Goal: Transaction & Acquisition: Book appointment/travel/reservation

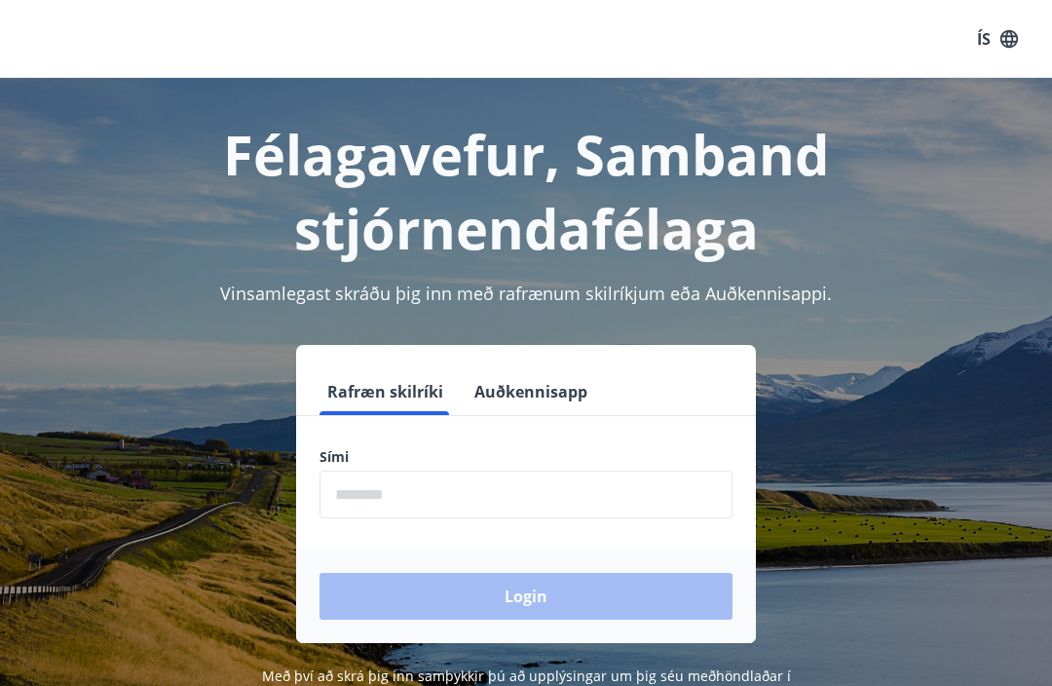
click at [508, 490] on input "phone" at bounding box center [526, 495] width 413 height 48
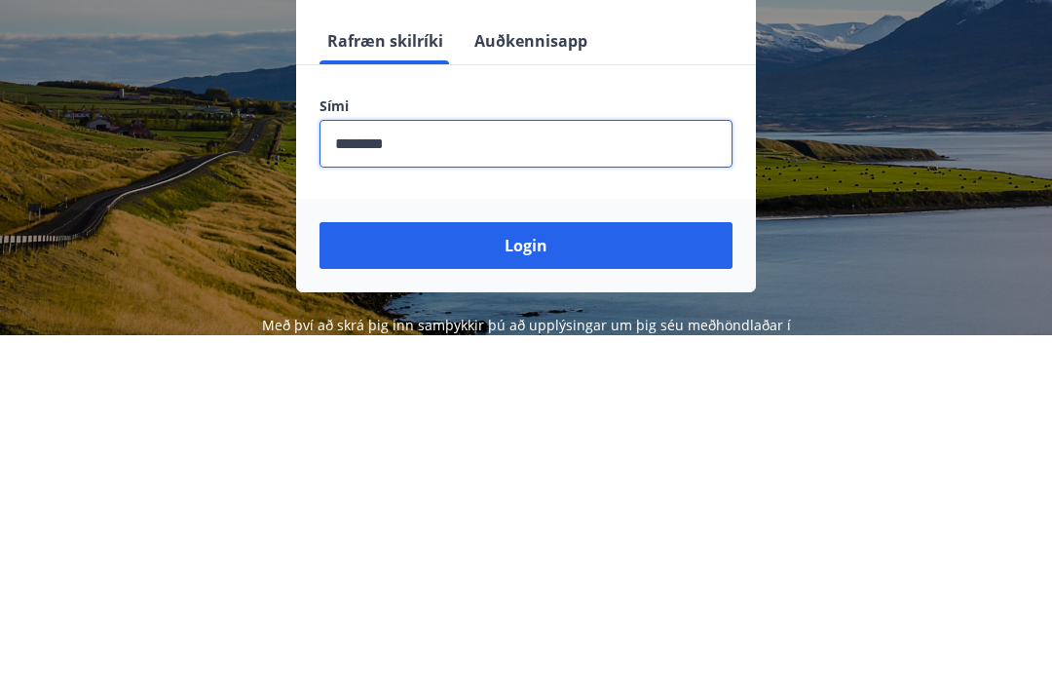
type input "********"
click at [532, 573] on button "Login" at bounding box center [526, 596] width 413 height 47
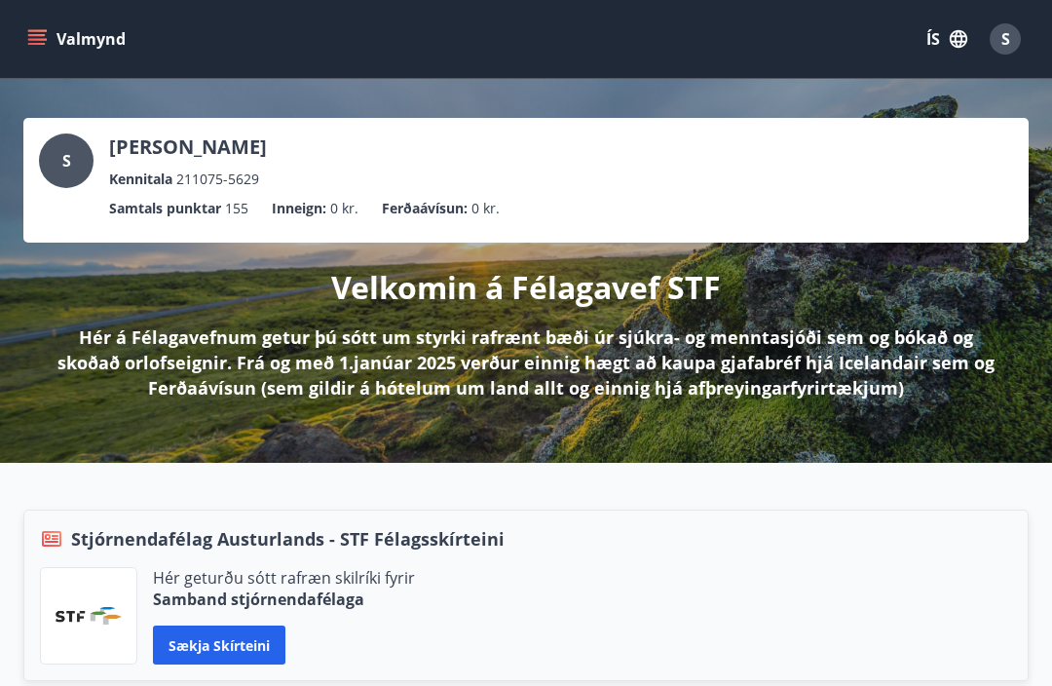
click at [40, 38] on icon "menu" at bounding box center [36, 38] width 19 height 19
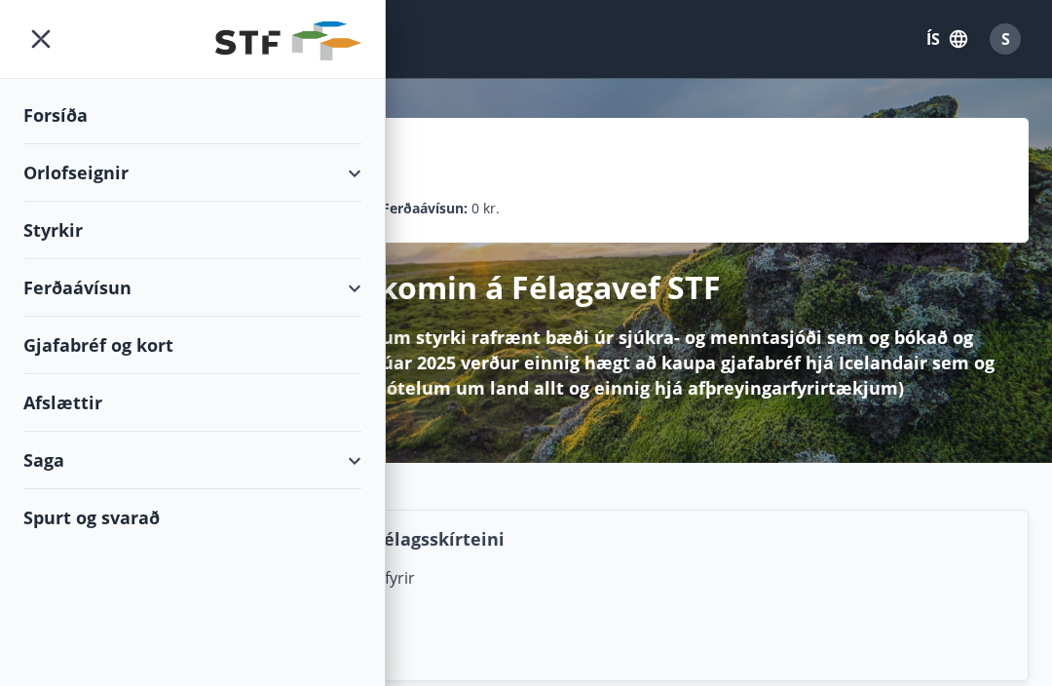
click at [344, 176] on div "Orlofseignir" at bounding box center [192, 172] width 338 height 57
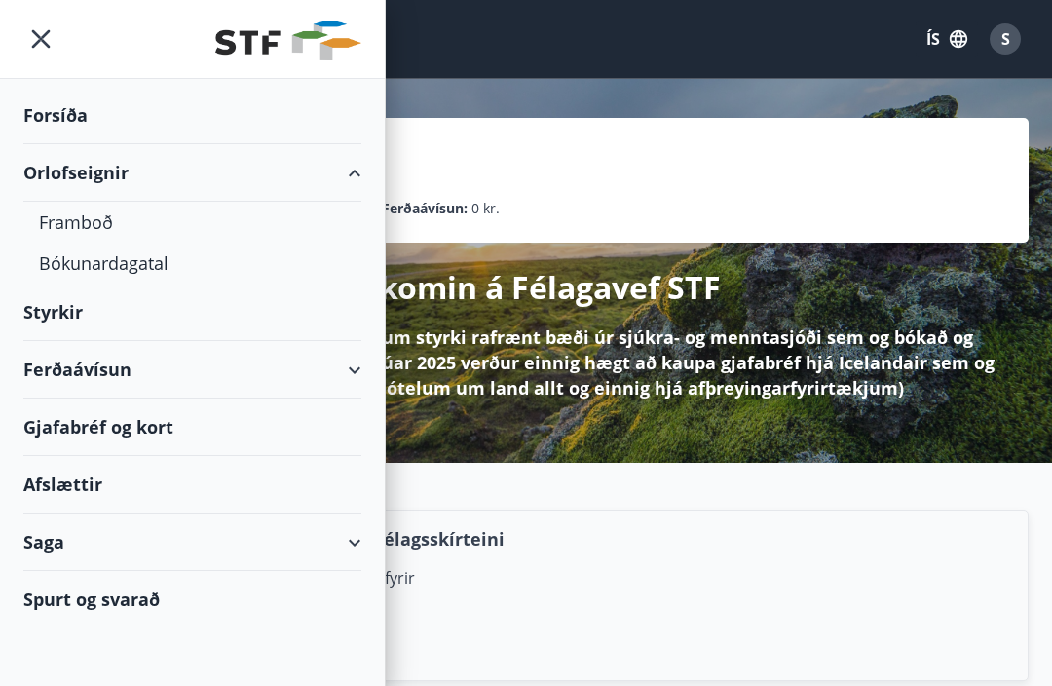
click at [64, 117] on div "Forsíða" at bounding box center [192, 115] width 338 height 57
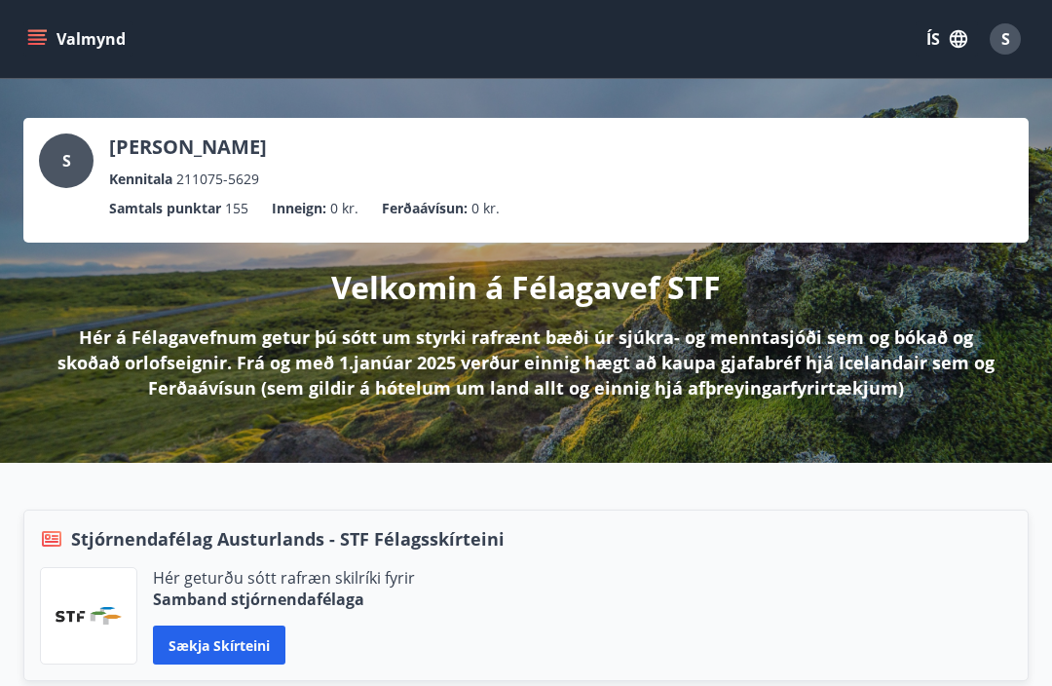
click at [43, 41] on icon "menu" at bounding box center [36, 38] width 19 height 19
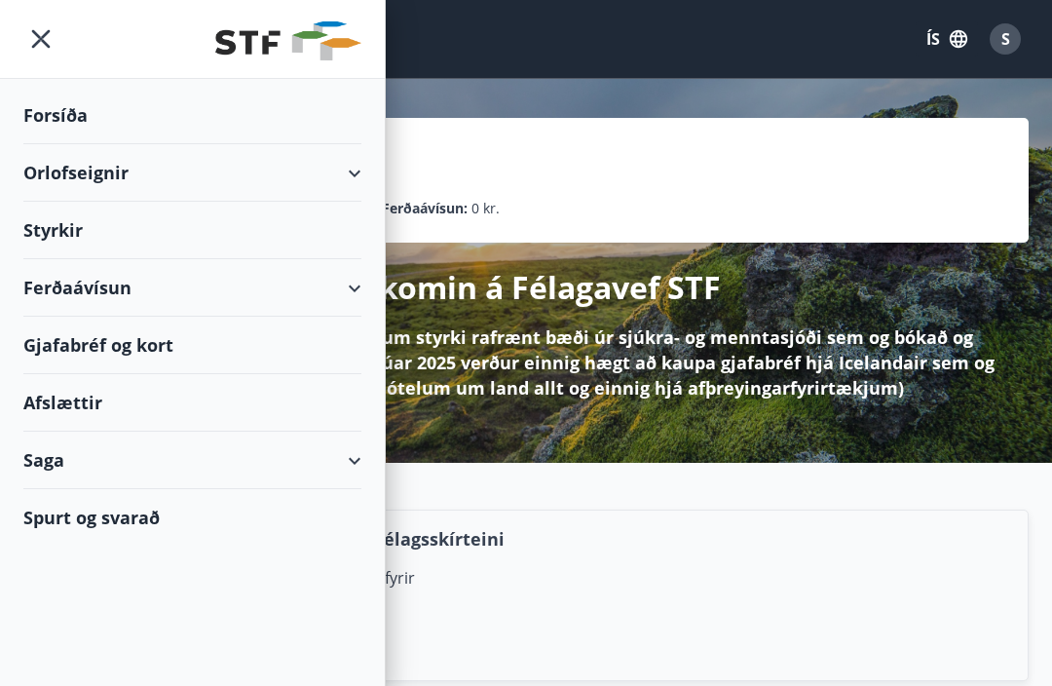
click at [351, 170] on div "Orlofseignir" at bounding box center [192, 172] width 338 height 57
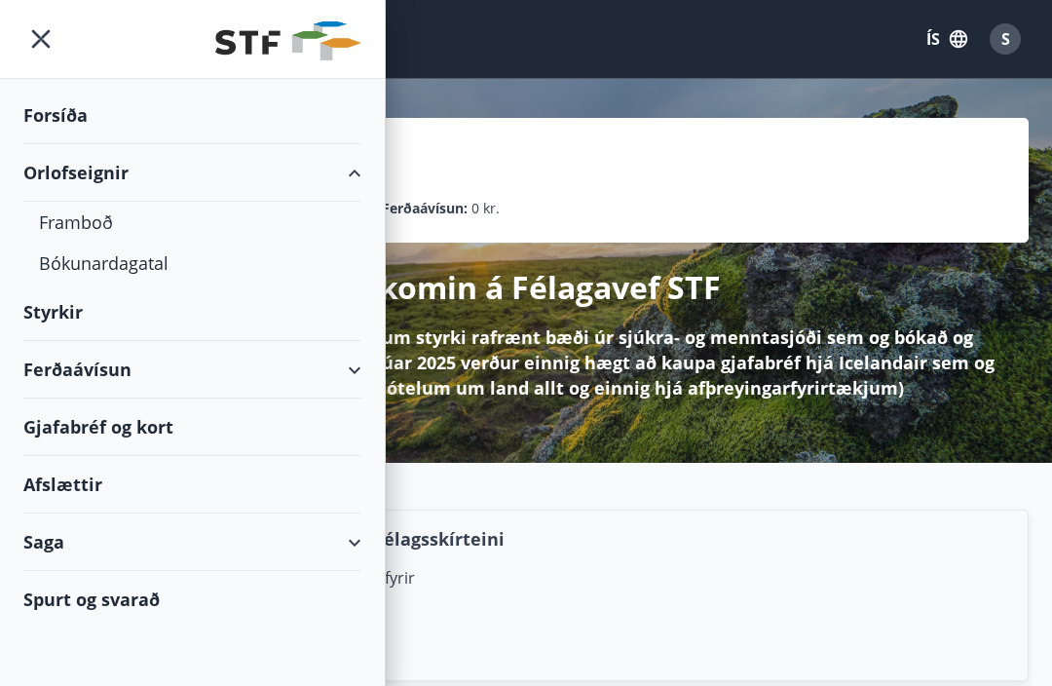
click at [88, 272] on div "Bókunardagatal" at bounding box center [192, 263] width 307 height 41
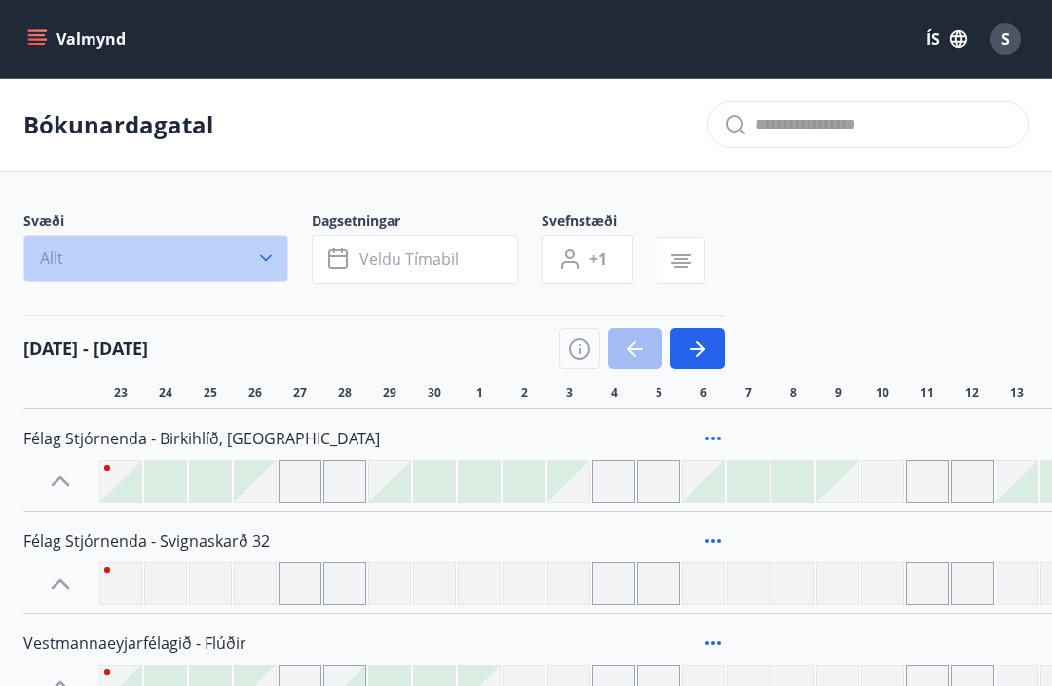
click at [265, 258] on icon "button" at bounding box center [265, 257] width 19 height 19
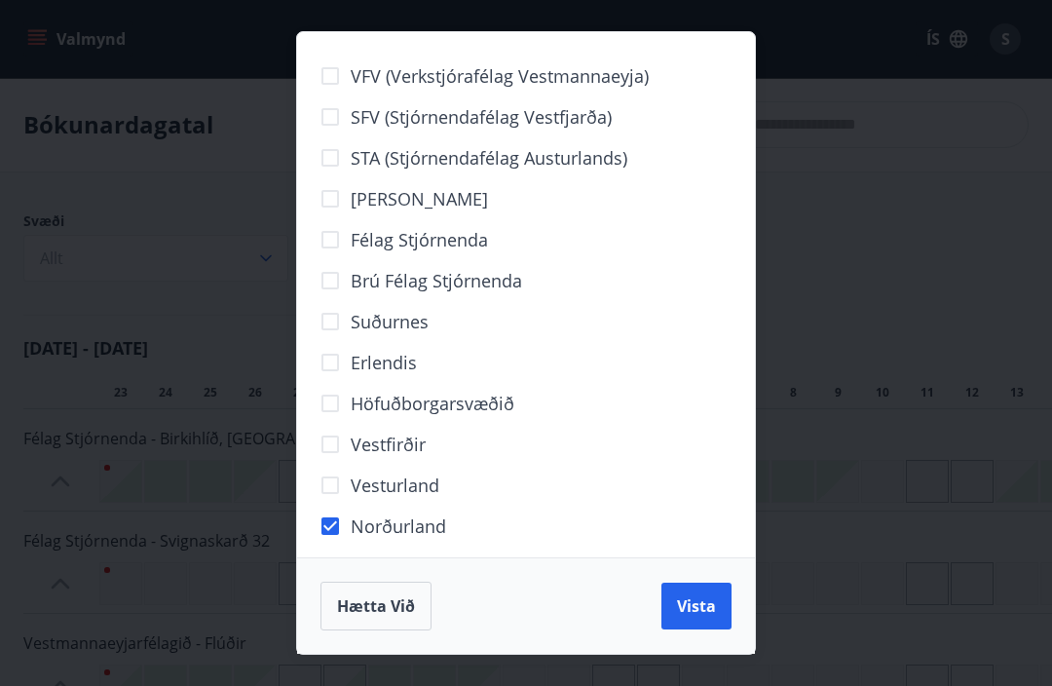
click at [680, 605] on span "Vista" at bounding box center [696, 605] width 39 height 21
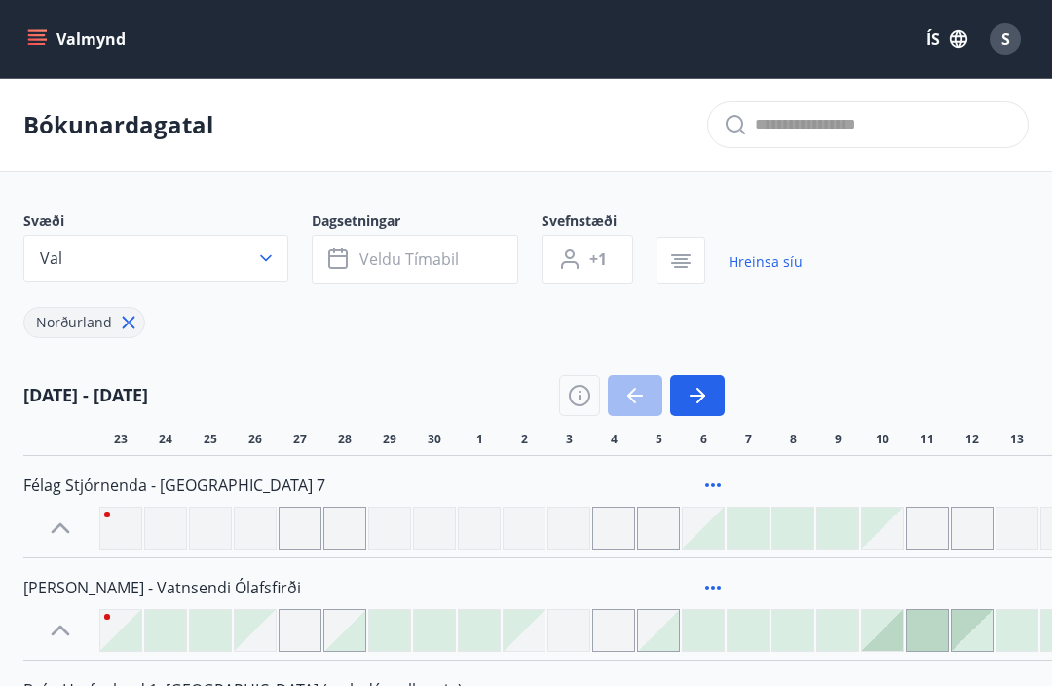
click at [454, 250] on span "Veldu tímabil" at bounding box center [408, 258] width 99 height 21
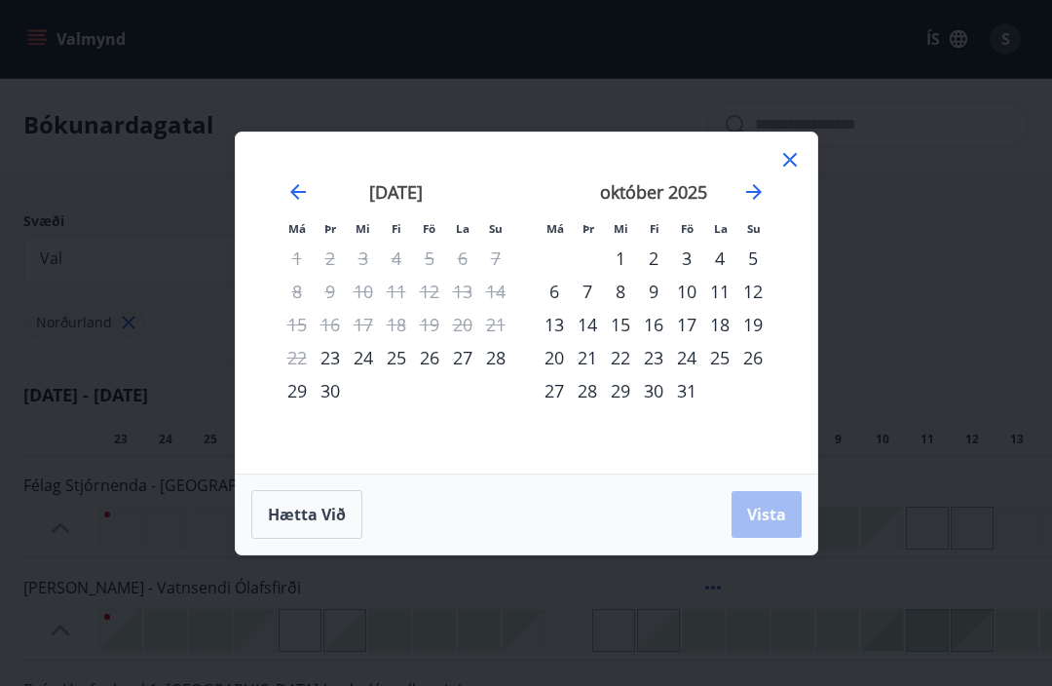
click at [748, 192] on icon "Move forward to switch to the next month." at bounding box center [754, 192] width 16 height 16
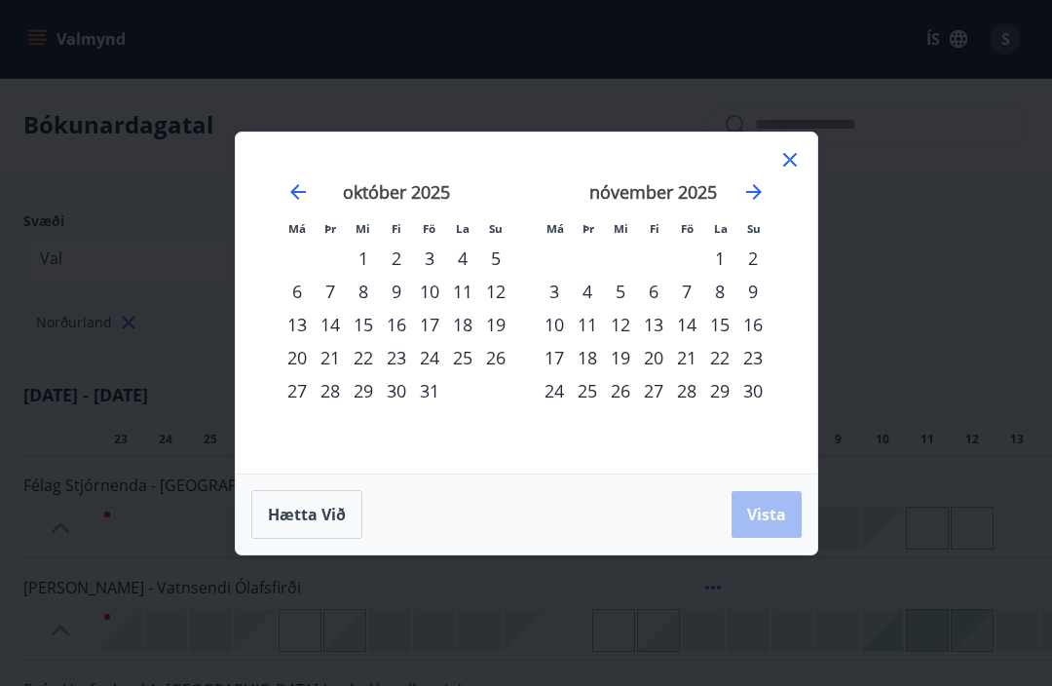
click at [754, 194] on icon "Move forward to switch to the next month." at bounding box center [753, 191] width 23 height 23
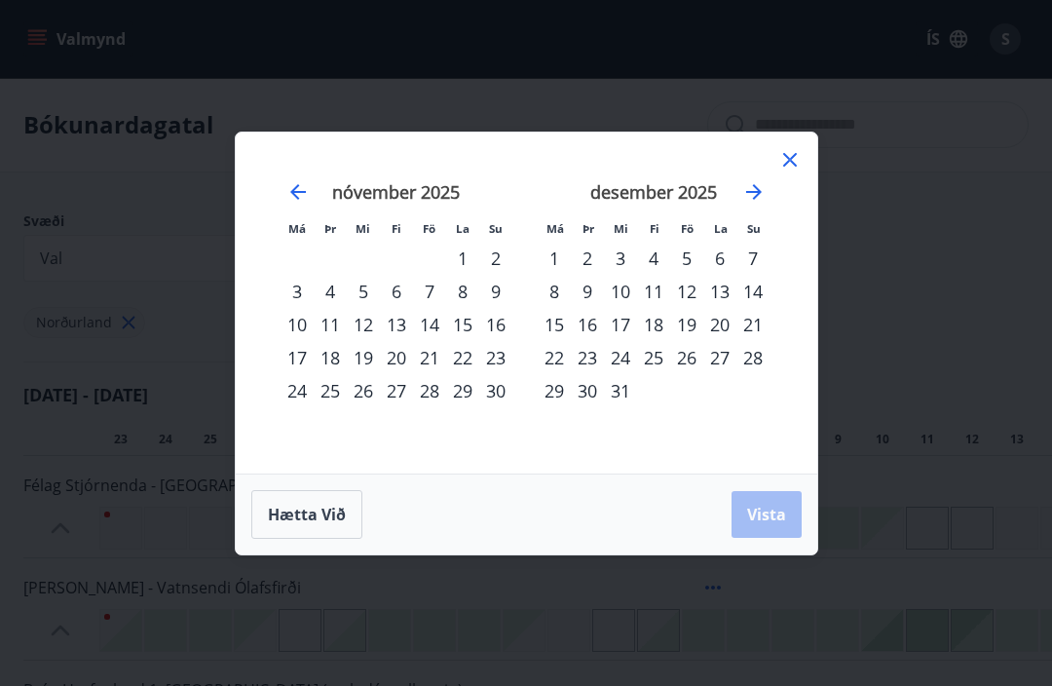
click at [724, 358] on div "27" at bounding box center [719, 357] width 33 height 33
click at [723, 363] on div "27" at bounding box center [719, 357] width 33 height 33
click at [324, 508] on span "Hætta við" at bounding box center [307, 514] width 78 height 21
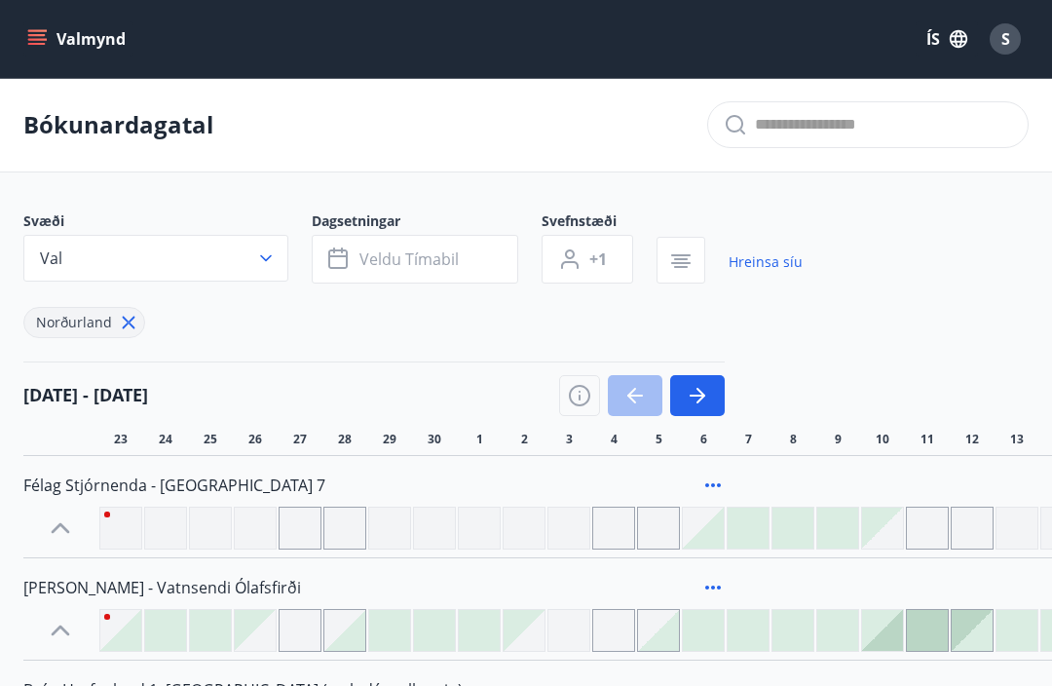
click at [280, 255] on button "Val" at bounding box center [155, 258] width 265 height 47
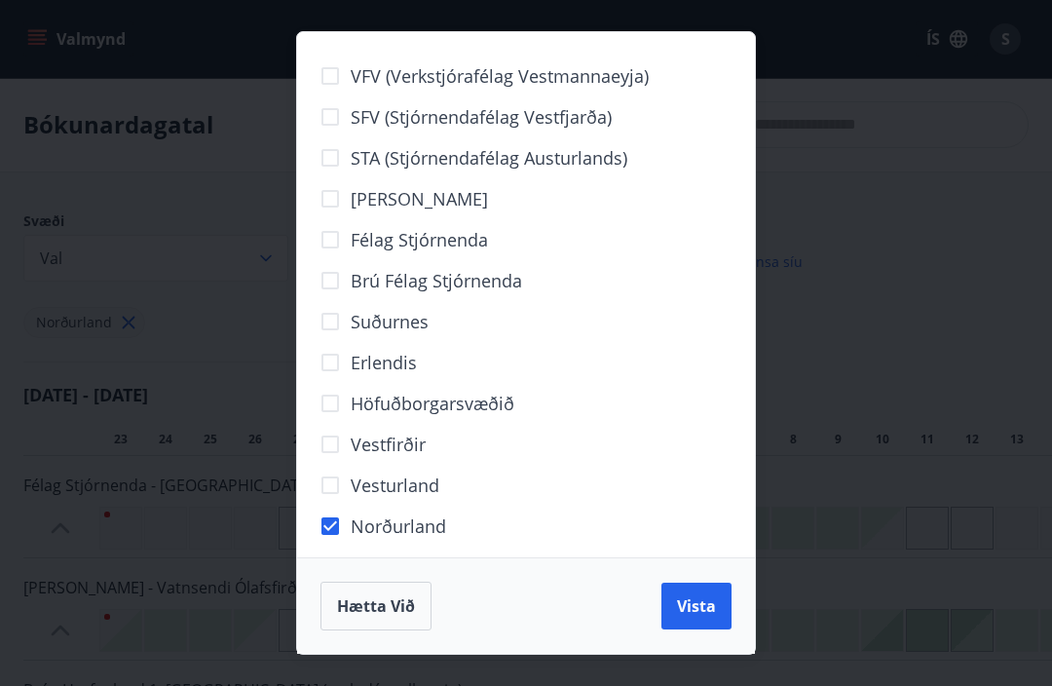
click at [692, 602] on span "Vista" at bounding box center [696, 605] width 39 height 21
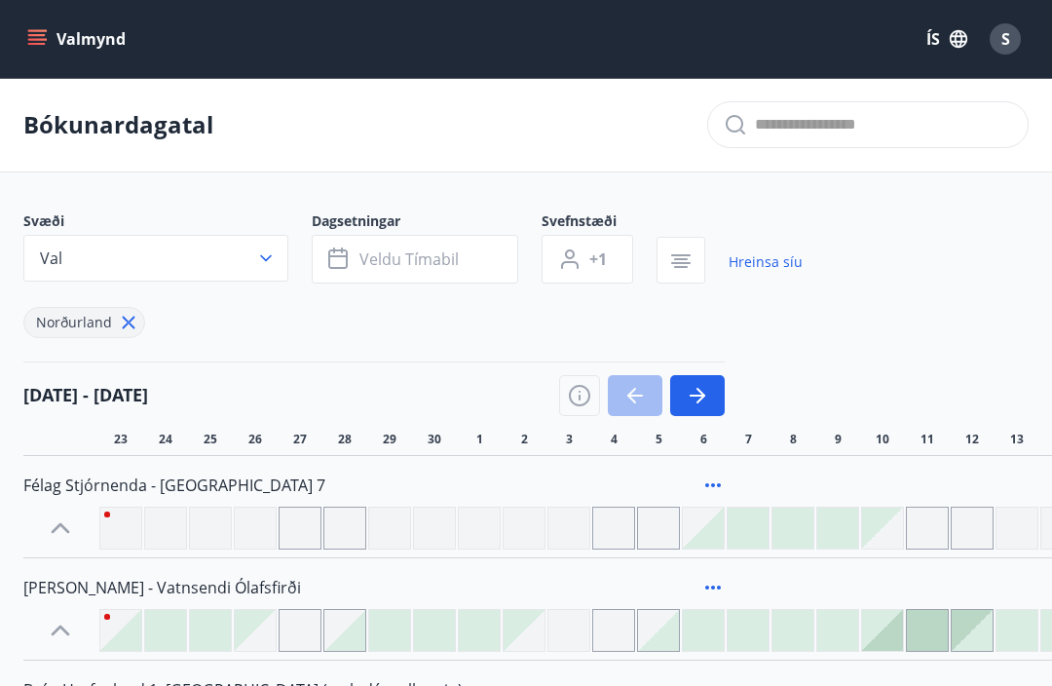
click at [472, 252] on button "Veldu tímabil" at bounding box center [415, 259] width 207 height 49
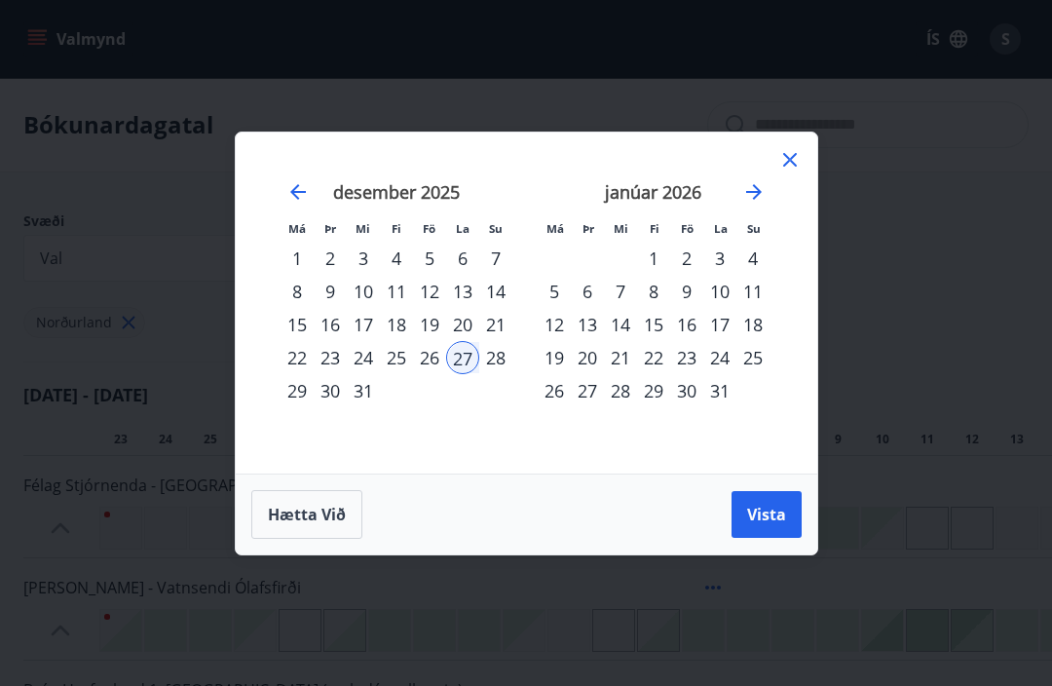
click at [792, 166] on icon at bounding box center [789, 159] width 23 height 23
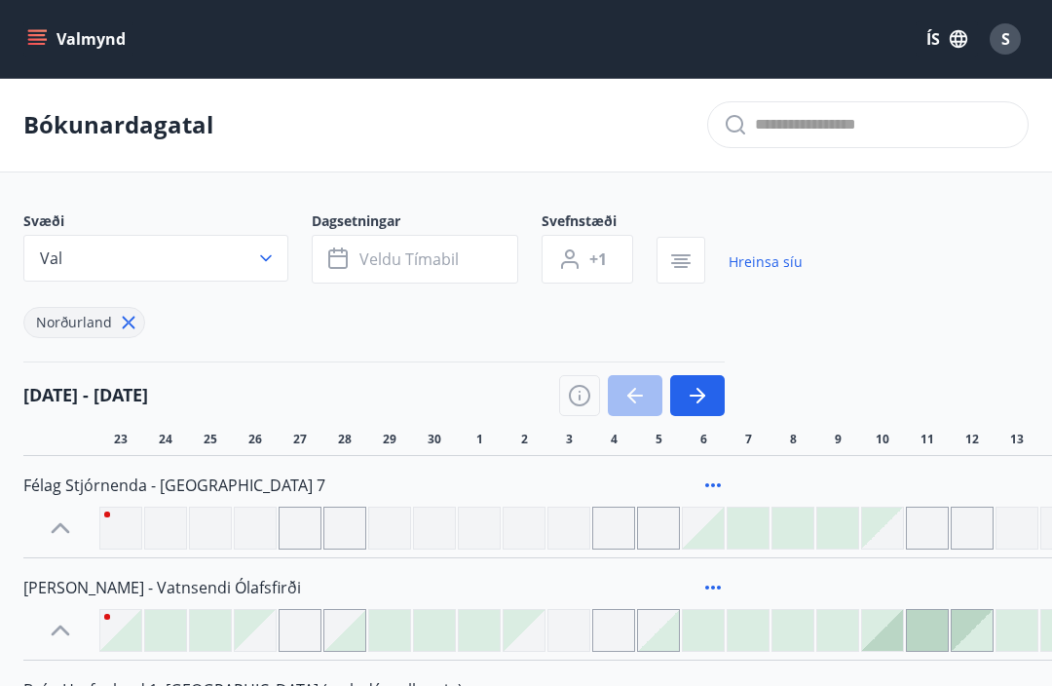
click at [447, 265] on span "Veldu tímabil" at bounding box center [408, 258] width 99 height 21
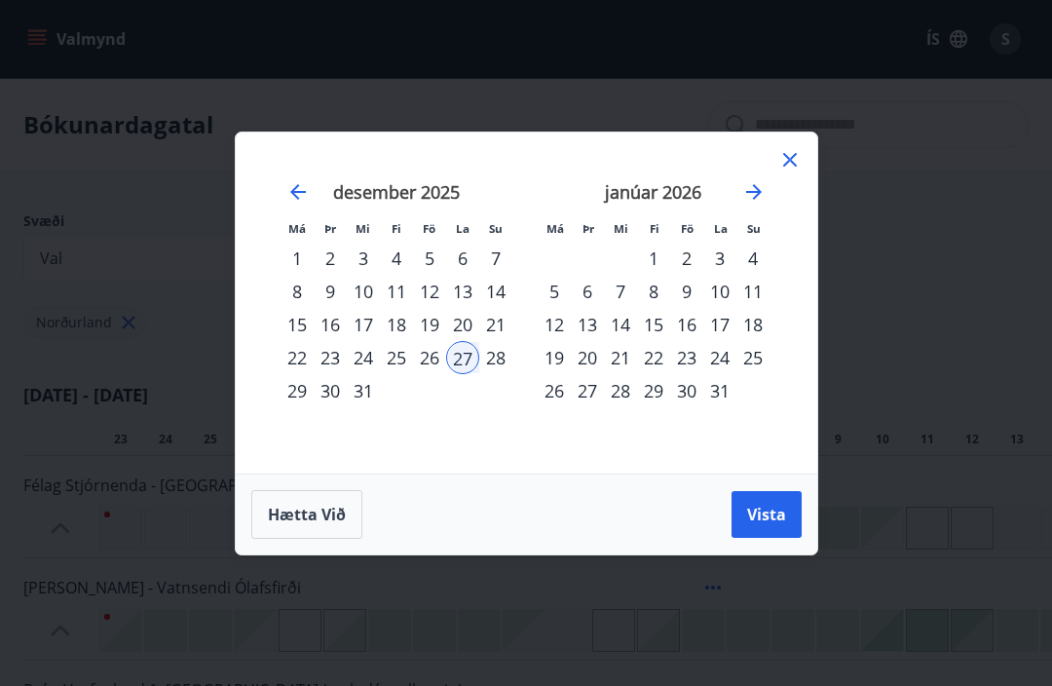
click at [305, 395] on div "29" at bounding box center [297, 390] width 33 height 33
click at [465, 361] on div "27" at bounding box center [462, 357] width 33 height 33
click at [309, 396] on div "29" at bounding box center [297, 390] width 33 height 33
click at [469, 363] on div "27" at bounding box center [462, 357] width 33 height 33
click at [480, 417] on div "[DATE] 1 2 3 4 5 6 7 8 9 10 11 12 13 14 15 16 17 18 19 20 21 22 23 24 25 26 27 …" at bounding box center [396, 316] width 257 height 320
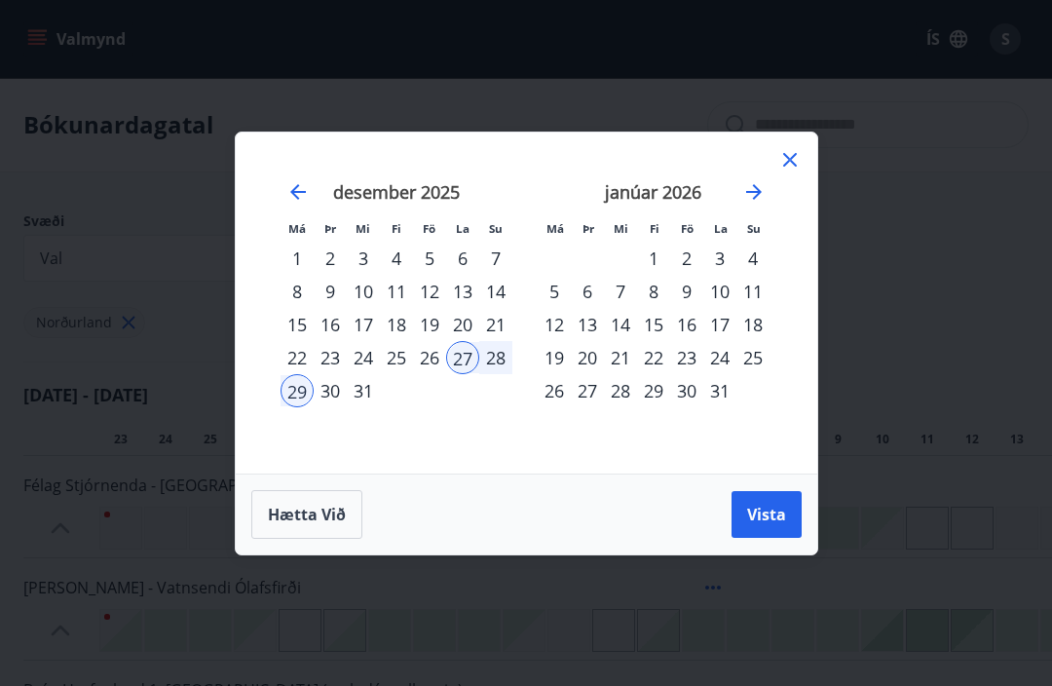
click at [304, 393] on div "29" at bounding box center [297, 390] width 33 height 33
click at [755, 255] on div "4" at bounding box center [752, 258] width 33 height 33
click at [470, 356] on div "27" at bounding box center [462, 357] width 33 height 33
click at [460, 360] on div "27" at bounding box center [462, 357] width 33 height 33
click at [469, 358] on div "27" at bounding box center [462, 357] width 33 height 33
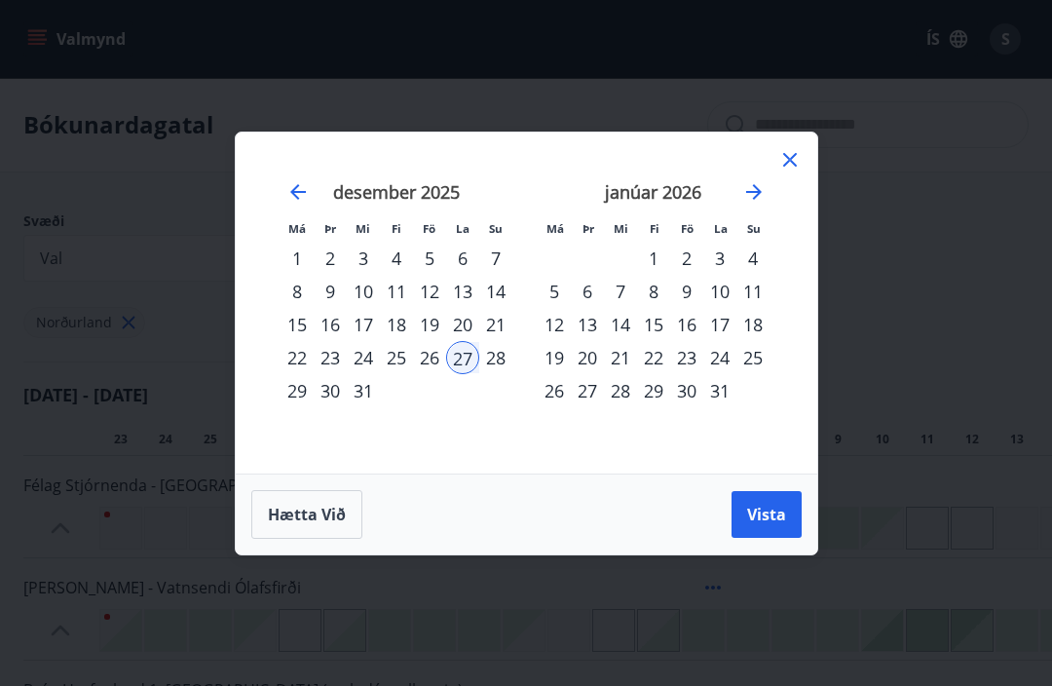
click at [287, 521] on span "Hætta við" at bounding box center [307, 514] width 78 height 21
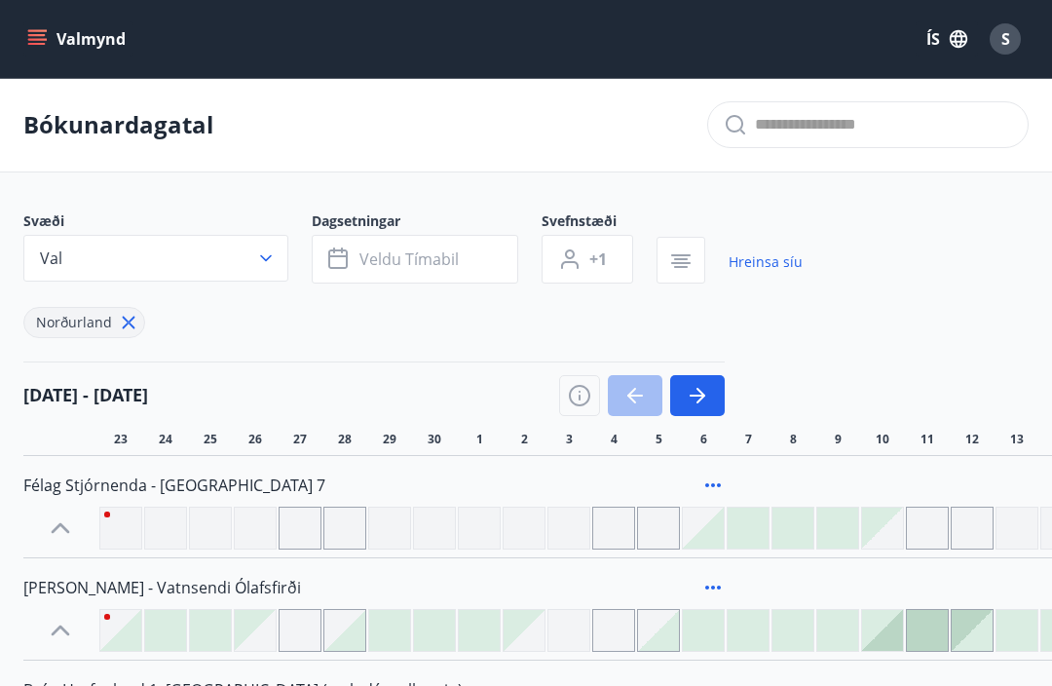
click at [480, 256] on button "Veldu tímabil" at bounding box center [415, 259] width 207 height 49
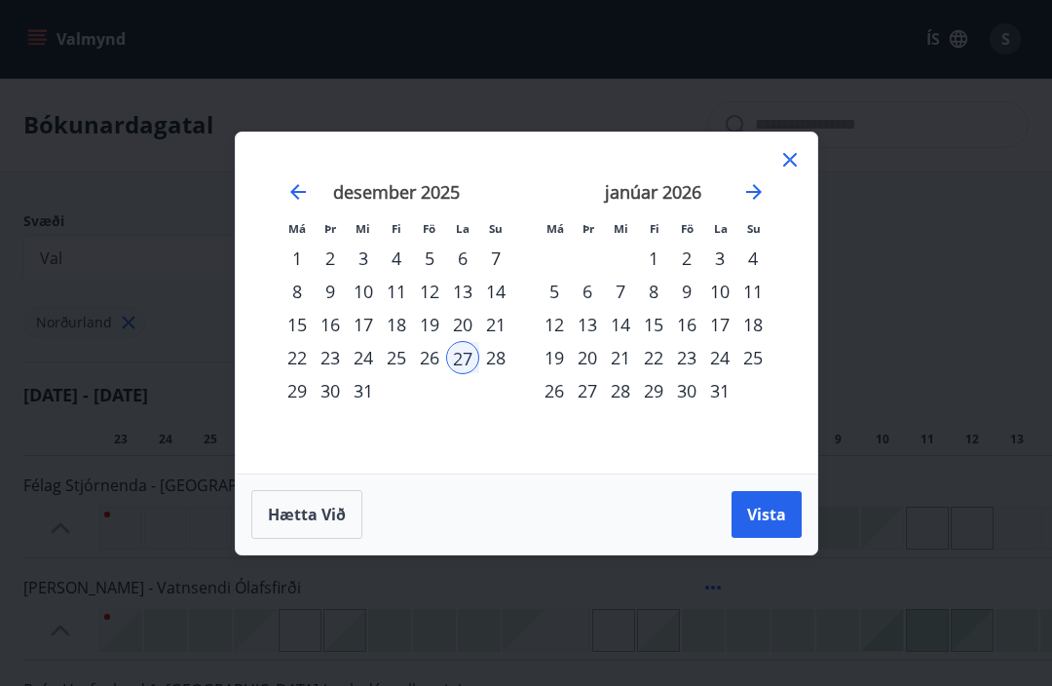
click at [499, 359] on div "28" at bounding box center [495, 357] width 33 height 33
click at [498, 358] on div "28" at bounding box center [495, 357] width 33 height 33
click at [744, 259] on div "4" at bounding box center [752, 258] width 33 height 33
click at [315, 500] on button "Hætta við" at bounding box center [306, 514] width 111 height 49
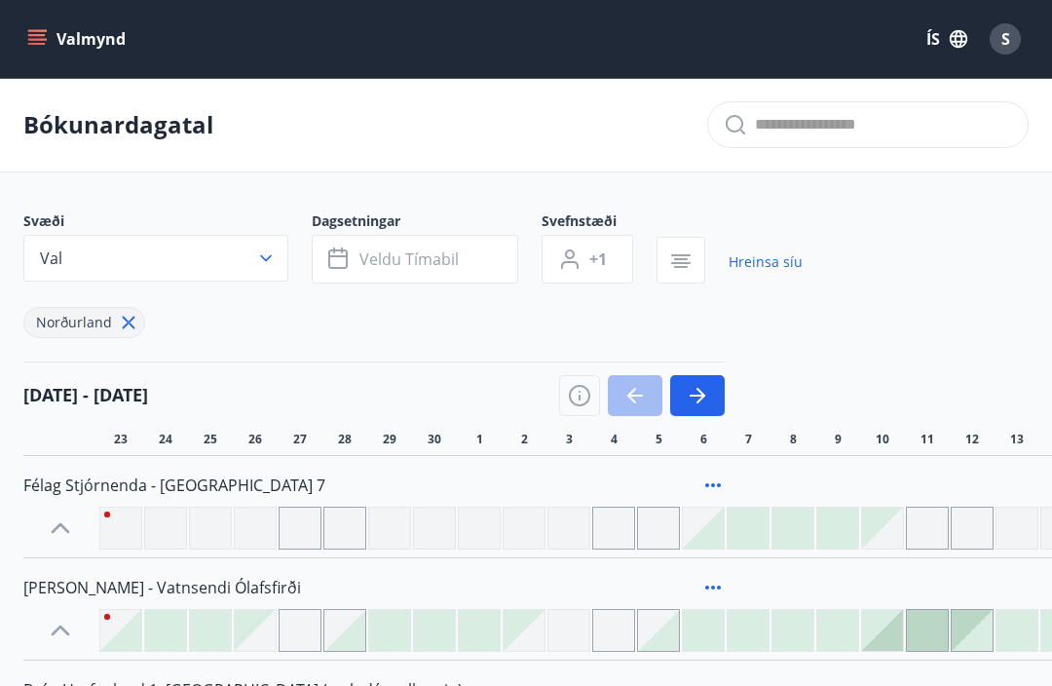
click at [422, 261] on span "Veldu tímabil" at bounding box center [408, 258] width 99 height 21
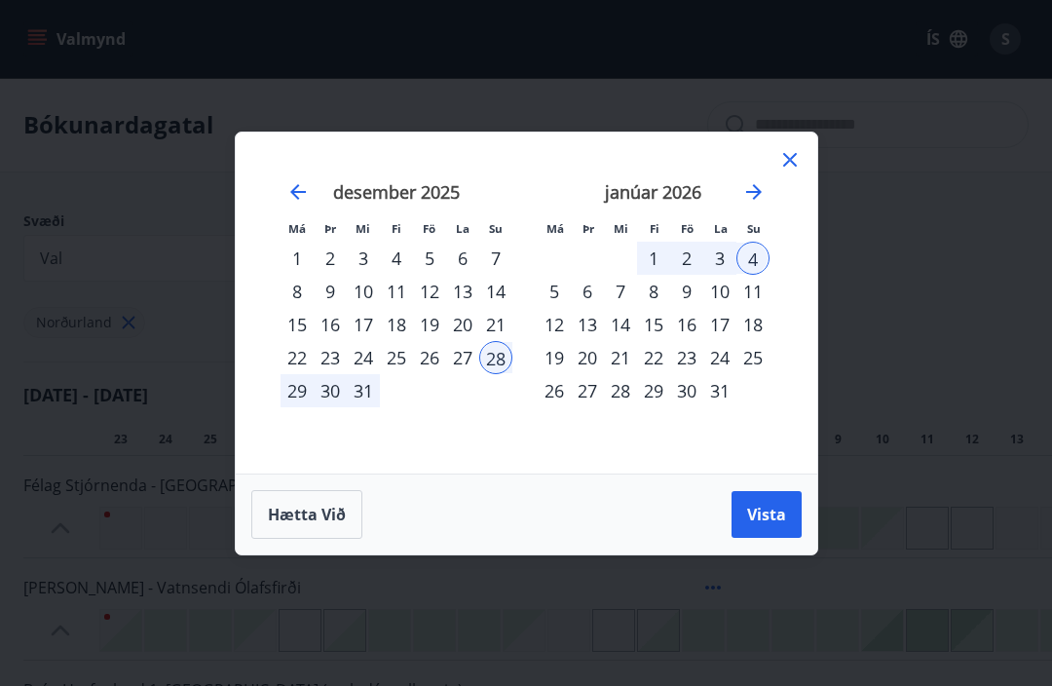
click at [300, 405] on div "29" at bounding box center [297, 390] width 33 height 33
click at [758, 251] on div "4" at bounding box center [752, 258] width 33 height 33
click at [757, 509] on span "Vista" at bounding box center [766, 514] width 39 height 21
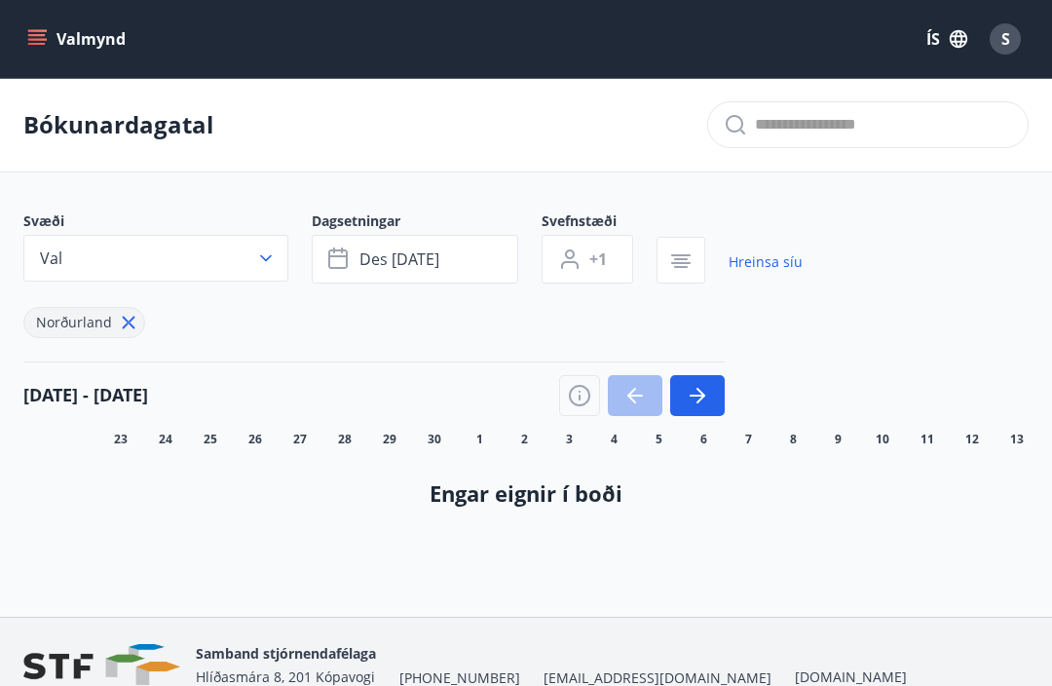
click at [383, 259] on span "des [DATE]" at bounding box center [399, 258] width 80 height 21
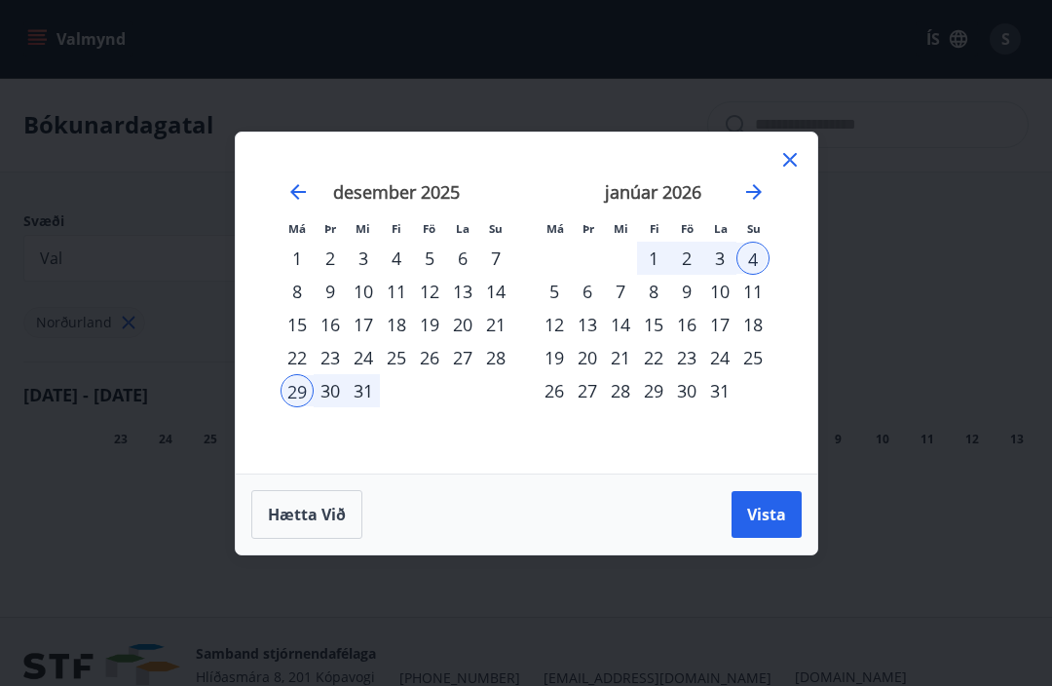
click at [299, 393] on div "29" at bounding box center [297, 390] width 33 height 33
click at [329, 398] on div "30" at bounding box center [330, 390] width 33 height 33
click at [336, 396] on div "30" at bounding box center [330, 390] width 33 height 33
click at [719, 254] on div "3" at bounding box center [719, 258] width 33 height 33
click at [766, 512] on span "Vista" at bounding box center [766, 514] width 39 height 21
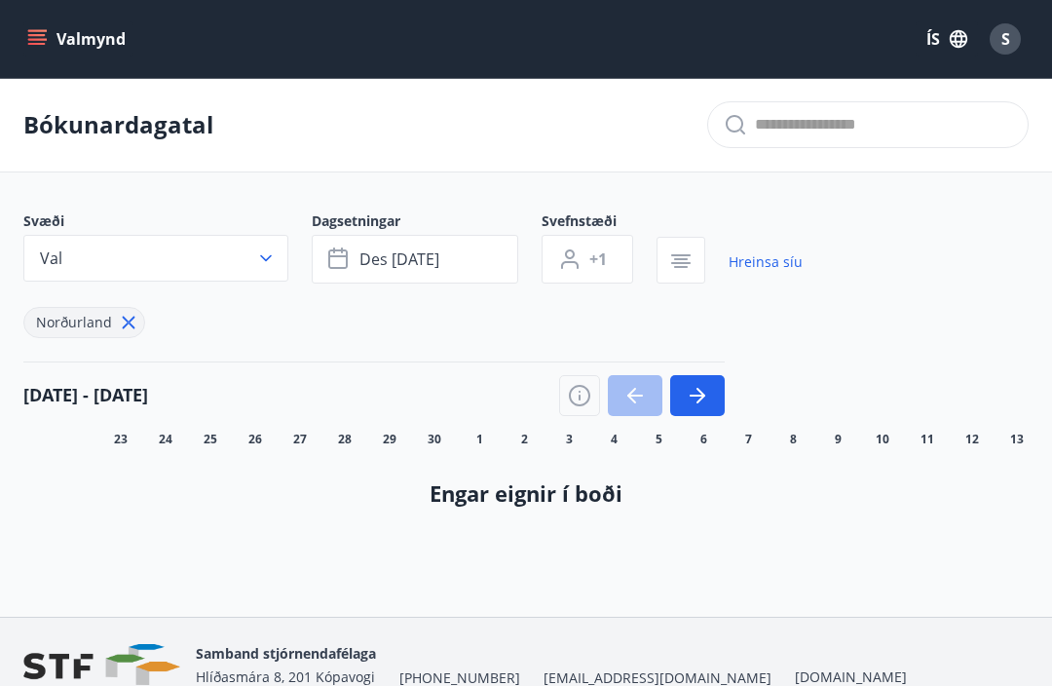
click at [45, 31] on icon "menu" at bounding box center [38, 31] width 21 height 2
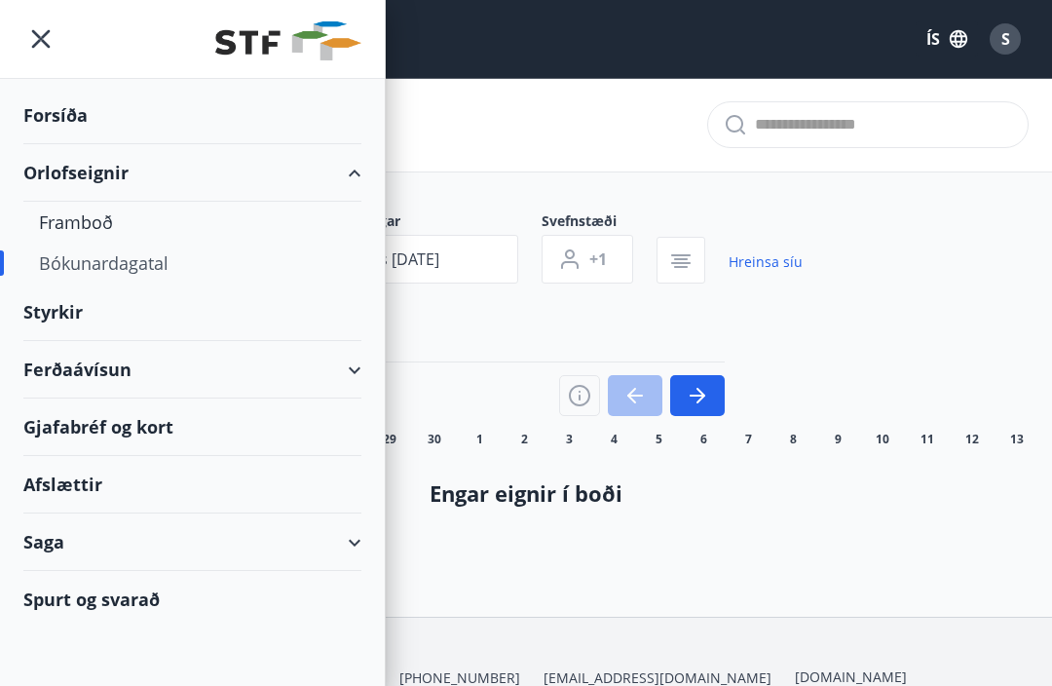
click at [85, 222] on div "Framboð" at bounding box center [192, 222] width 307 height 41
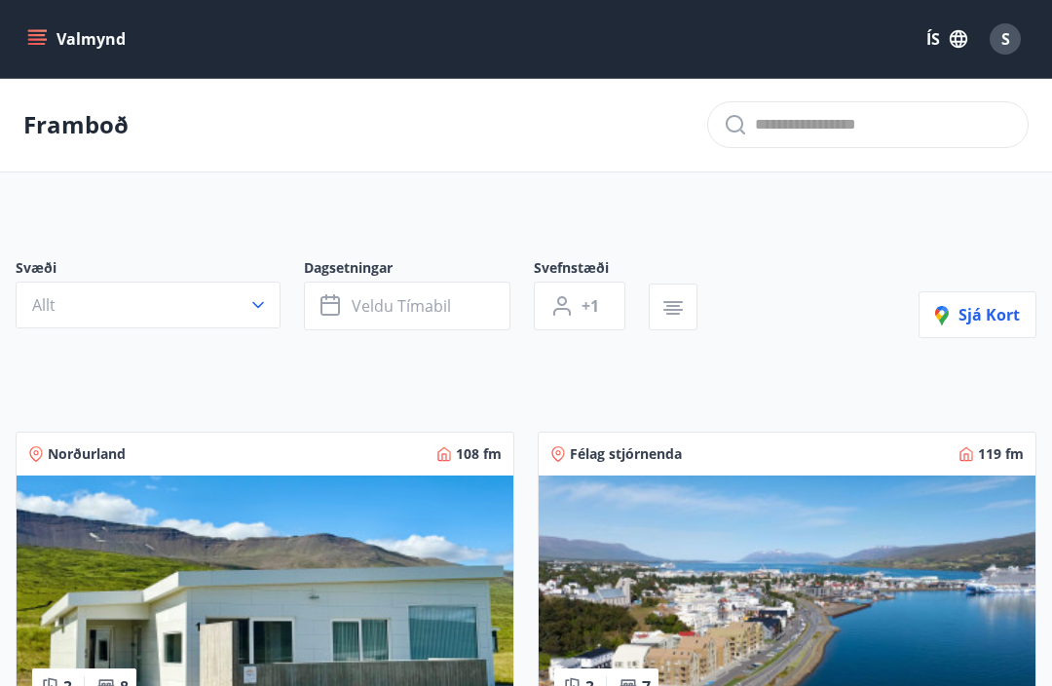
click at [38, 36] on icon "menu" at bounding box center [37, 35] width 18 height 2
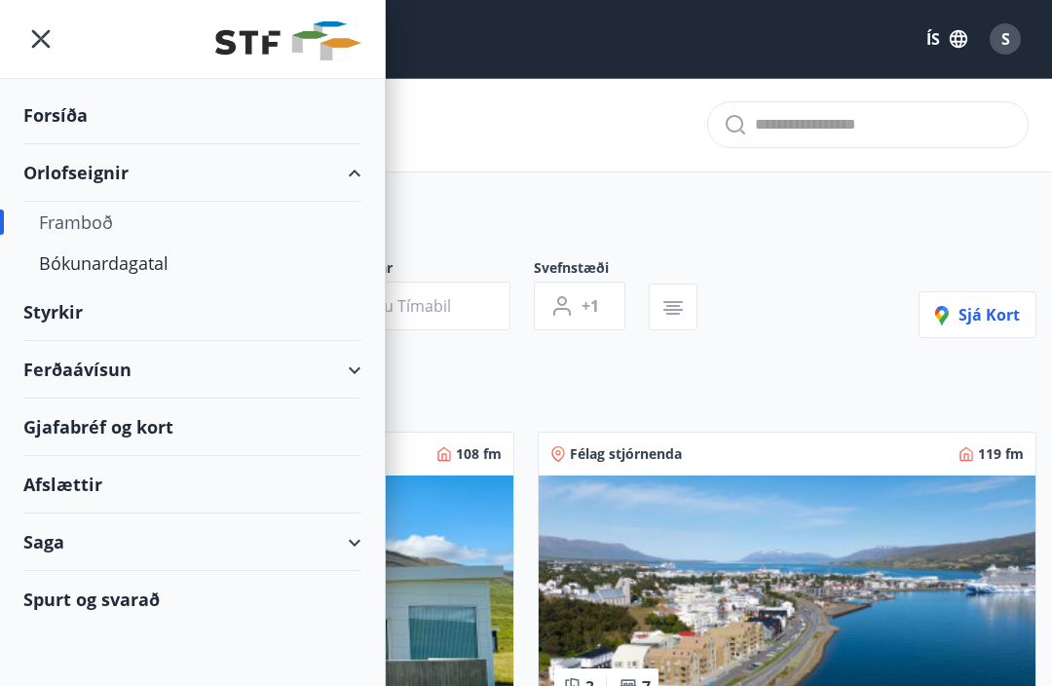
click at [132, 598] on div "Spurt og svarað" at bounding box center [192, 599] width 338 height 56
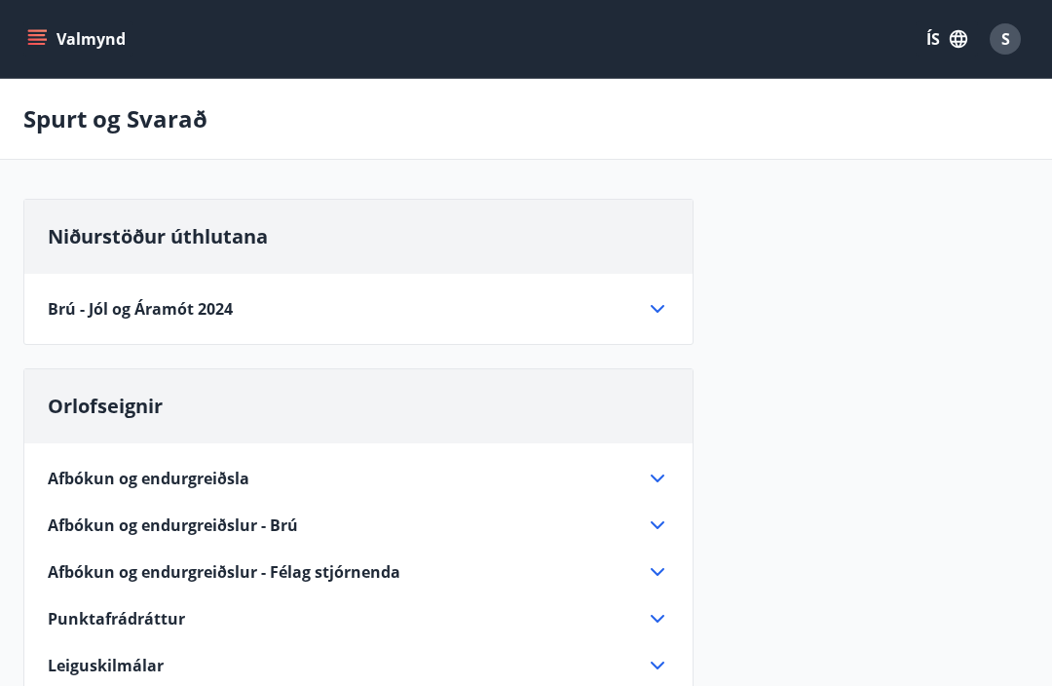
click at [41, 42] on icon "menu" at bounding box center [36, 38] width 19 height 19
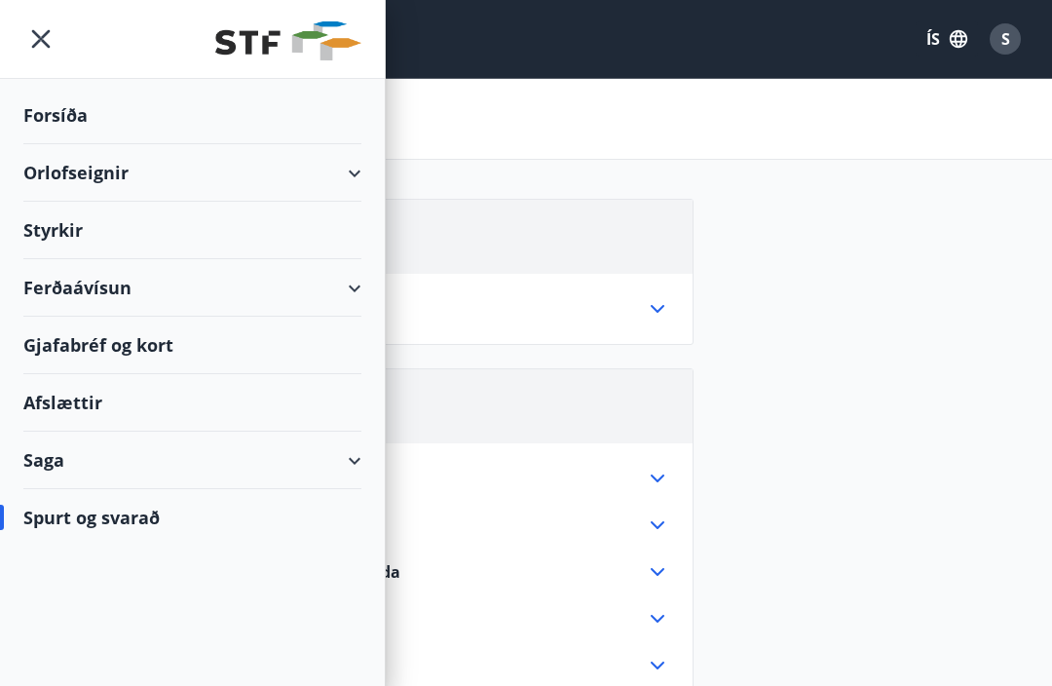
click at [59, 121] on div "Forsíða" at bounding box center [192, 115] width 338 height 57
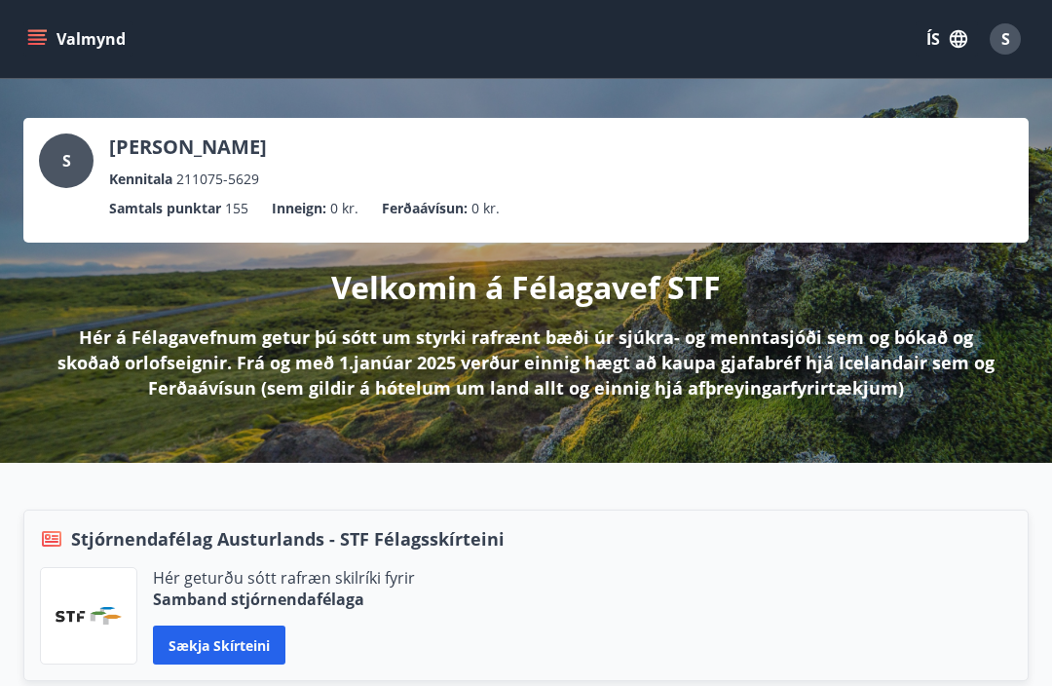
click at [41, 49] on button "Valmynd" at bounding box center [78, 38] width 110 height 35
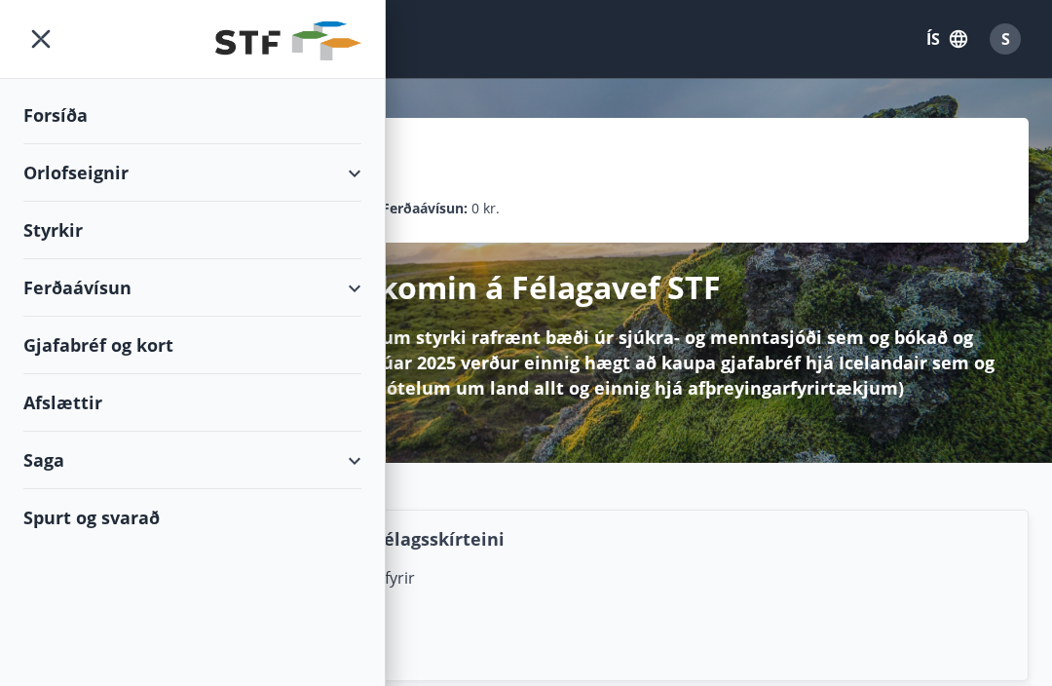
click at [353, 176] on div "Orlofseignir" at bounding box center [192, 172] width 338 height 57
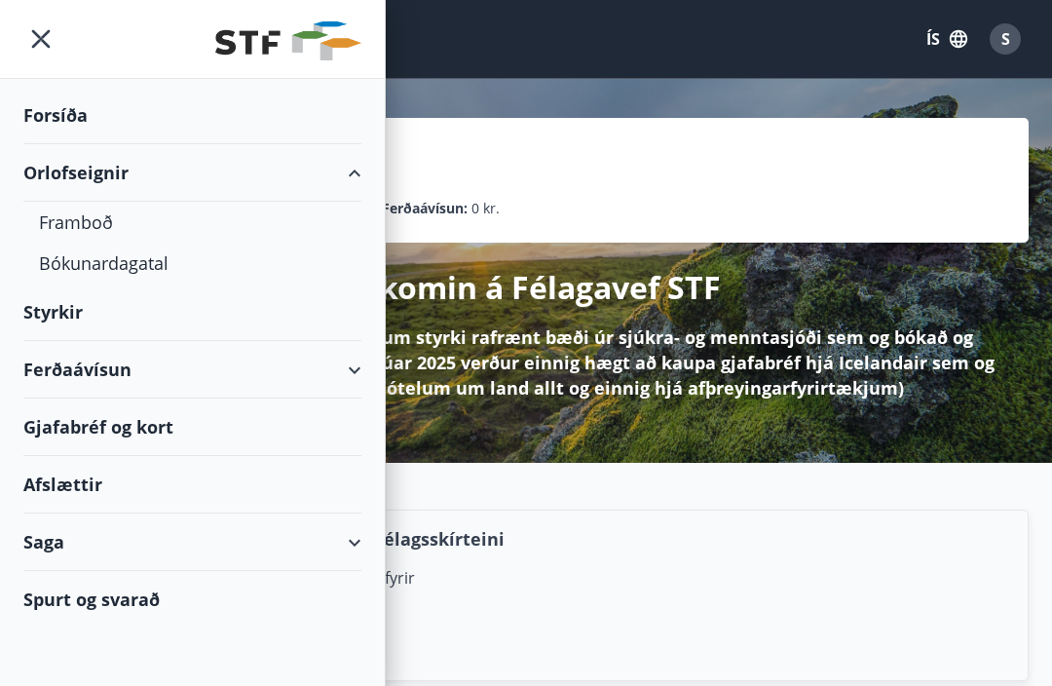
click at [70, 228] on div "Framboð" at bounding box center [192, 222] width 307 height 41
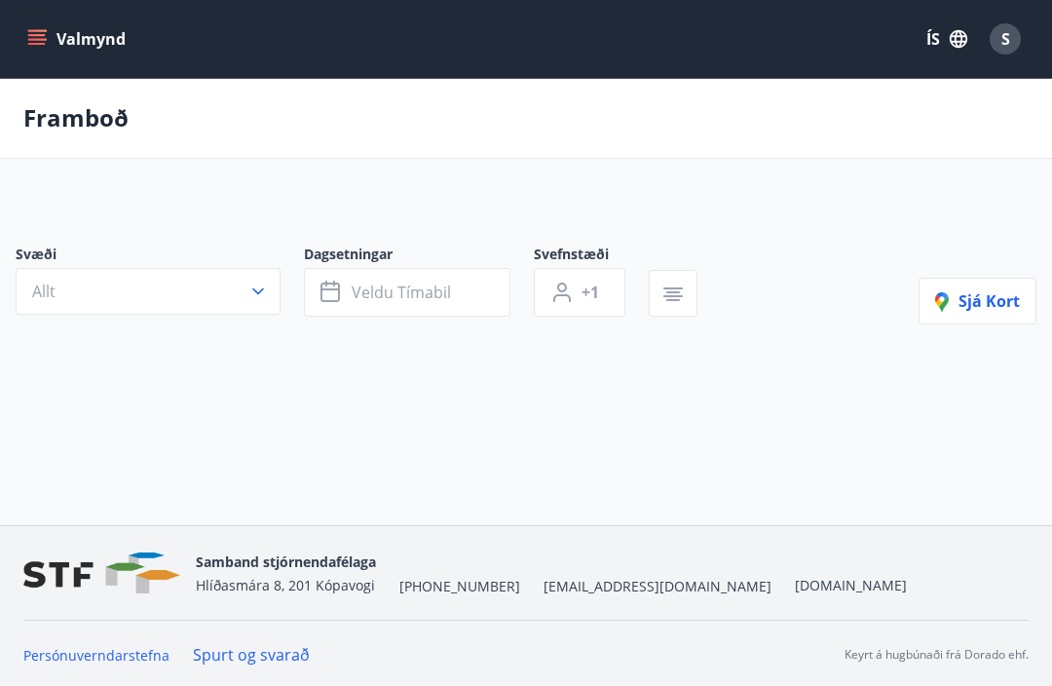
click at [263, 299] on icon "button" at bounding box center [257, 291] width 19 height 19
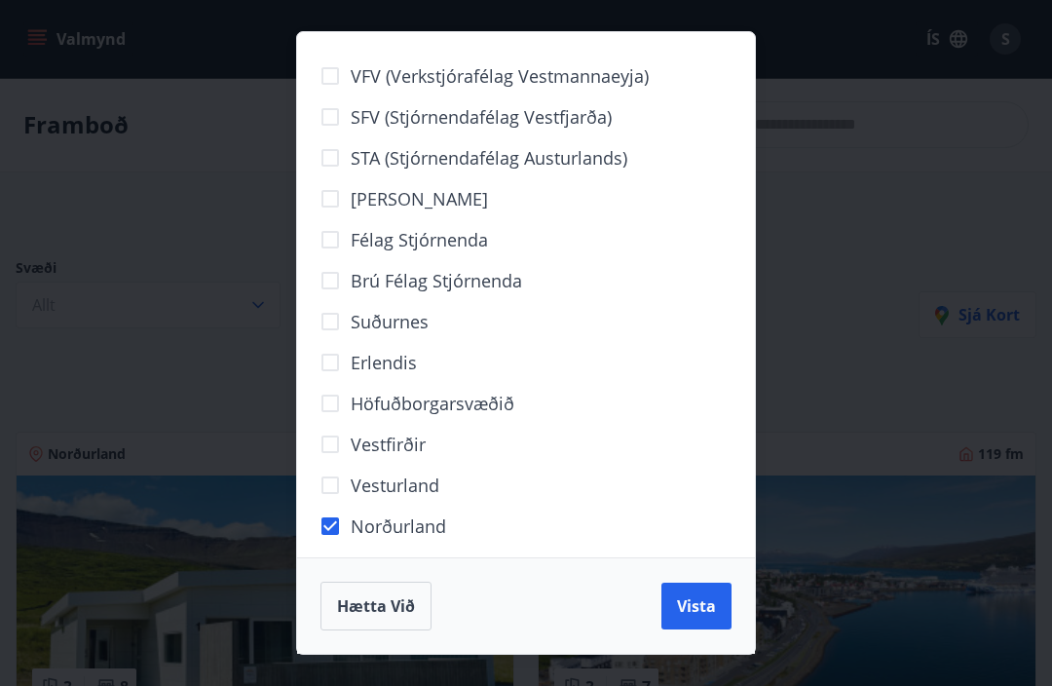
click at [701, 599] on span "Vista" at bounding box center [696, 605] width 39 height 21
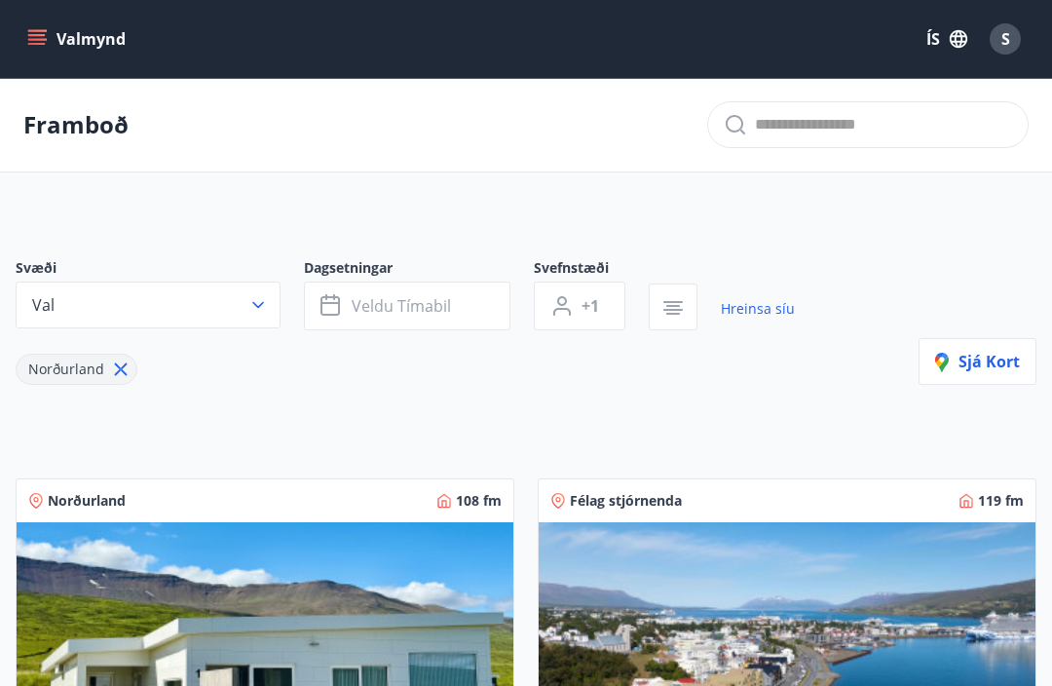
click at [431, 298] on span "Veldu tímabil" at bounding box center [401, 305] width 99 height 21
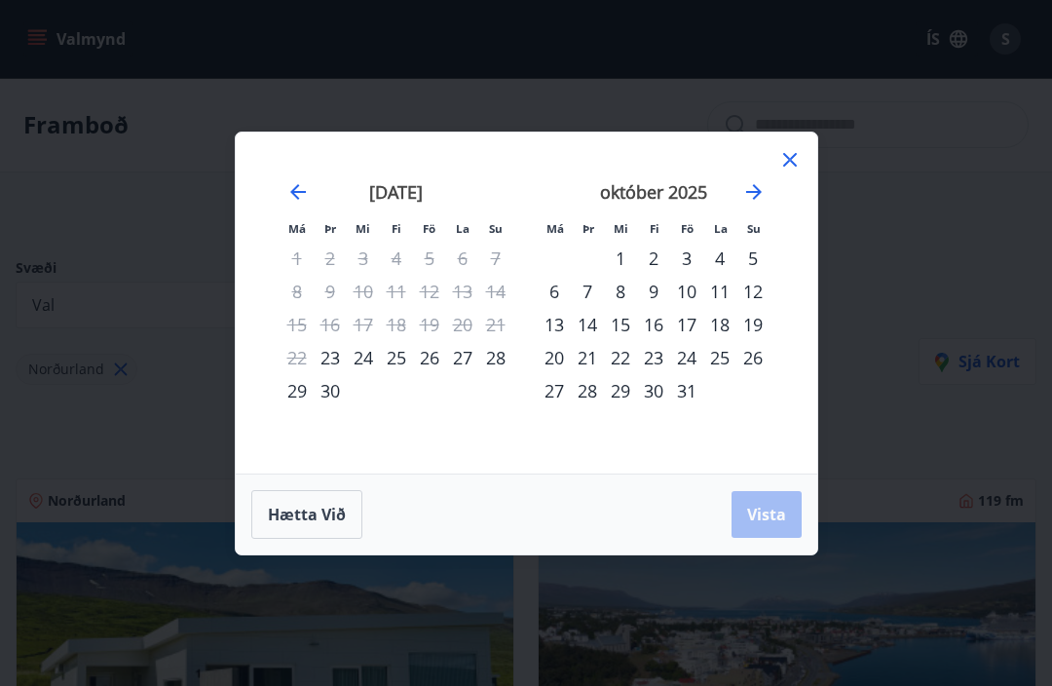
click at [757, 193] on icon "Move forward to switch to the next month." at bounding box center [753, 191] width 23 height 23
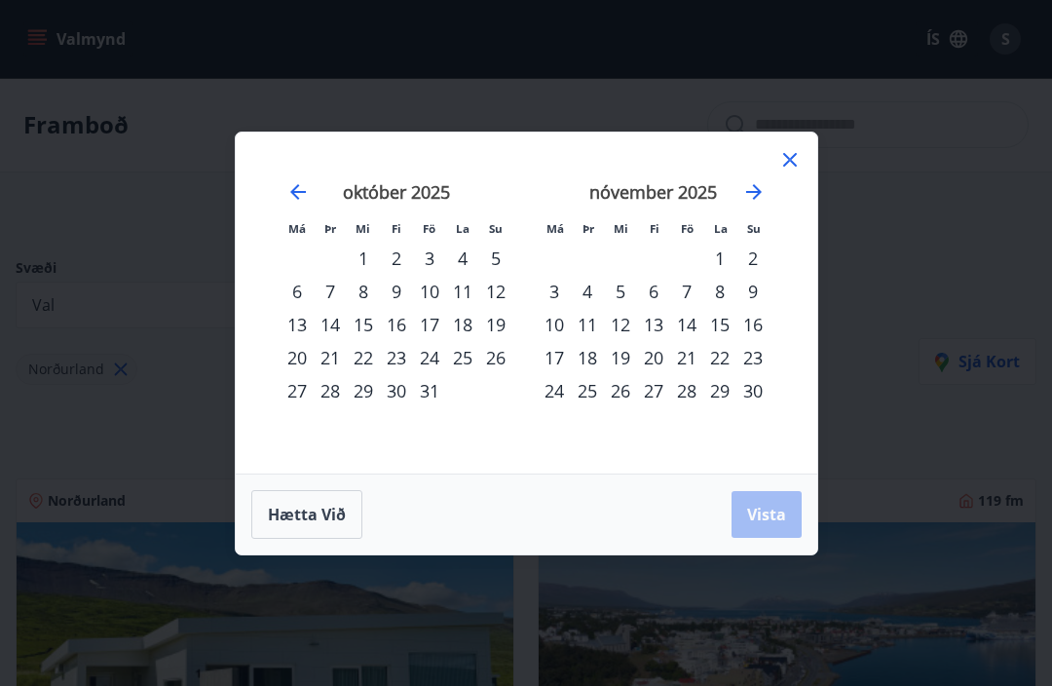
click at [755, 193] on icon "Move forward to switch to the next month." at bounding box center [753, 191] width 23 height 23
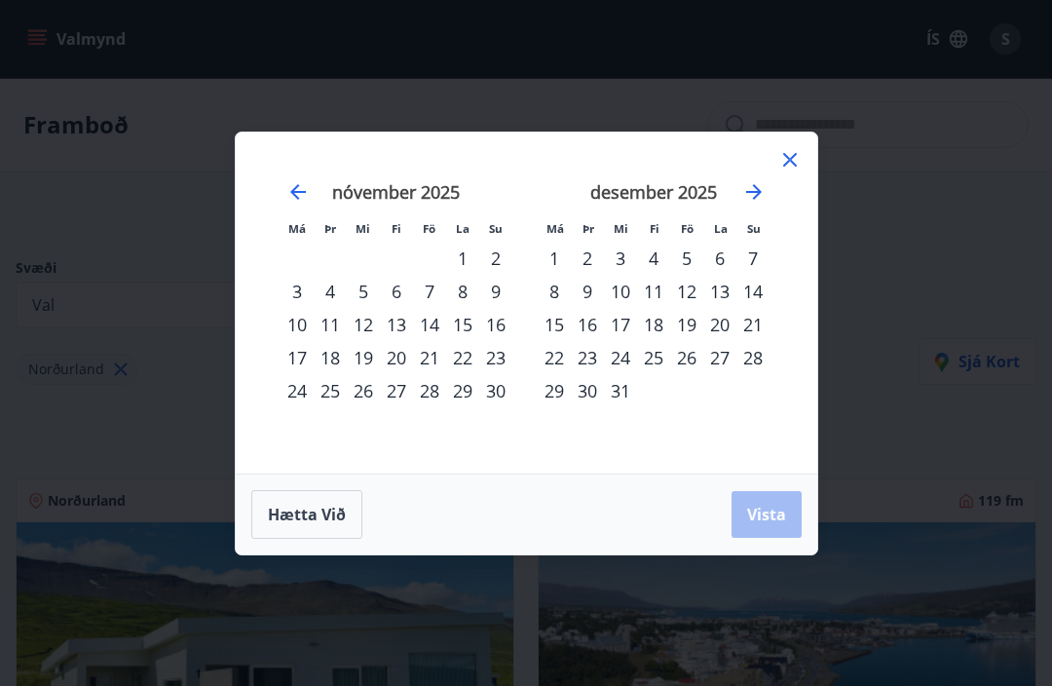
click at [561, 394] on div "29" at bounding box center [554, 390] width 33 height 33
click at [758, 194] on icon "Move forward to switch to the next month." at bounding box center [754, 192] width 16 height 16
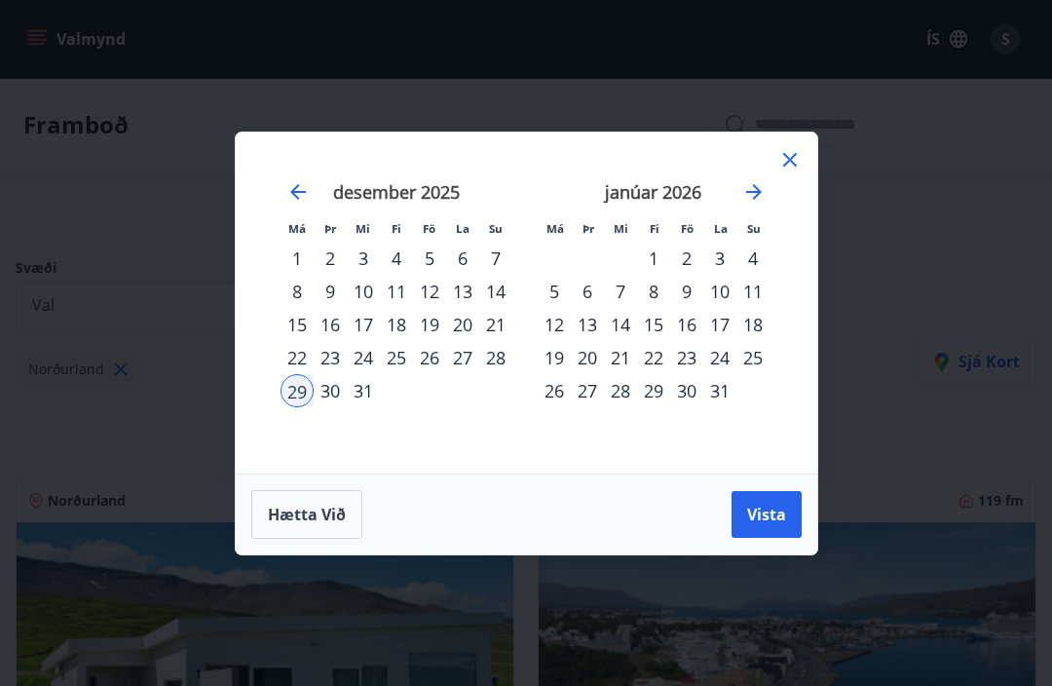
click at [744, 254] on div "4" at bounding box center [752, 258] width 33 height 33
click at [759, 509] on span "Vista" at bounding box center [766, 514] width 39 height 21
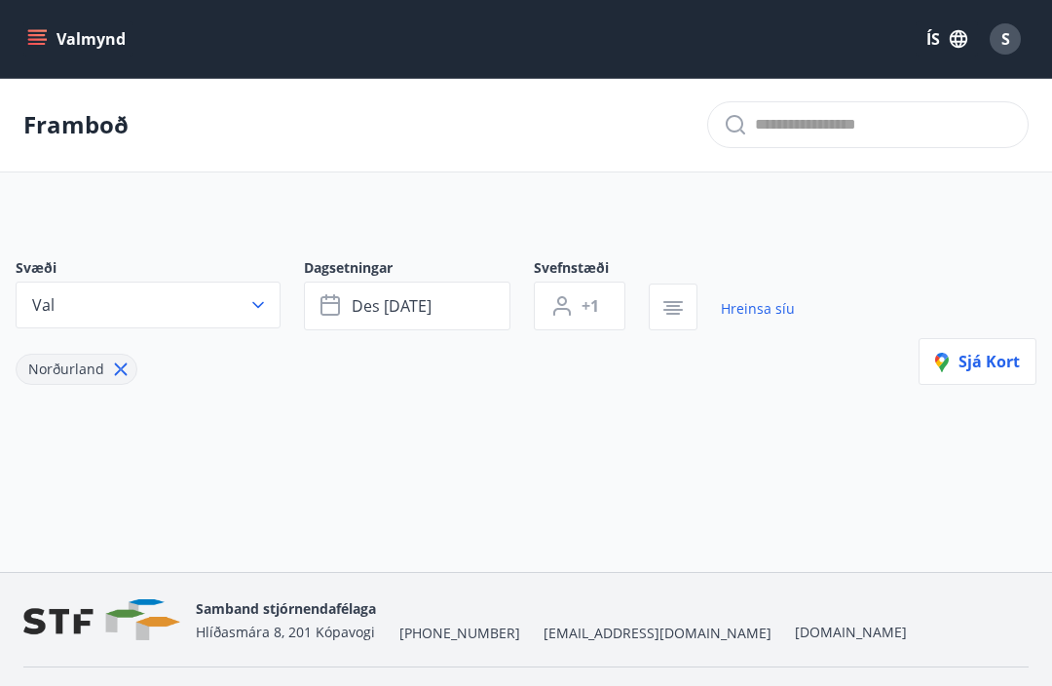
click at [258, 313] on icon "button" at bounding box center [257, 304] width 19 height 19
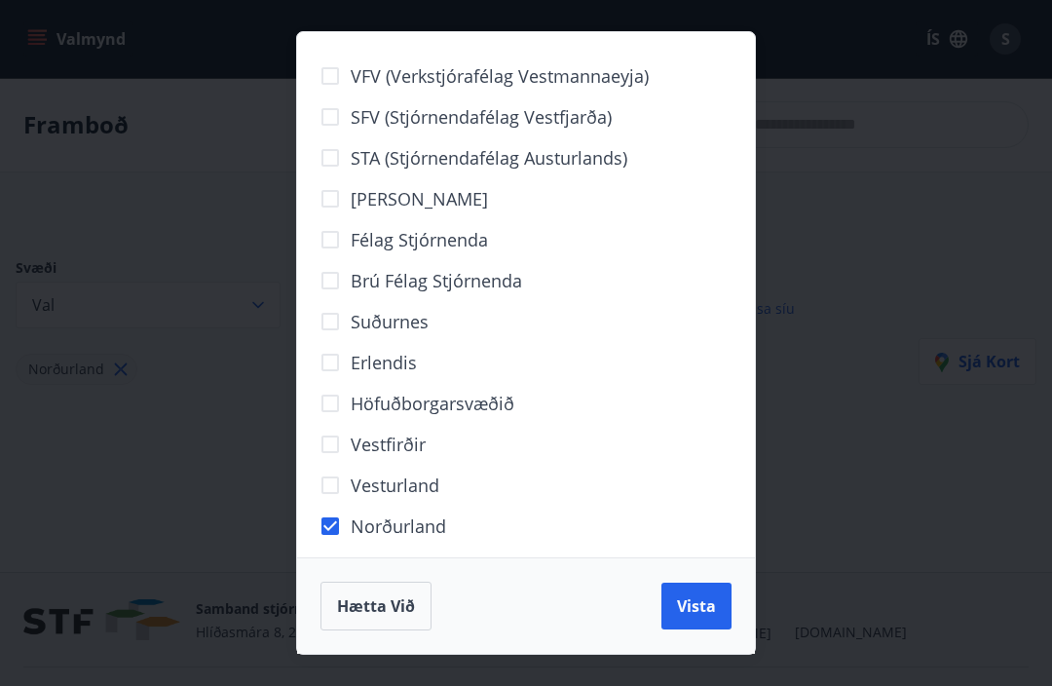
click at [699, 604] on span "Vista" at bounding box center [696, 605] width 39 height 21
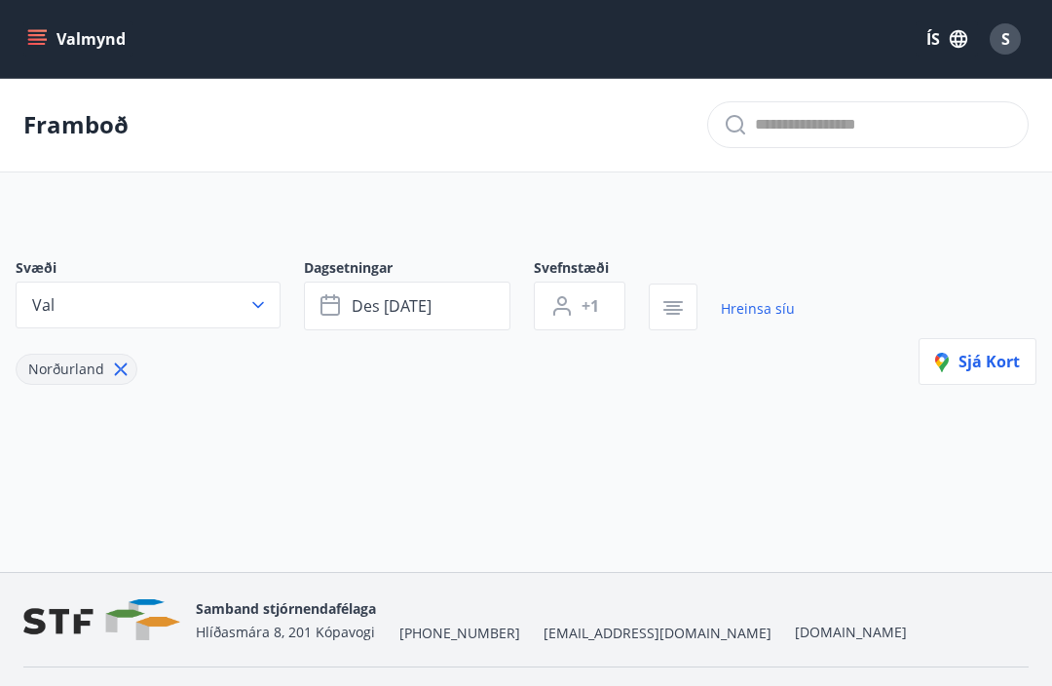
click at [478, 304] on button "des [DATE]" at bounding box center [407, 306] width 207 height 49
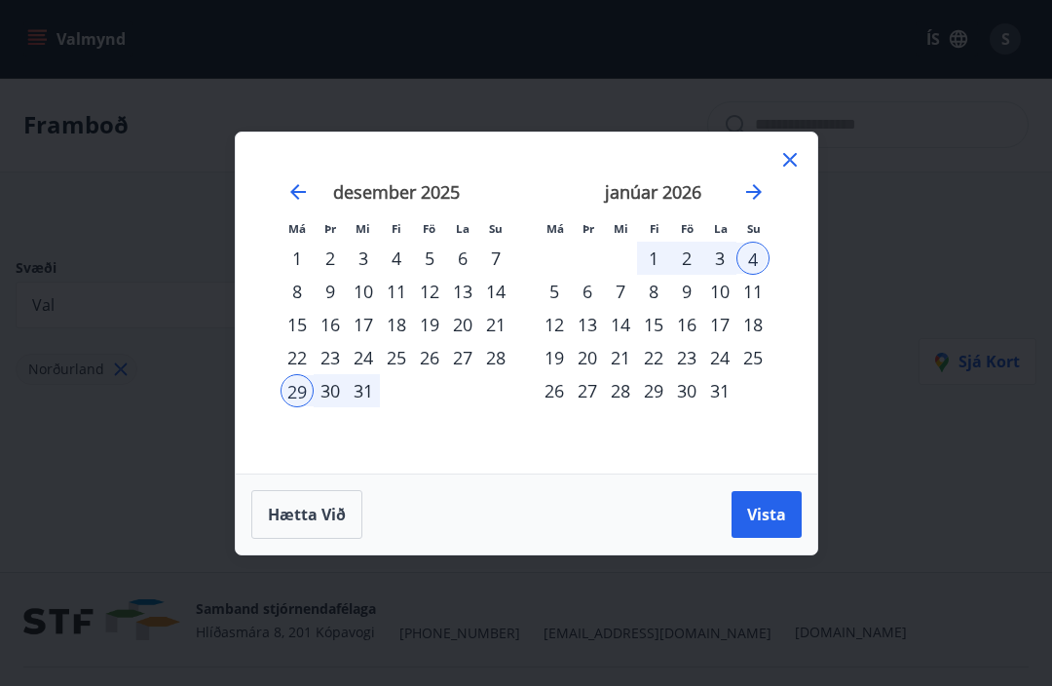
click at [793, 153] on icon at bounding box center [789, 159] width 23 height 23
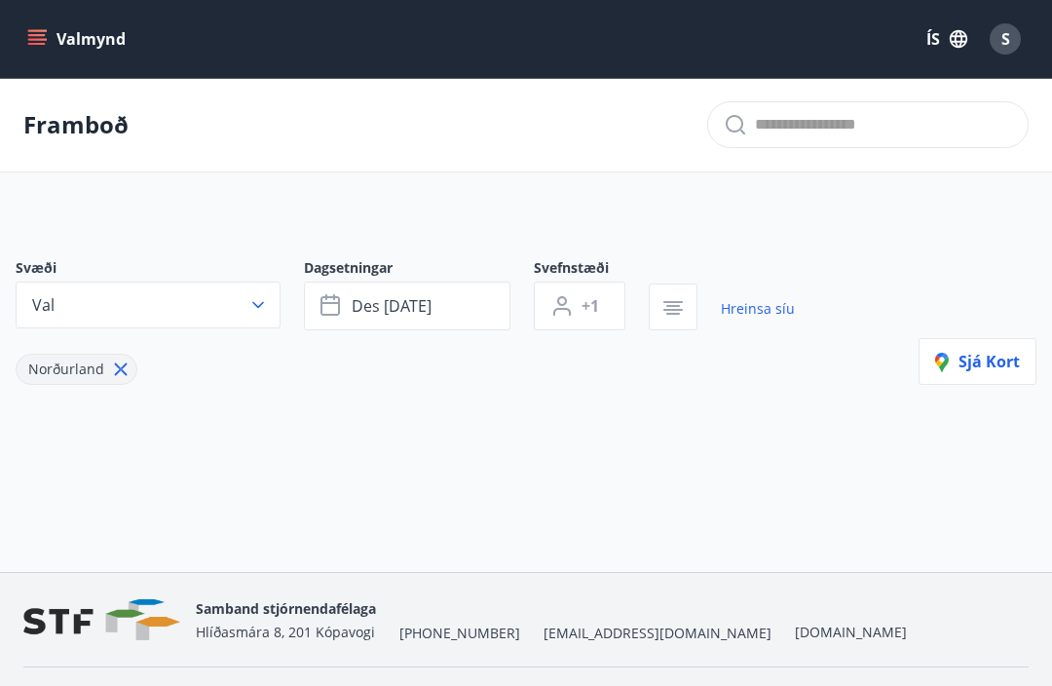
click at [49, 43] on button "Valmynd" at bounding box center [78, 38] width 110 height 35
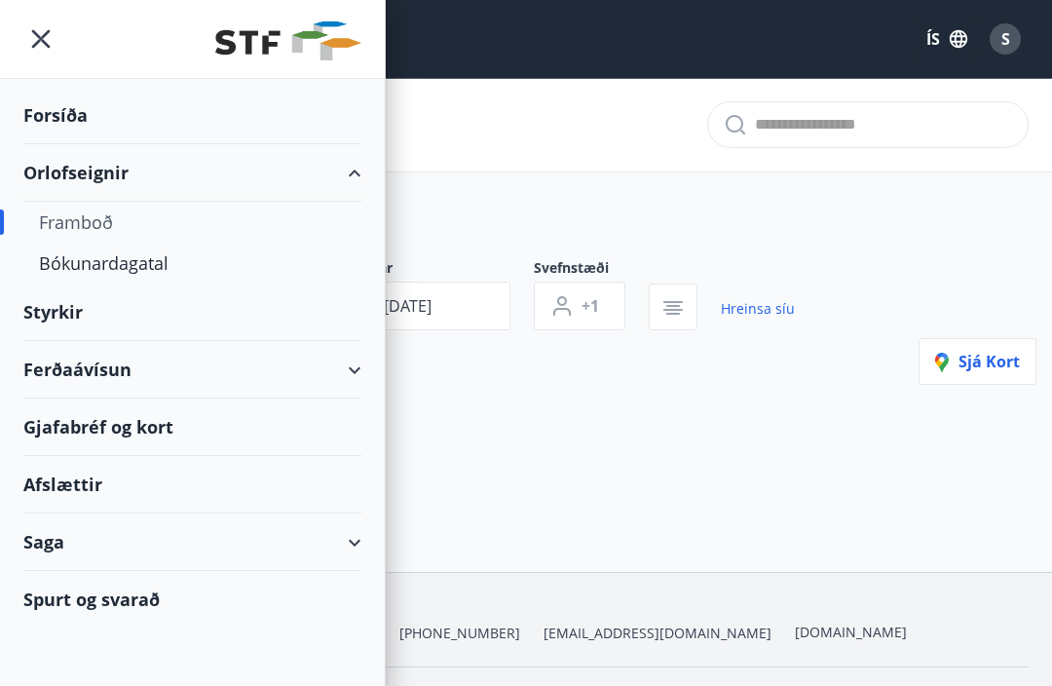
click at [123, 276] on div "Bókunardagatal" at bounding box center [192, 263] width 307 height 41
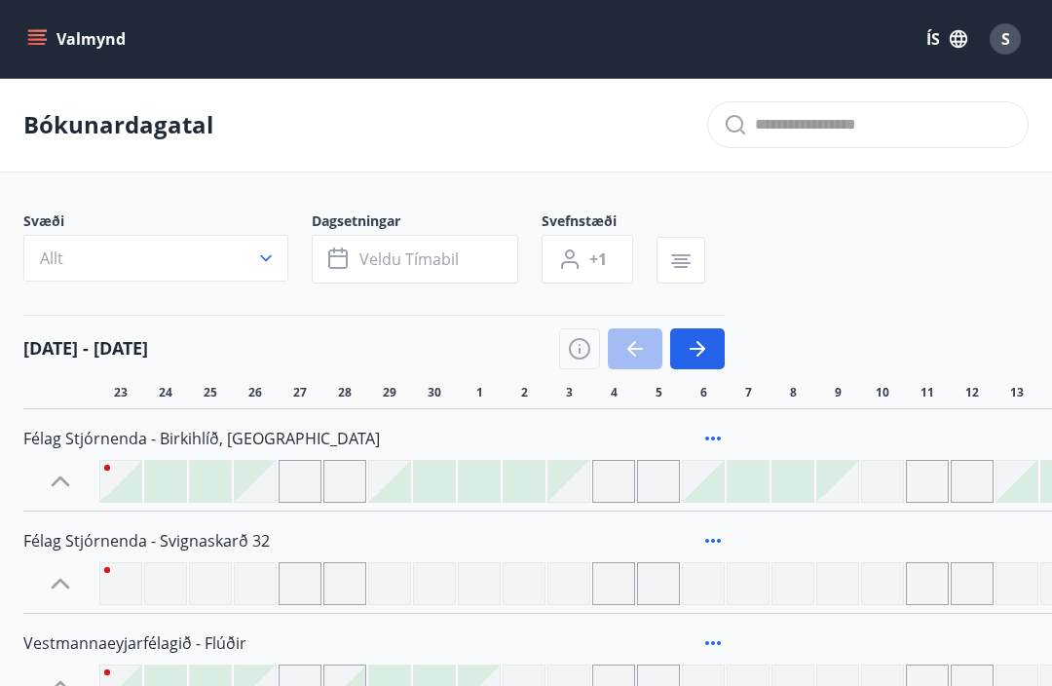
click at [473, 253] on button "Veldu tímabil" at bounding box center [415, 259] width 207 height 49
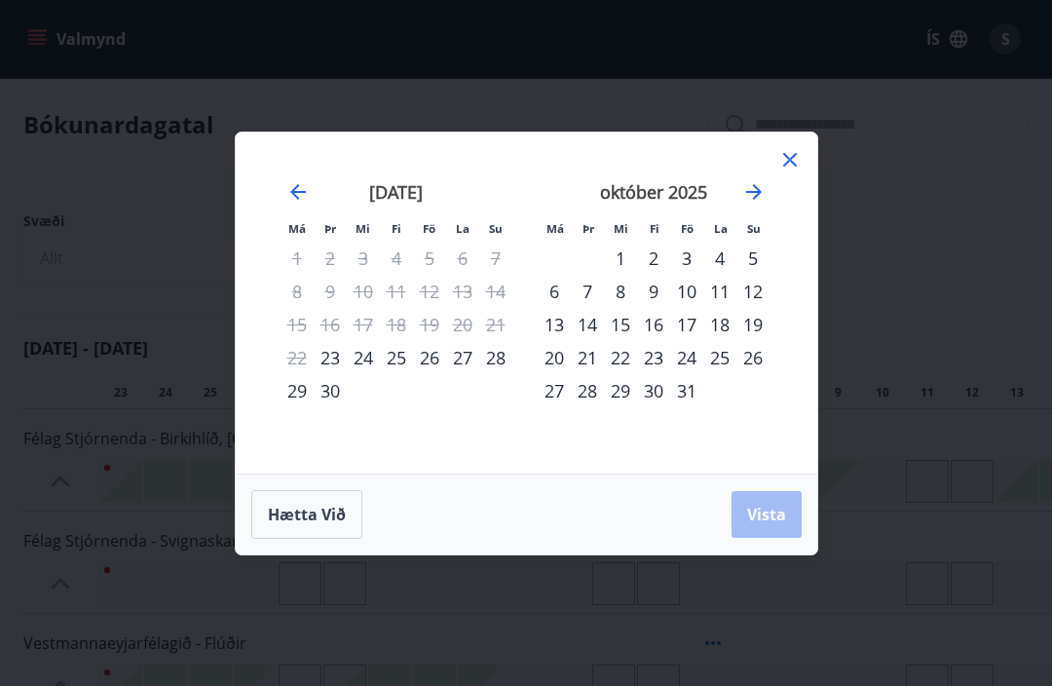
click at [763, 191] on icon "Move forward to switch to the next month." at bounding box center [753, 191] width 23 height 23
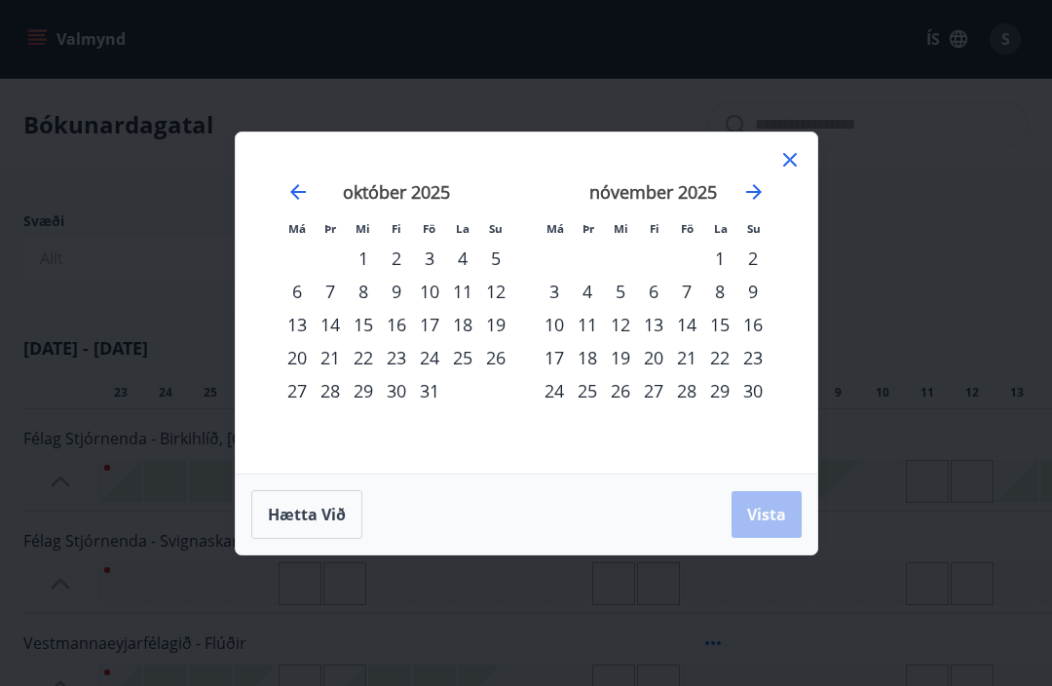
click at [760, 199] on icon "Move forward to switch to the next month." at bounding box center [753, 191] width 23 height 23
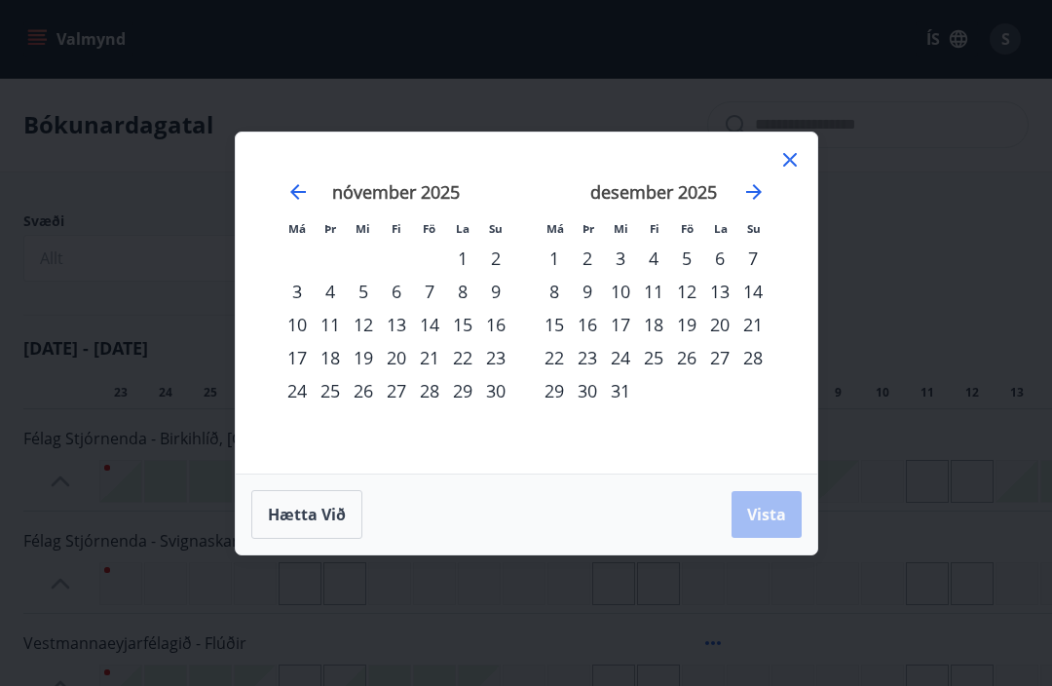
click at [555, 384] on div "29" at bounding box center [554, 390] width 33 height 33
click at [751, 186] on icon "Move forward to switch to the next month." at bounding box center [753, 191] width 23 height 23
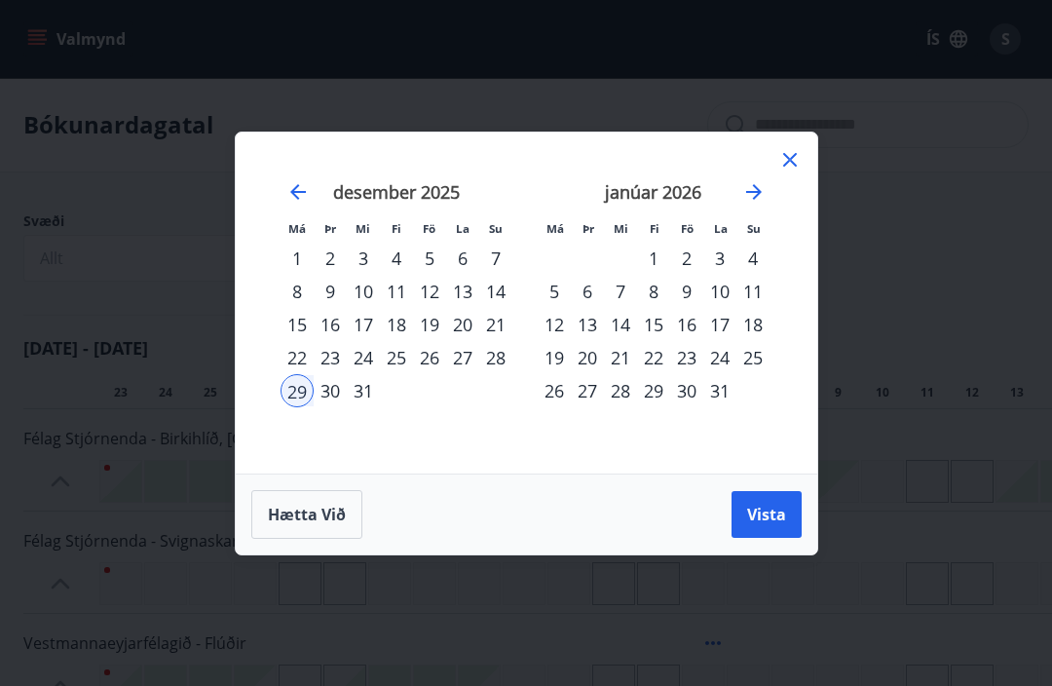
click at [753, 259] on div "4" at bounding box center [752, 258] width 33 height 33
click at [768, 513] on span "Vista" at bounding box center [766, 514] width 39 height 21
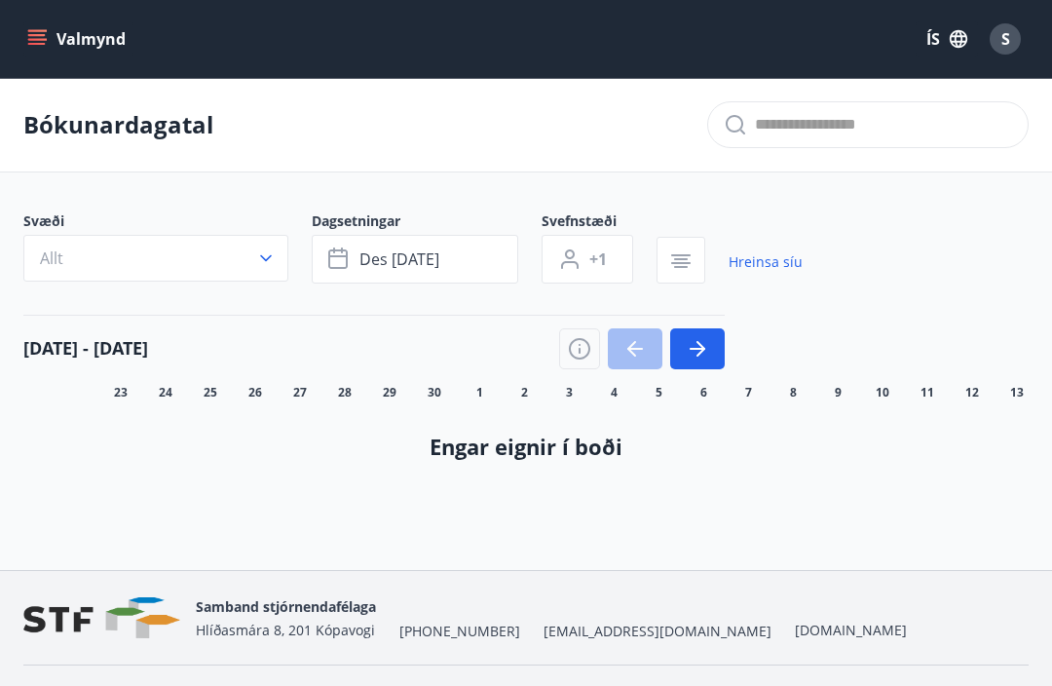
click at [267, 268] on button "Allt" at bounding box center [155, 258] width 265 height 47
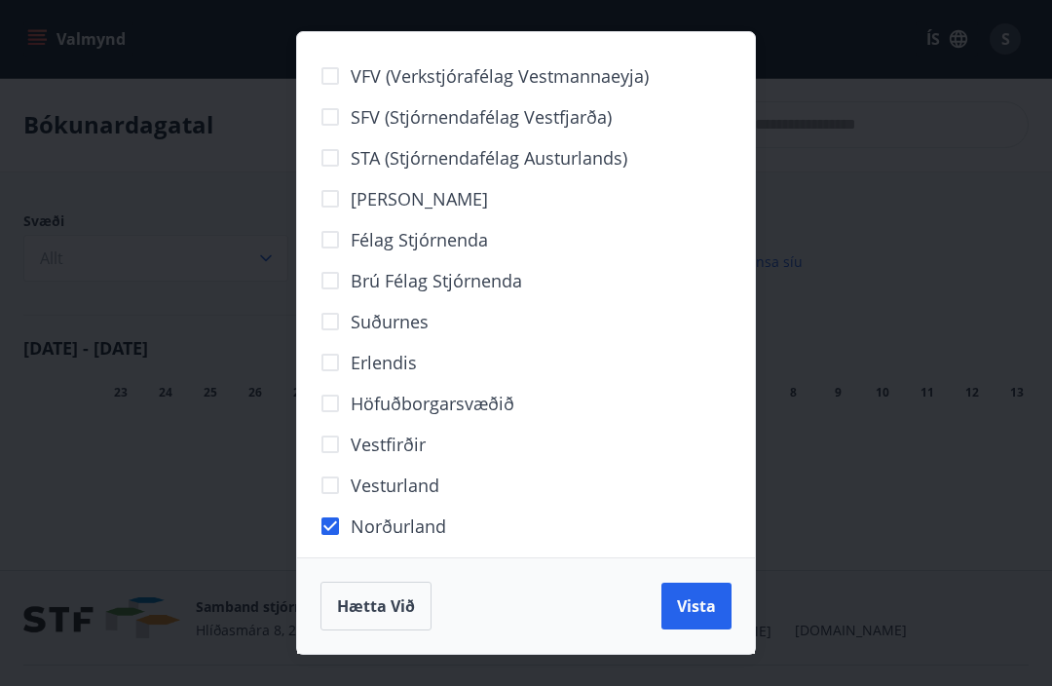
click at [697, 601] on span "Vista" at bounding box center [696, 605] width 39 height 21
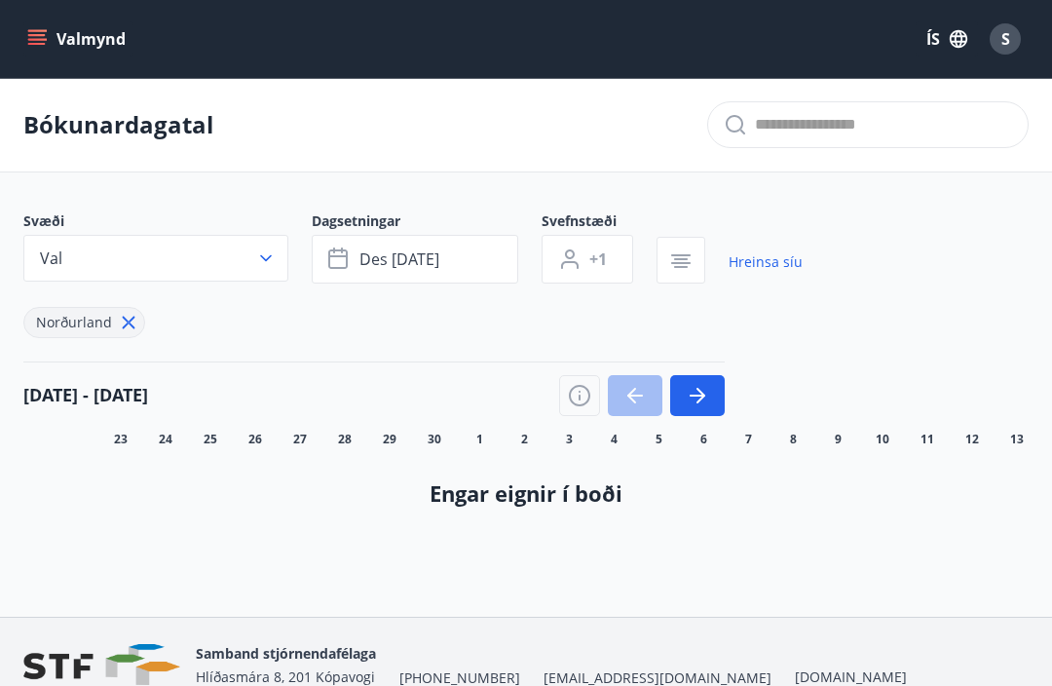
click at [358, 271] on button "des [DATE]" at bounding box center [415, 259] width 207 height 49
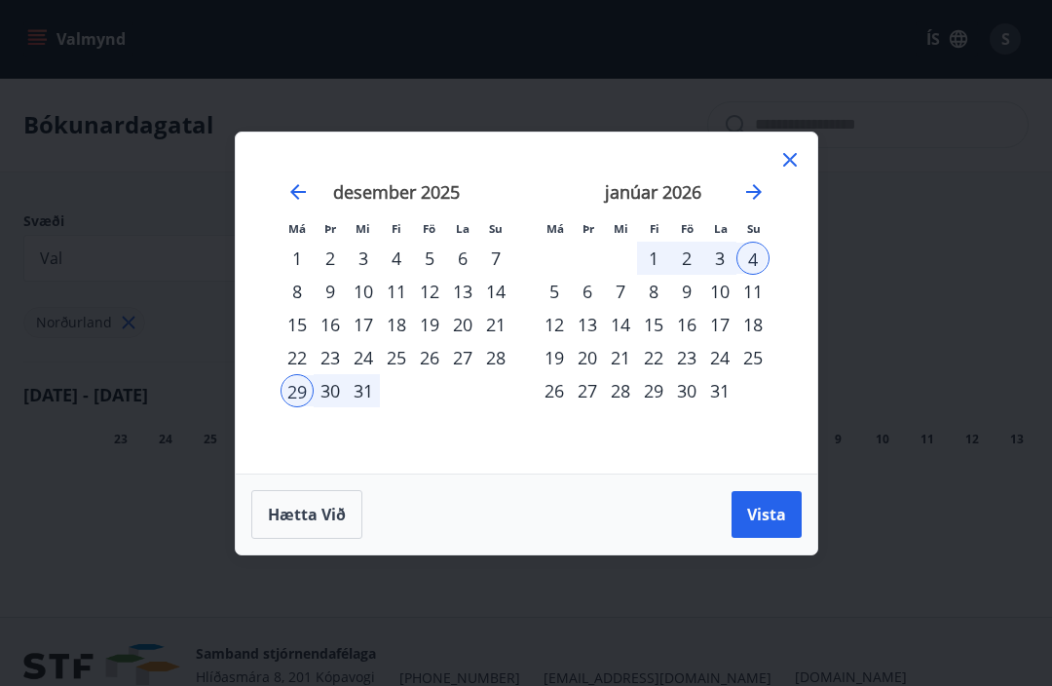
click at [300, 259] on div "1" at bounding box center [297, 258] width 33 height 33
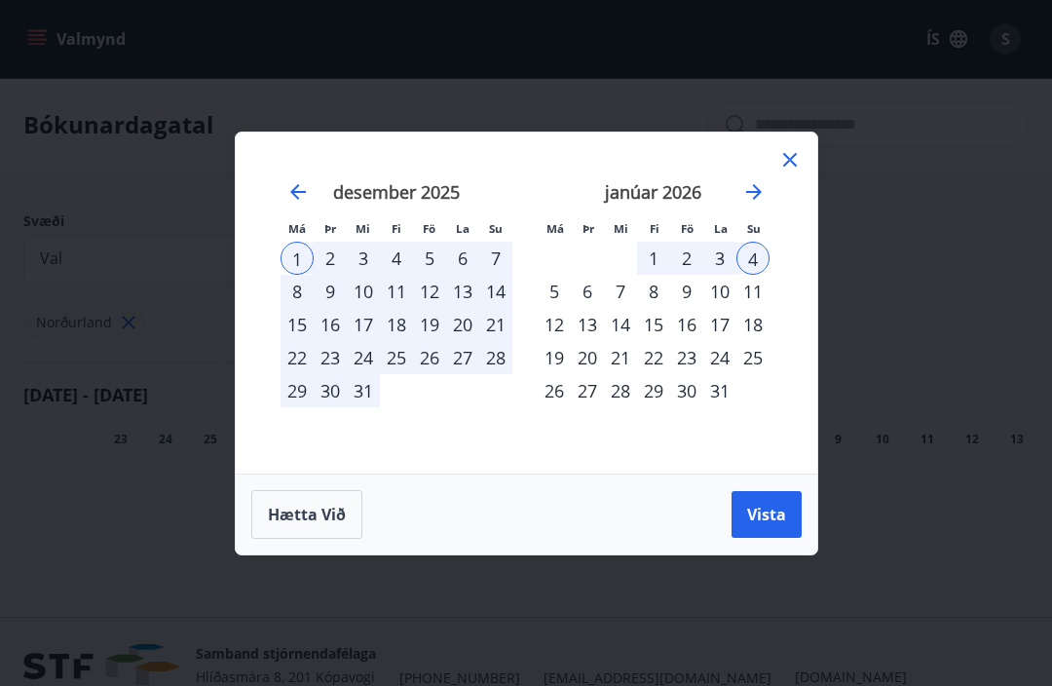
click at [319, 508] on span "Hætta við" at bounding box center [307, 514] width 78 height 21
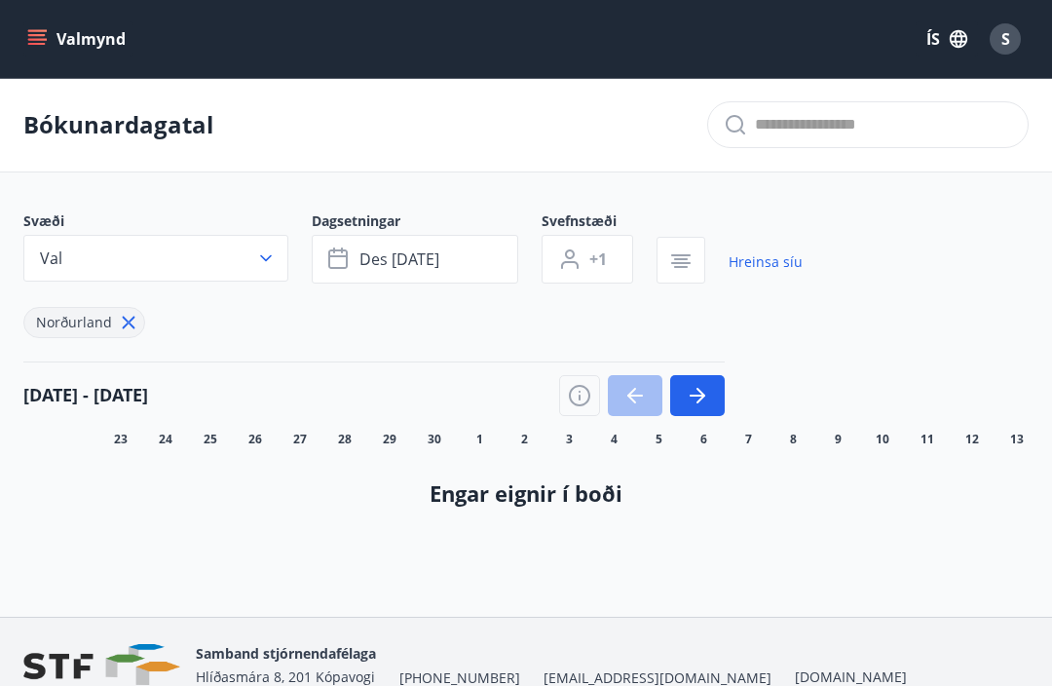
click at [469, 265] on button "des [DATE]" at bounding box center [415, 259] width 207 height 49
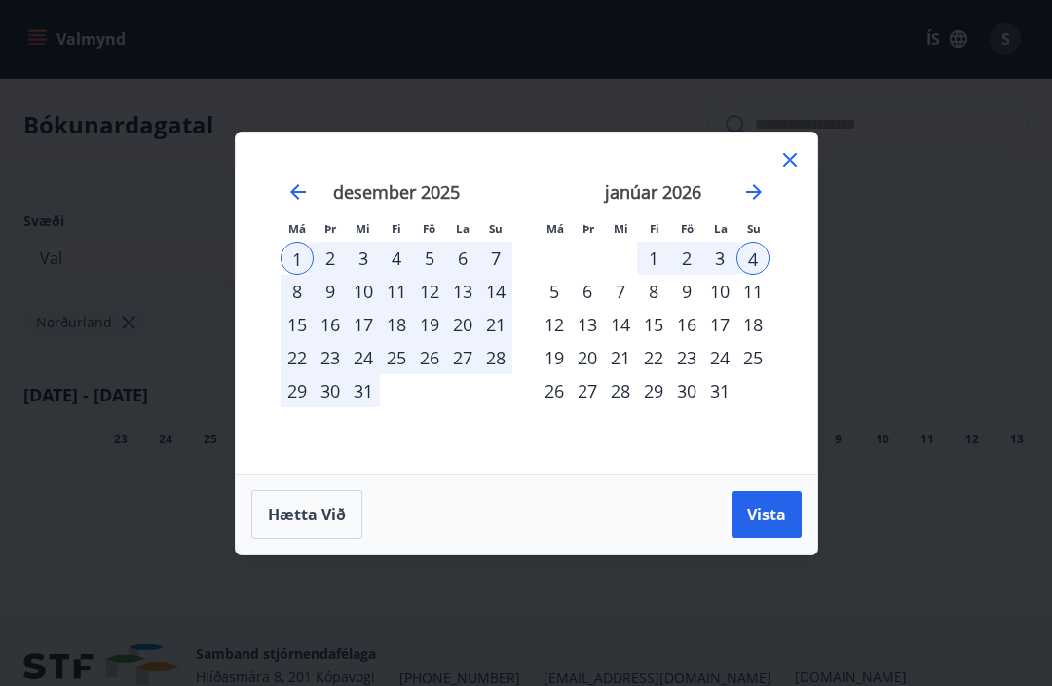
click at [302, 262] on div "1" at bounding box center [297, 258] width 33 height 33
click at [436, 273] on div "5" at bounding box center [429, 258] width 33 height 33
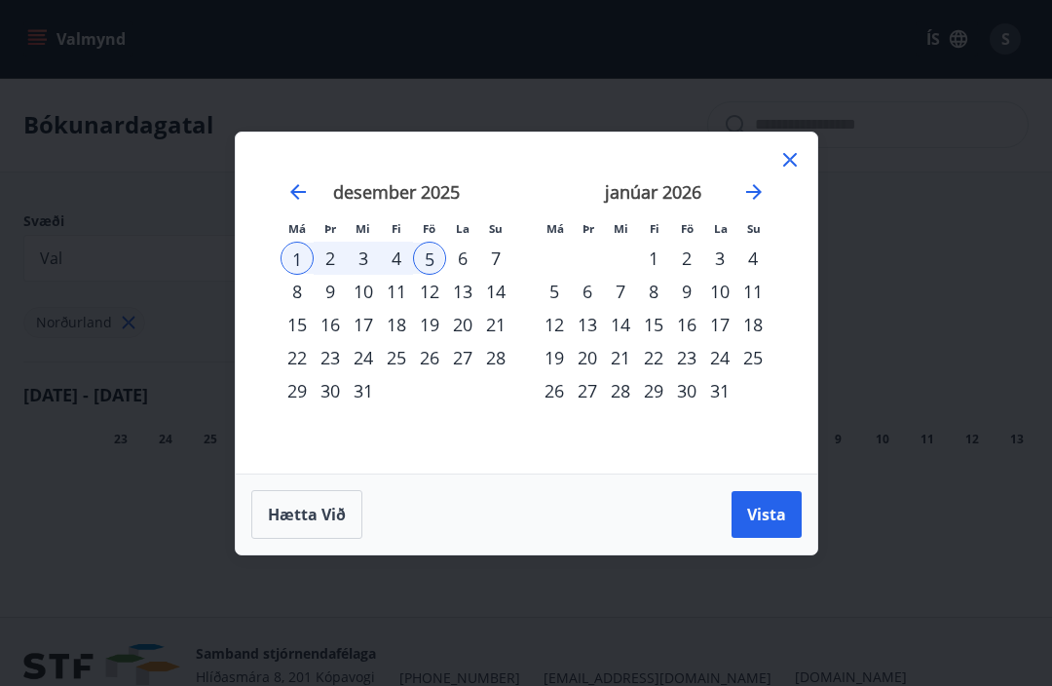
click at [427, 264] on div "5" at bounding box center [429, 258] width 33 height 33
click at [297, 302] on div "8" at bounding box center [297, 291] width 33 height 33
click at [763, 525] on button "Vista" at bounding box center [767, 514] width 70 height 47
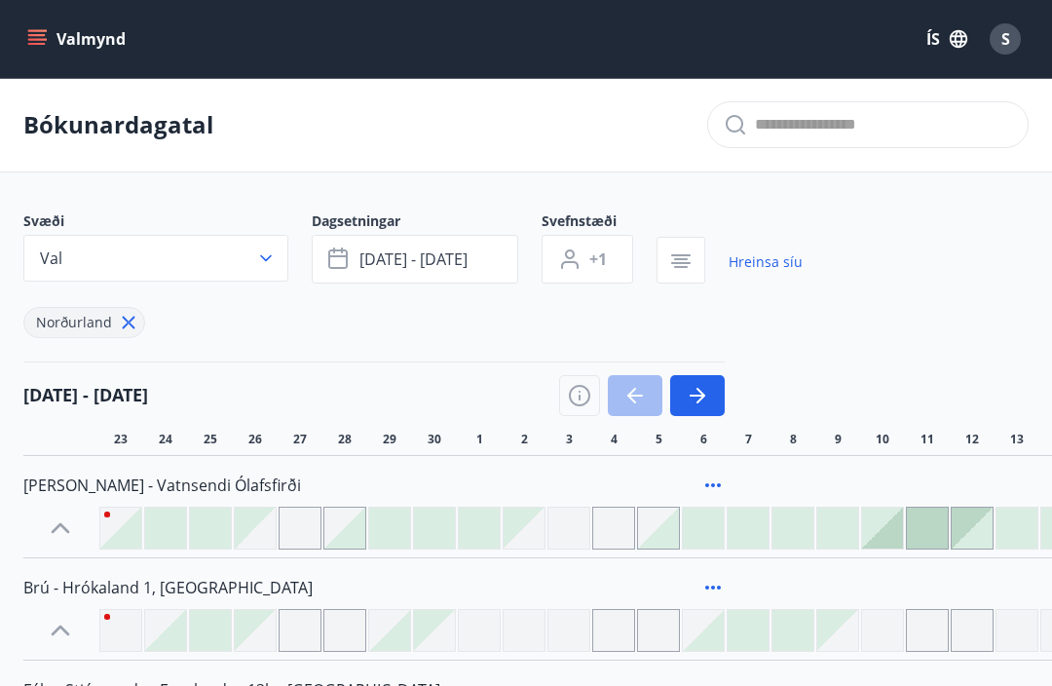
click at [703, 404] on icon "button" at bounding box center [697, 395] width 23 height 23
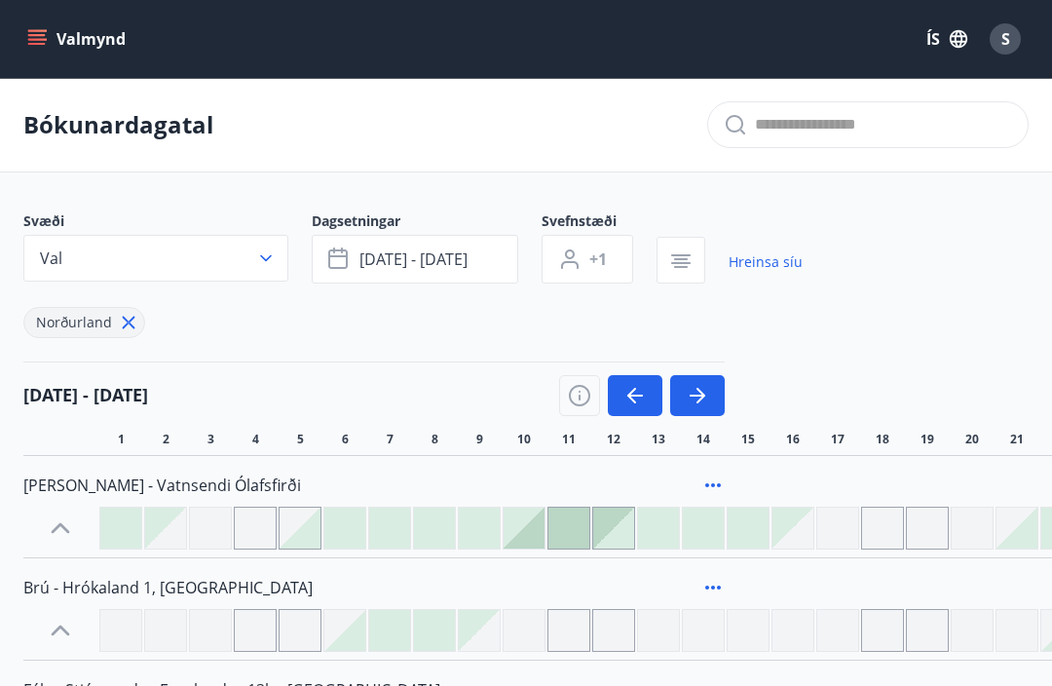
click at [697, 402] on icon "button" at bounding box center [697, 395] width 23 height 23
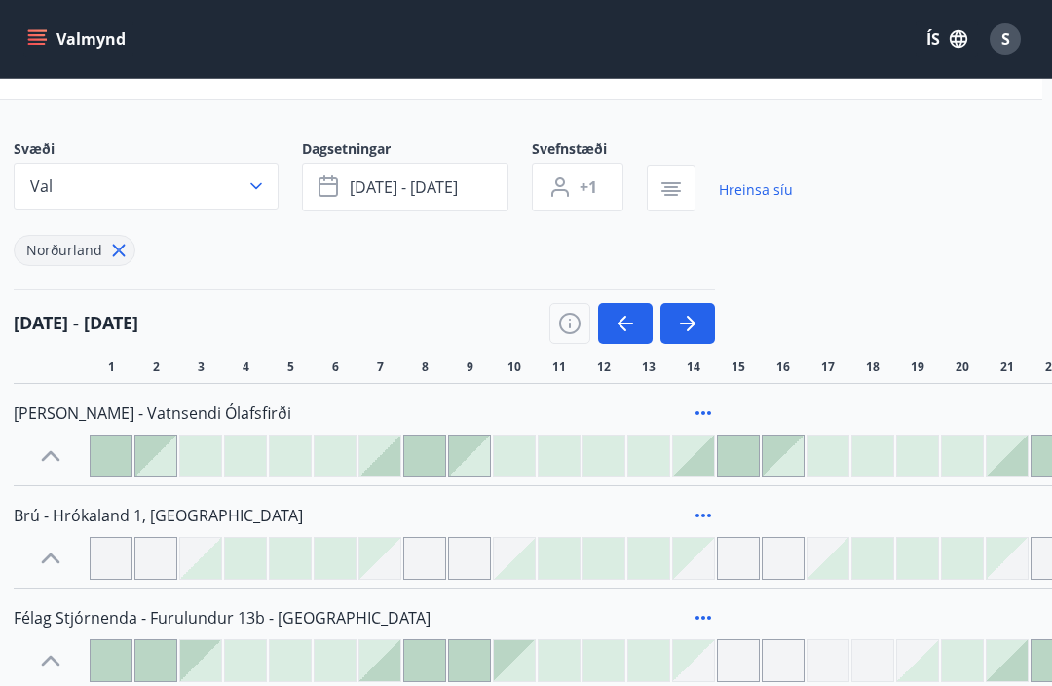
scroll to position [79, 10]
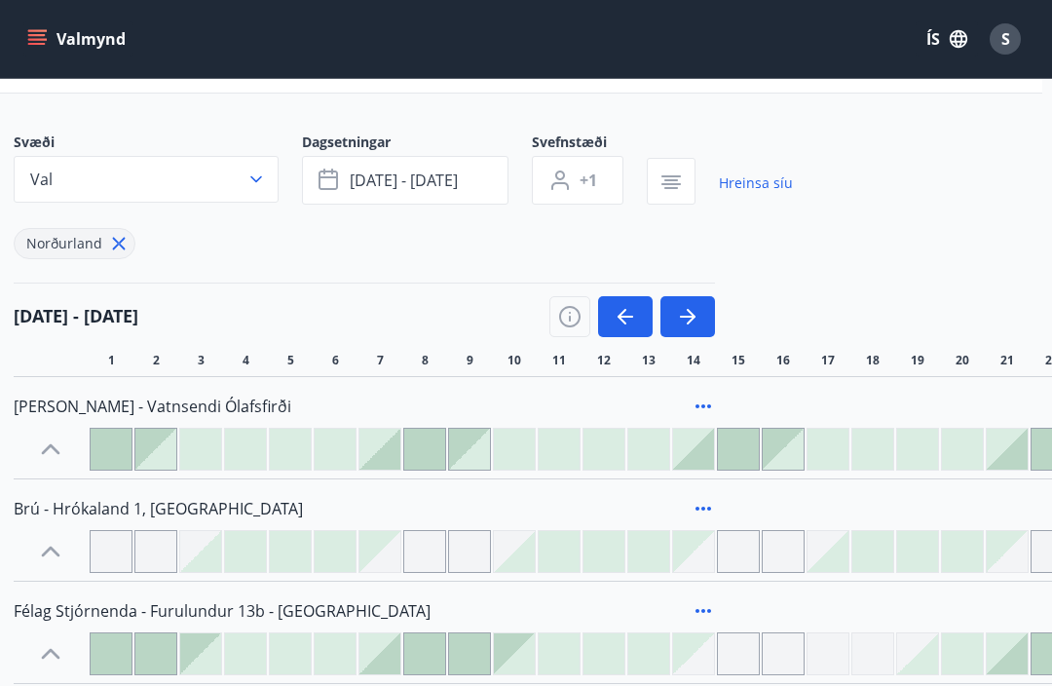
click at [688, 323] on icon "button" at bounding box center [691, 317] width 9 height 16
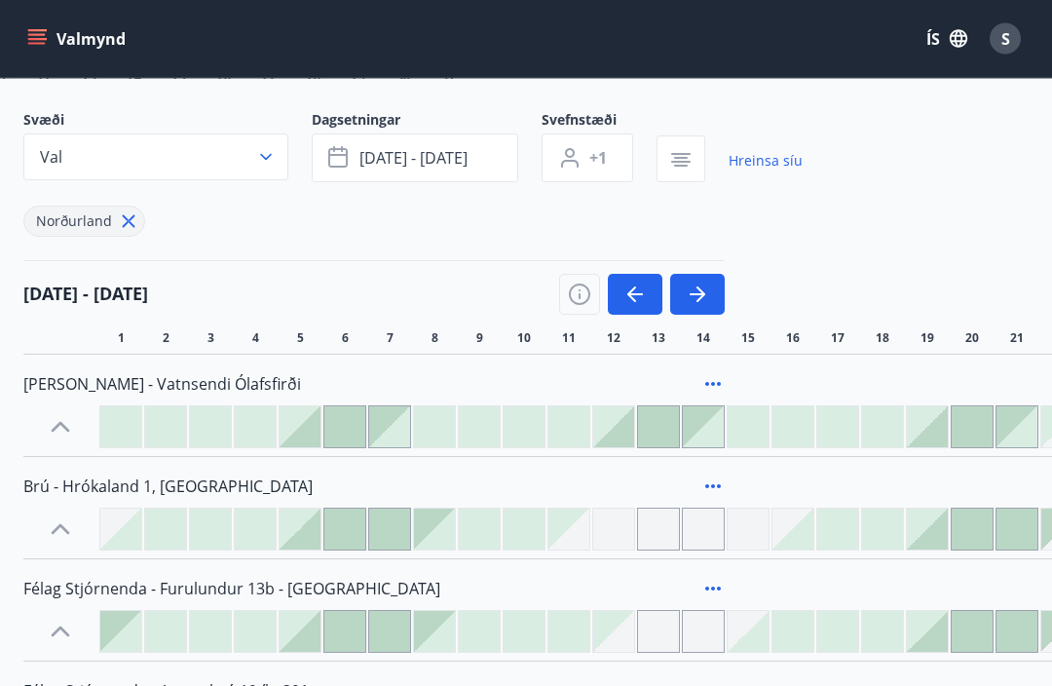
scroll to position [86, 0]
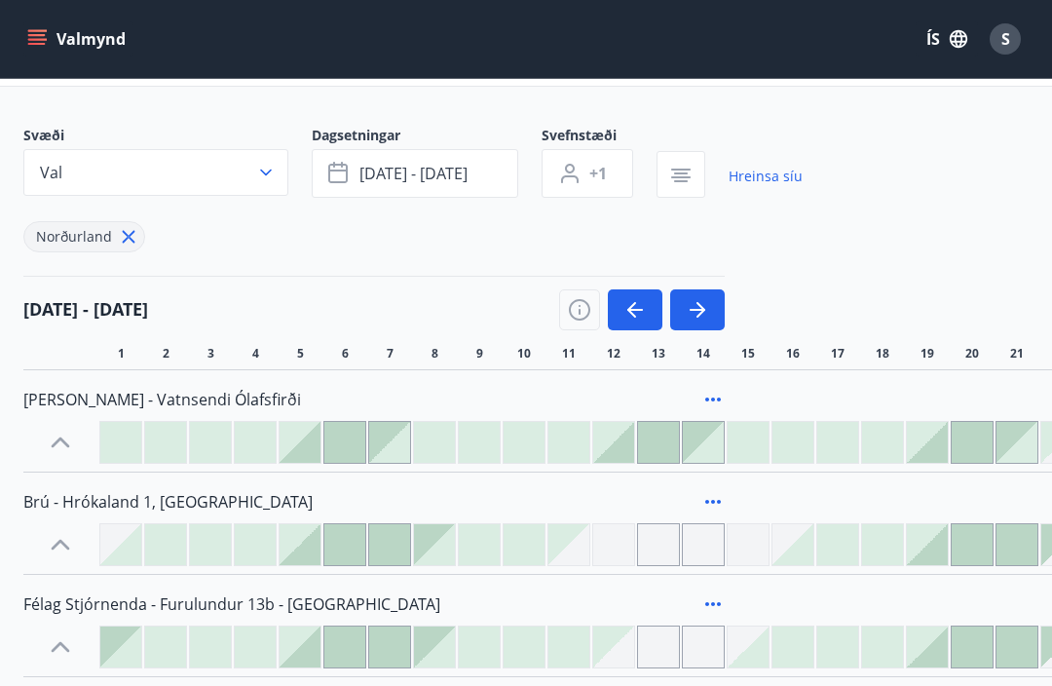
click at [641, 306] on icon "button" at bounding box center [634, 309] width 23 height 23
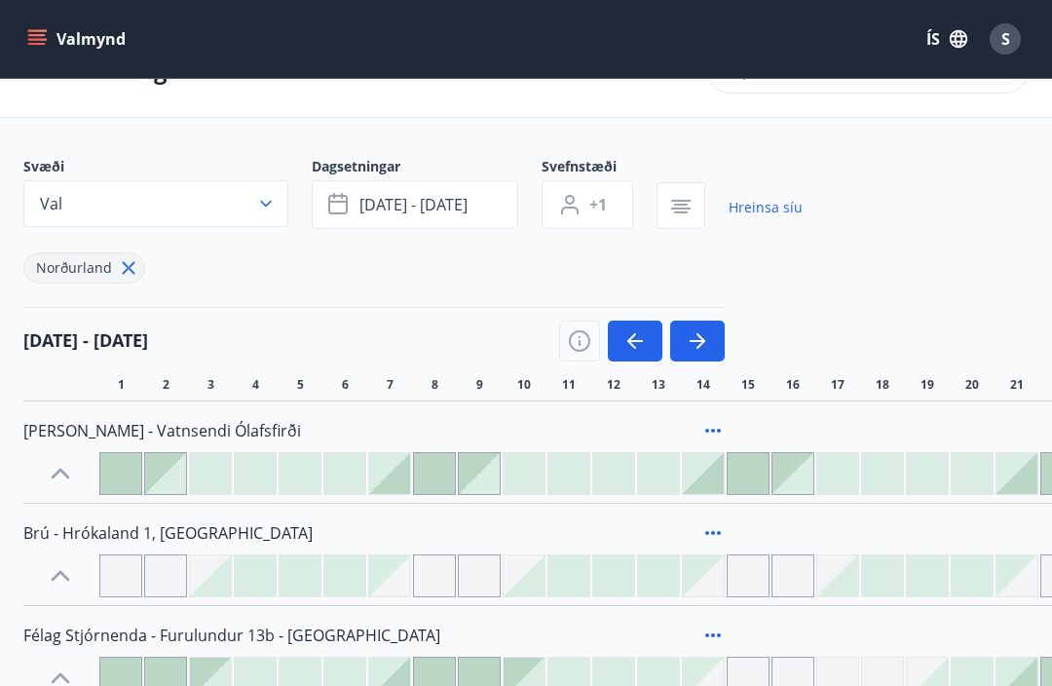
scroll to position [0, 0]
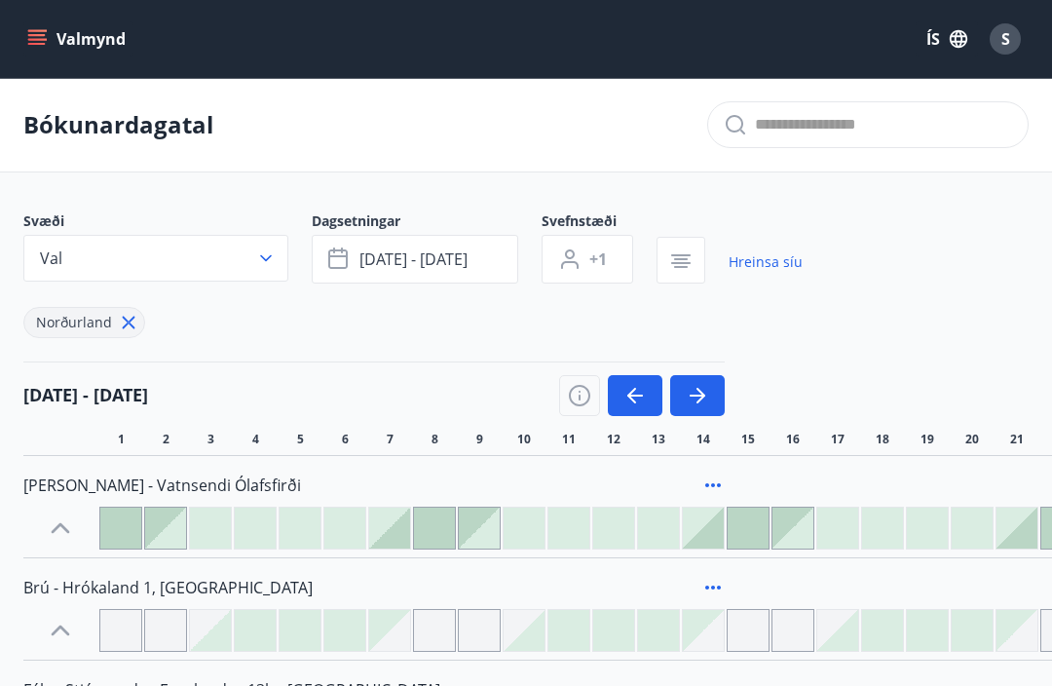
click at [709, 389] on button "button" at bounding box center [697, 395] width 55 height 41
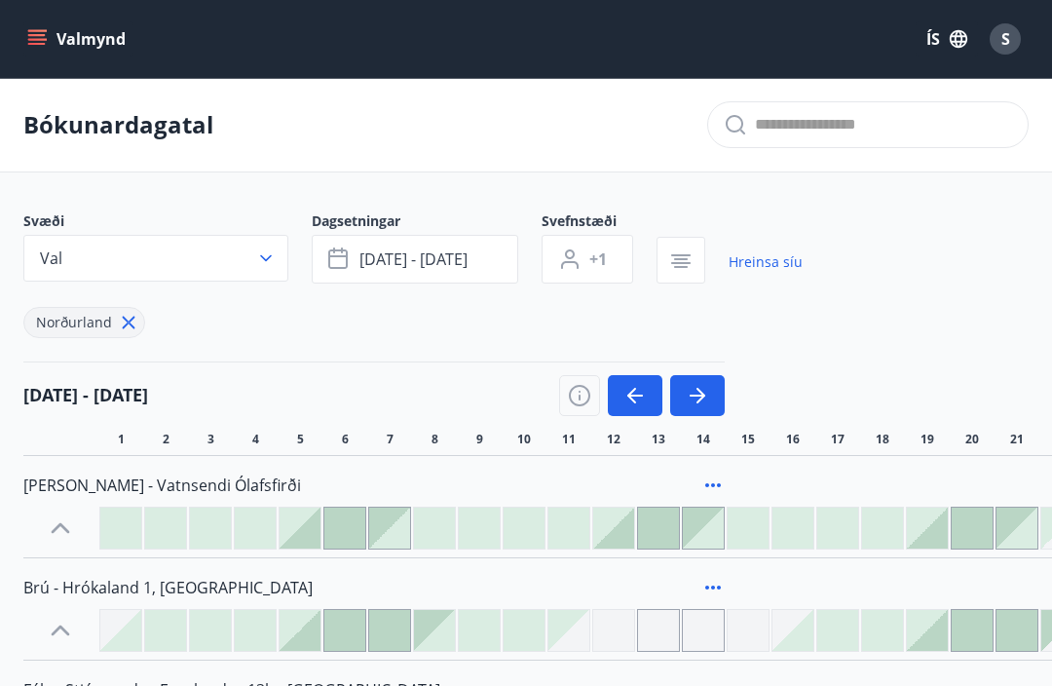
click at [51, 36] on button "Valmynd" at bounding box center [78, 38] width 110 height 35
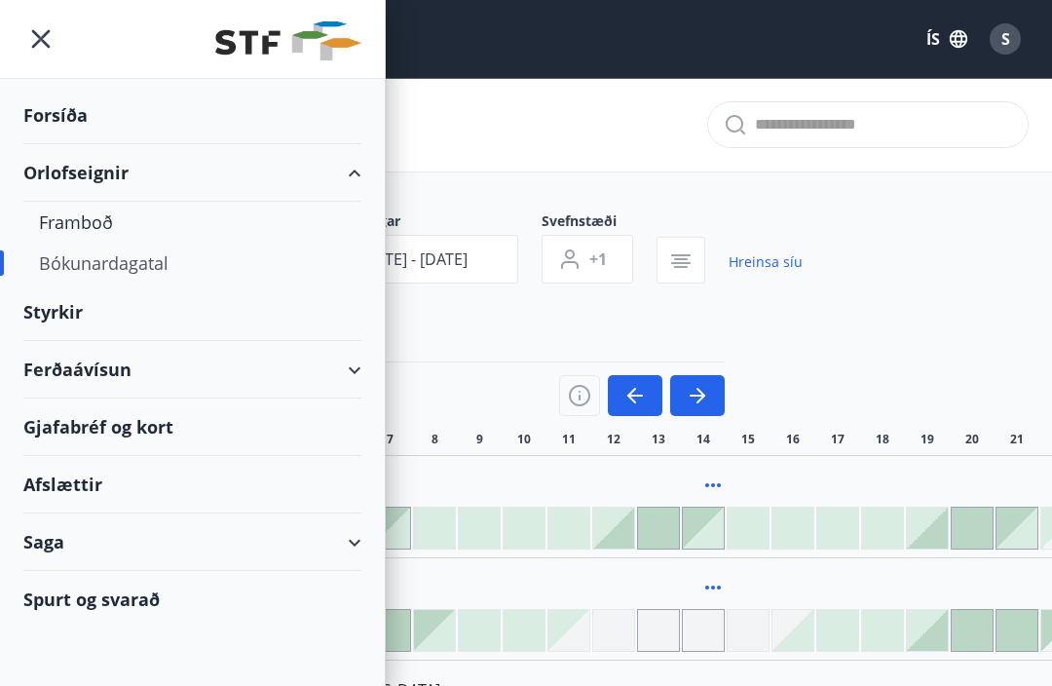
click at [60, 110] on div "Forsíða" at bounding box center [192, 115] width 338 height 57
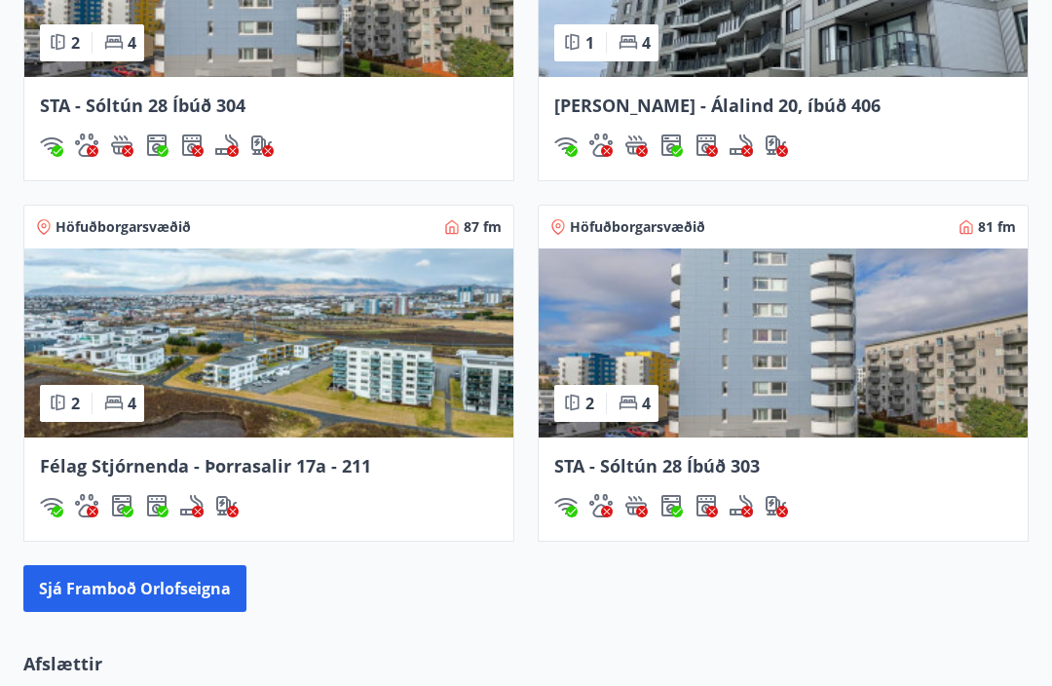
scroll to position [1906, 0]
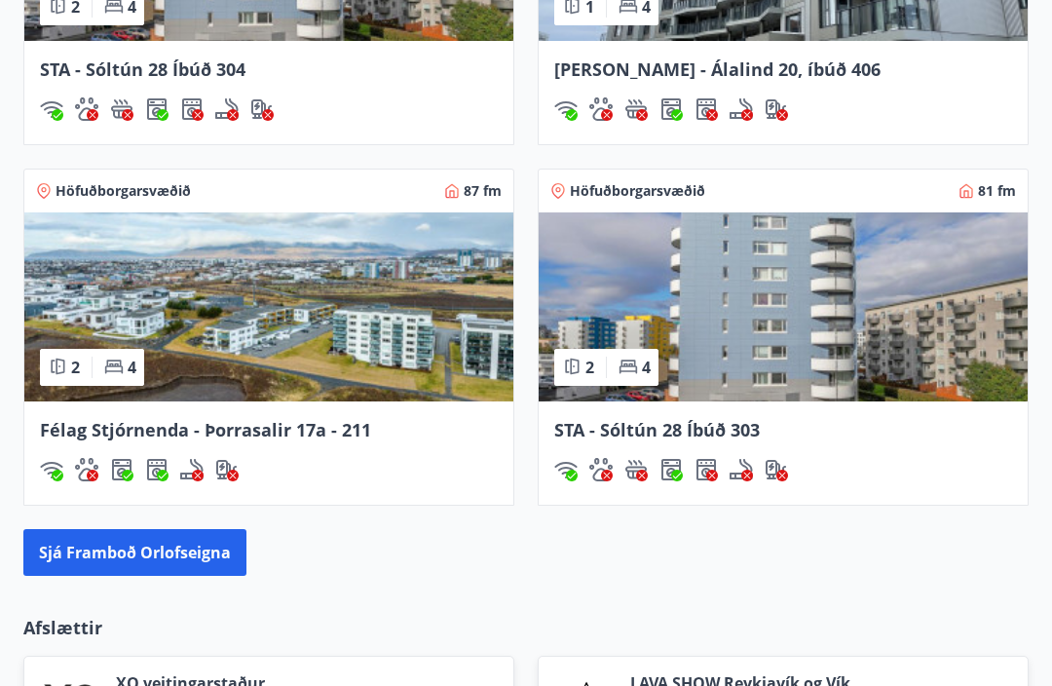
click at [152, 556] on button "Sjá framboð orlofseigna" at bounding box center [134, 553] width 223 height 47
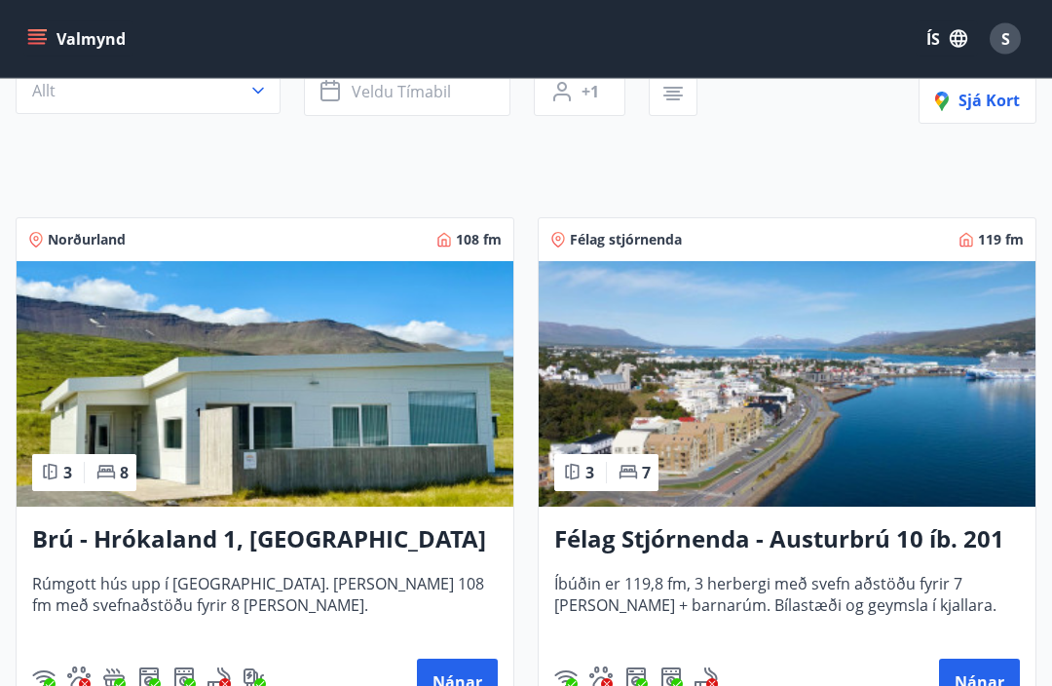
scroll to position [251, 0]
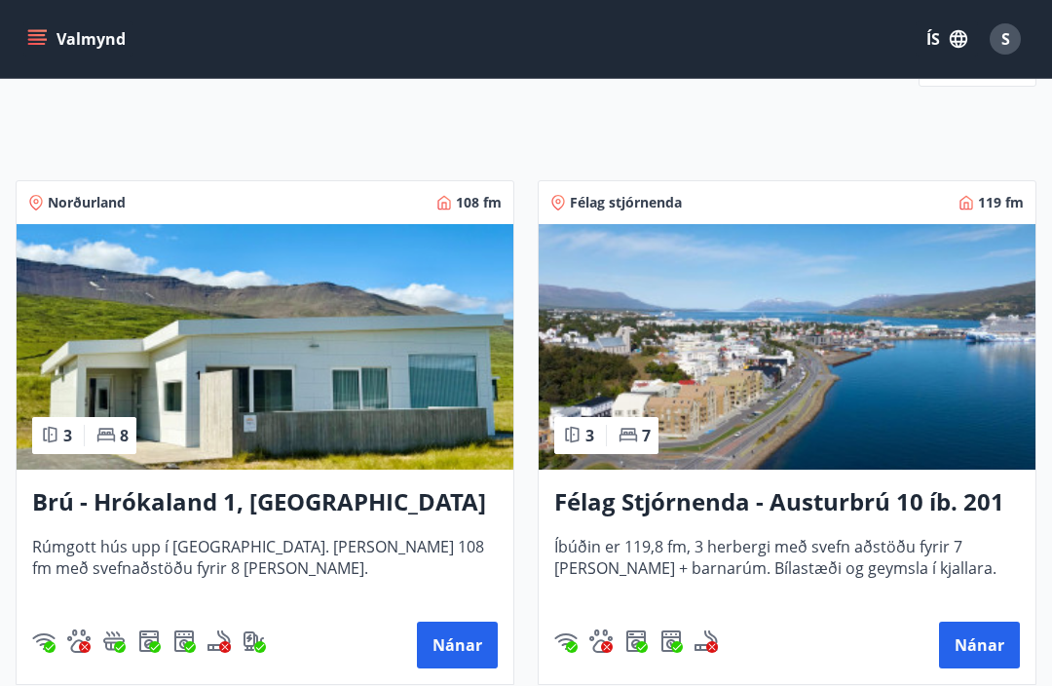
click at [448, 642] on button "Nánar" at bounding box center [457, 644] width 81 height 47
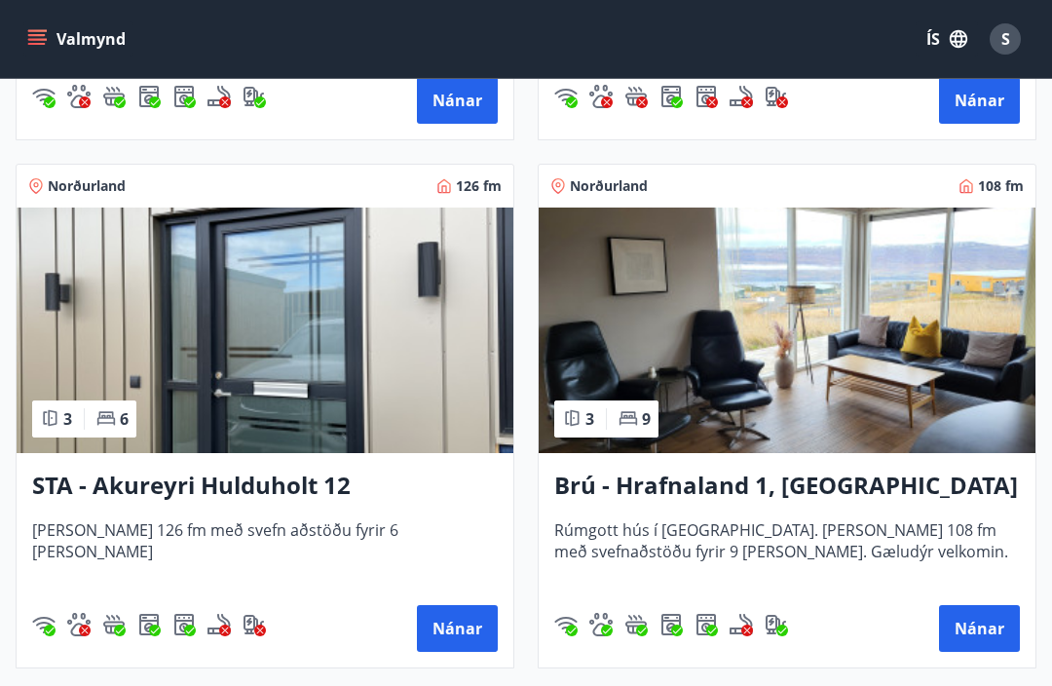
scroll to position [1331, 0]
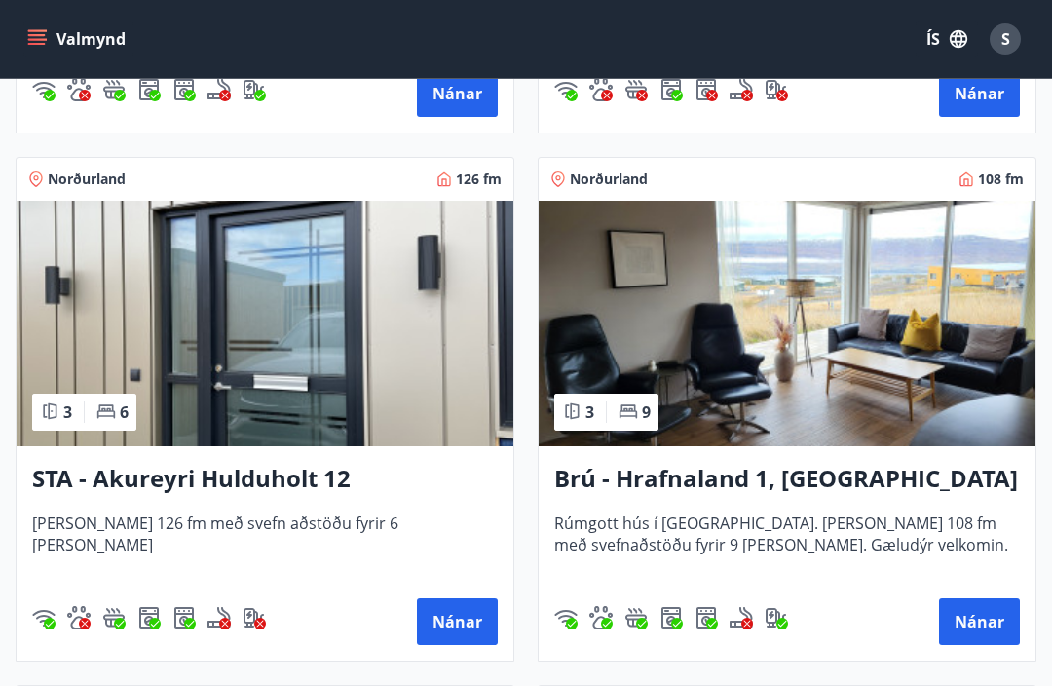
click at [453, 622] on button "Nánar" at bounding box center [457, 621] width 81 height 47
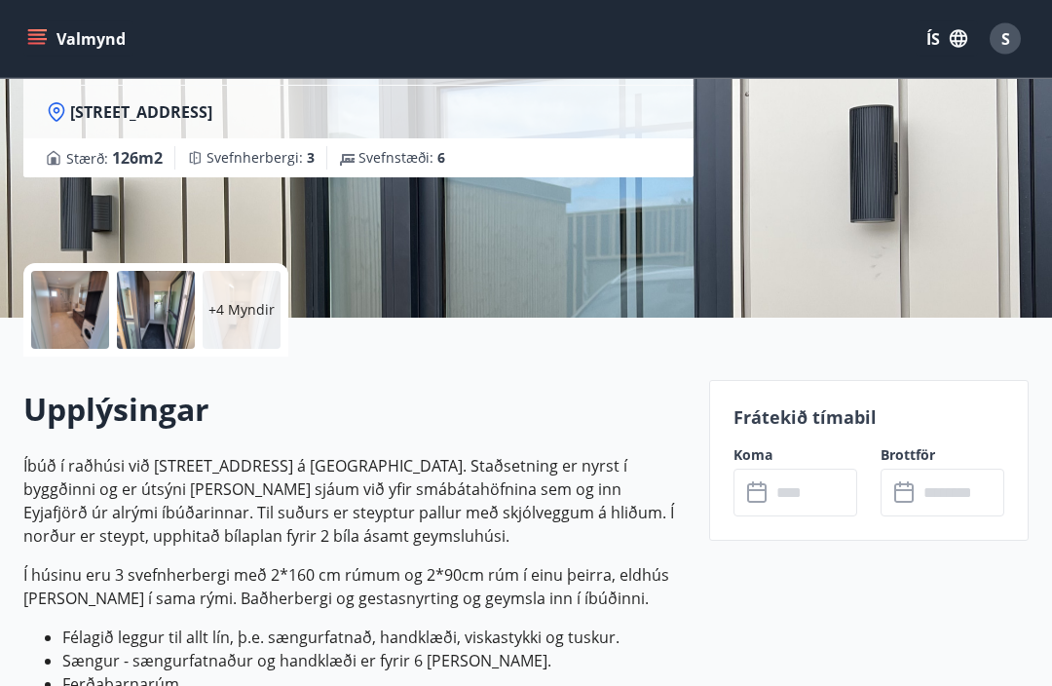
scroll to position [267, 0]
click at [781, 491] on input "text" at bounding box center [814, 493] width 87 height 48
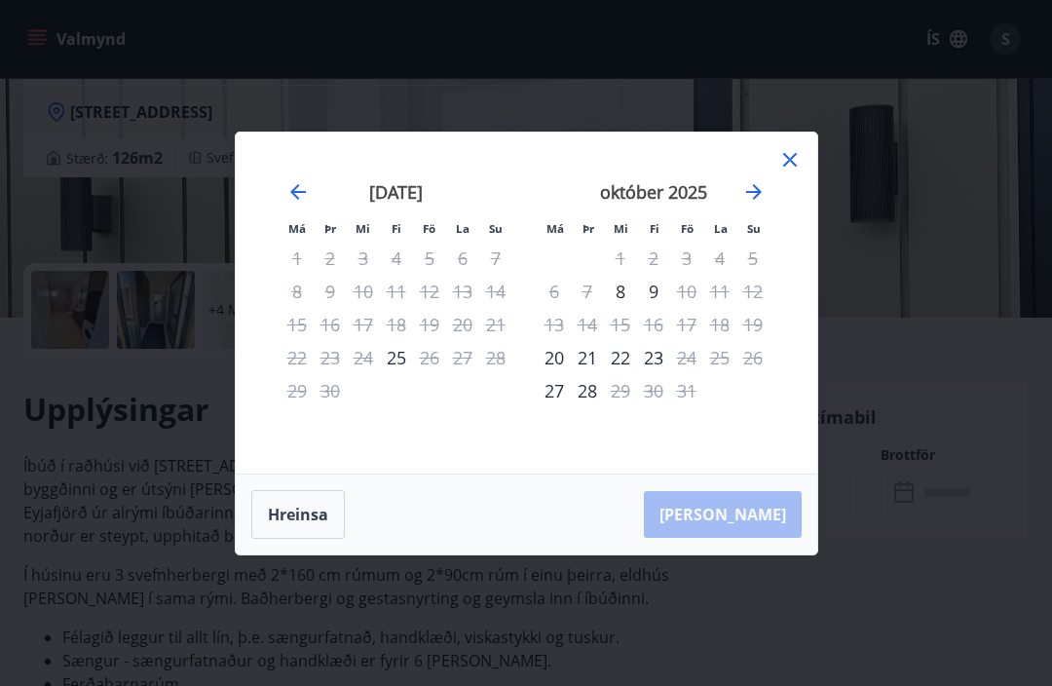
click at [753, 204] on icon "Move forward to switch to the next month." at bounding box center [753, 191] width 23 height 23
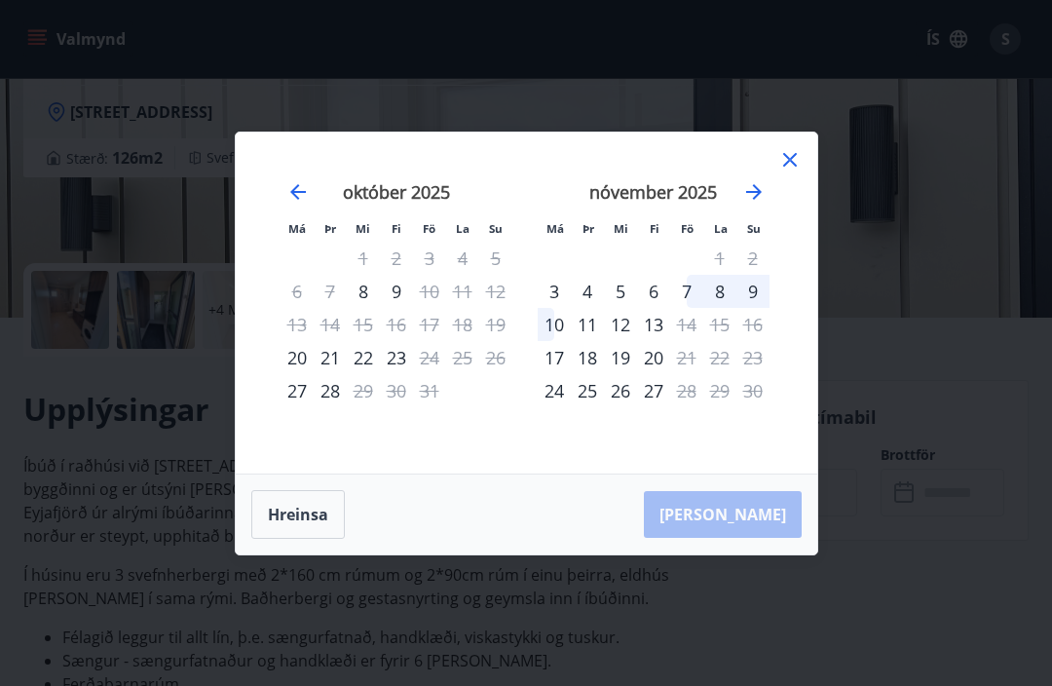
click at [753, 200] on icon "Move forward to switch to the next month." at bounding box center [754, 192] width 16 height 16
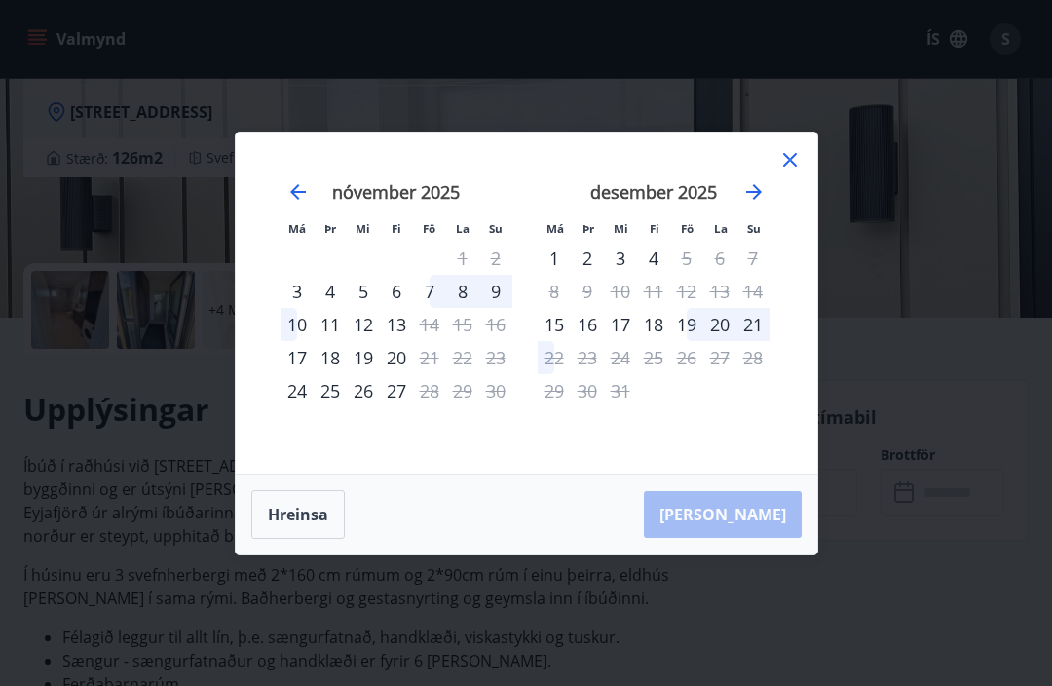
click at [751, 204] on icon "Move forward to switch to the next month." at bounding box center [753, 191] width 23 height 23
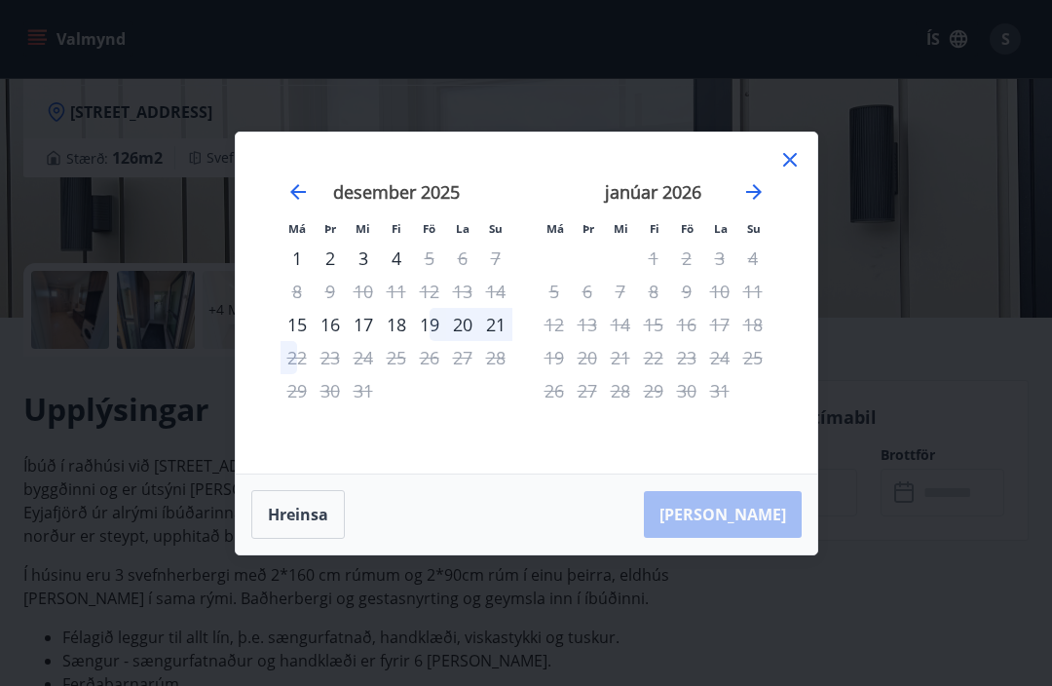
click at [755, 200] on icon "Move forward to switch to the next month." at bounding box center [754, 192] width 16 height 16
click at [756, 204] on icon "Move forward to switch to the next month." at bounding box center [753, 191] width 23 height 23
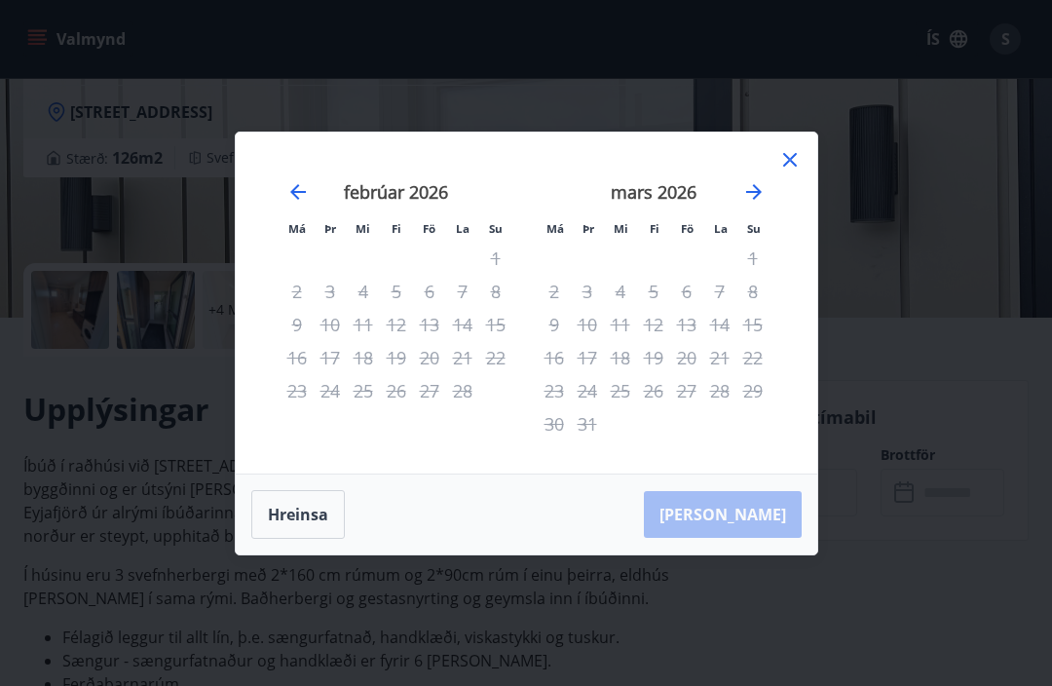
click at [753, 204] on icon "Move forward to switch to the next month." at bounding box center [753, 191] width 23 height 23
click at [790, 171] on icon at bounding box center [789, 159] width 23 height 23
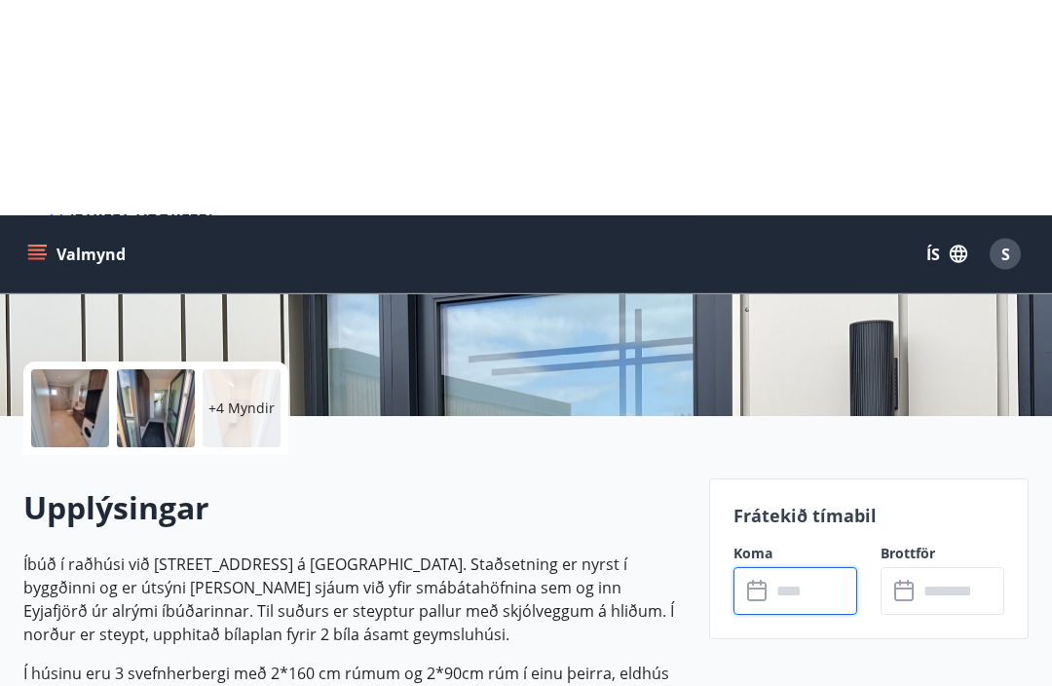
scroll to position [0, 0]
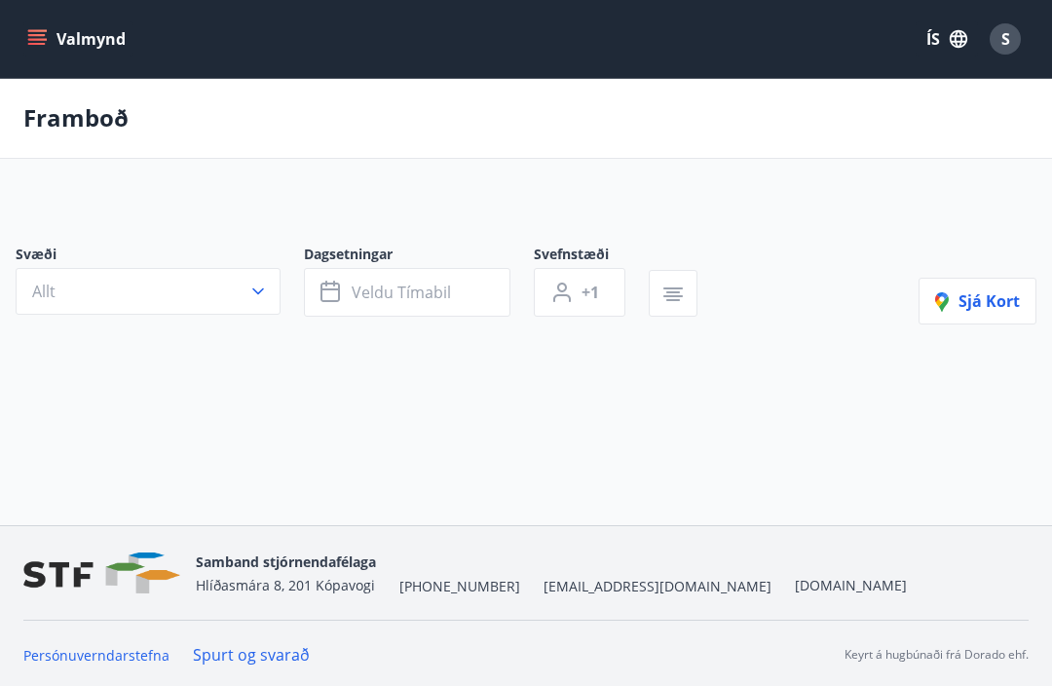
scroll to position [65, 0]
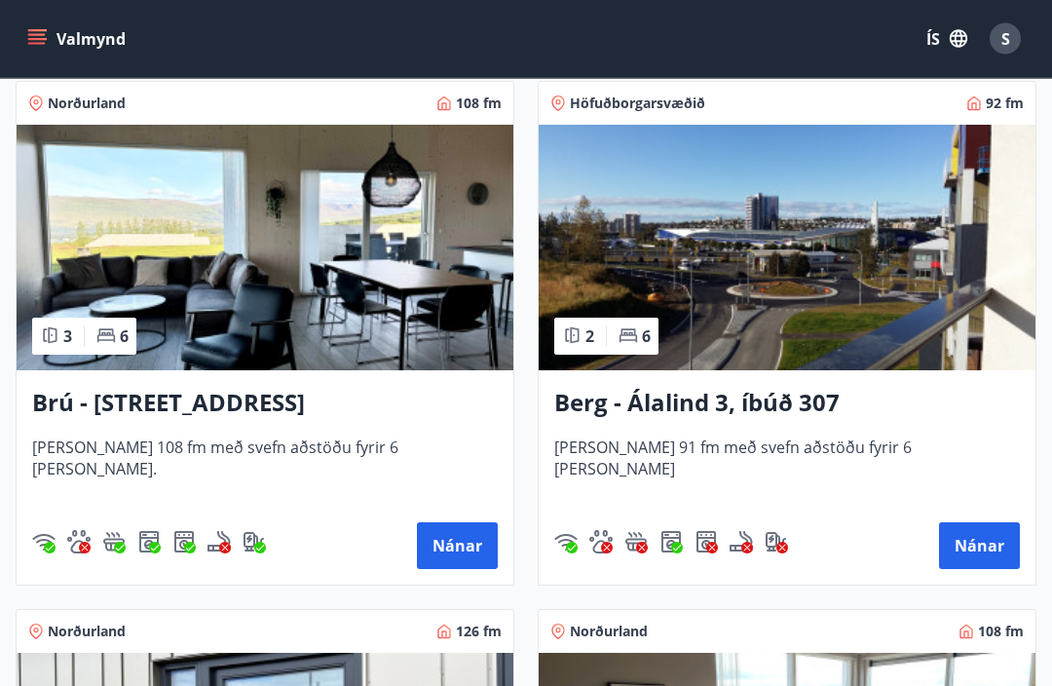
click at [454, 544] on button "Nánar" at bounding box center [457, 546] width 81 height 47
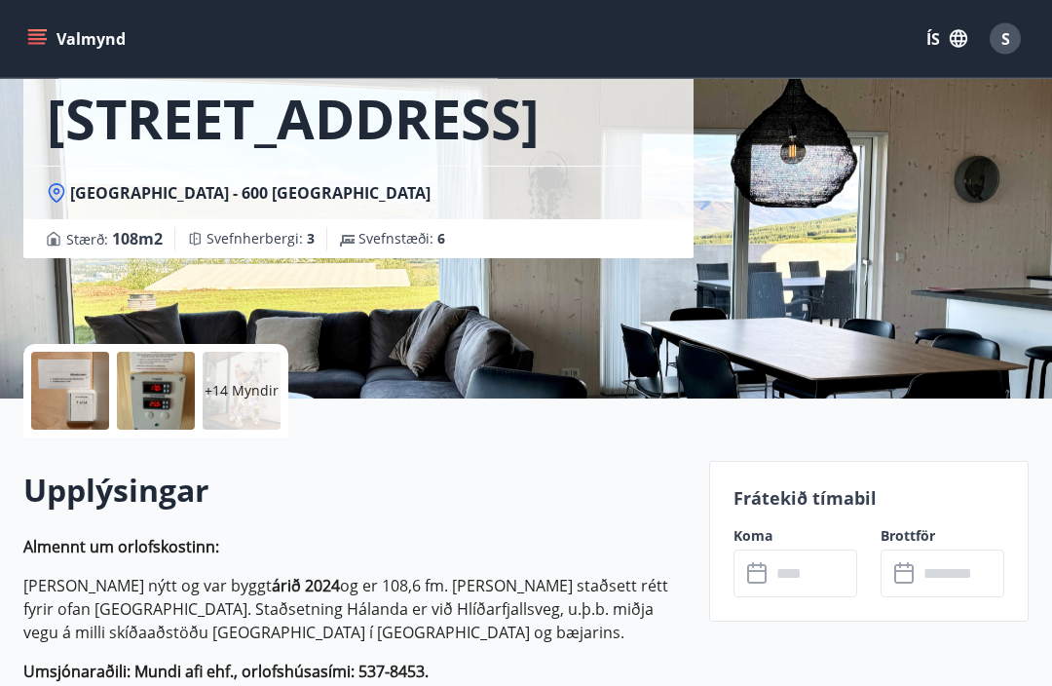
scroll to position [186, 0]
click at [800, 572] on input "text" at bounding box center [814, 573] width 87 height 48
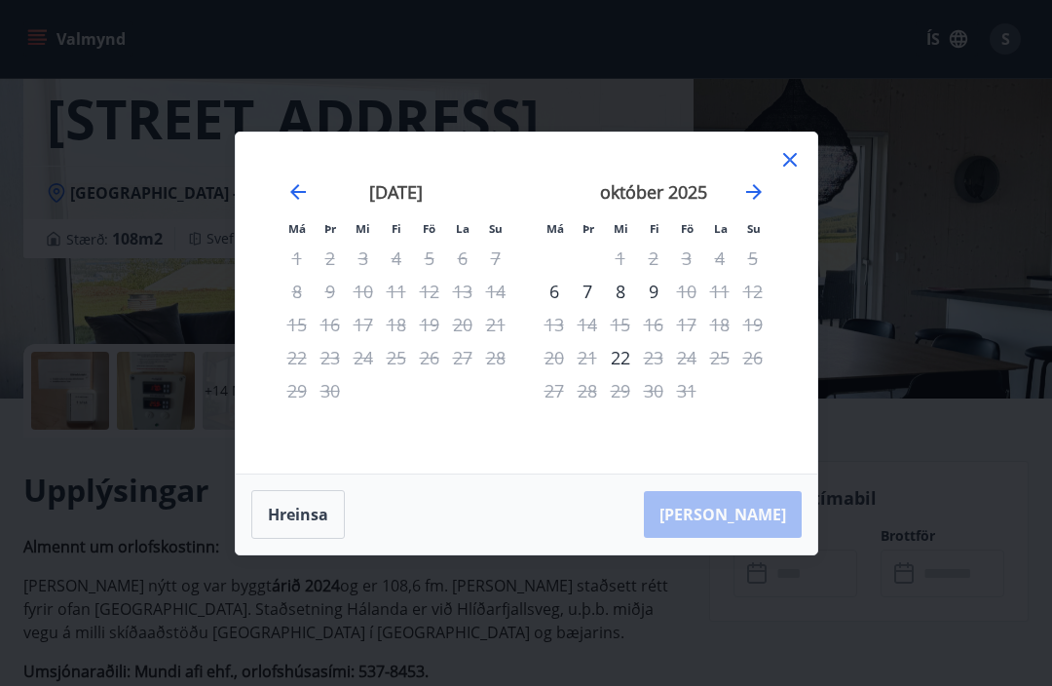
click at [752, 204] on icon "Move forward to switch to the next month." at bounding box center [753, 191] width 23 height 23
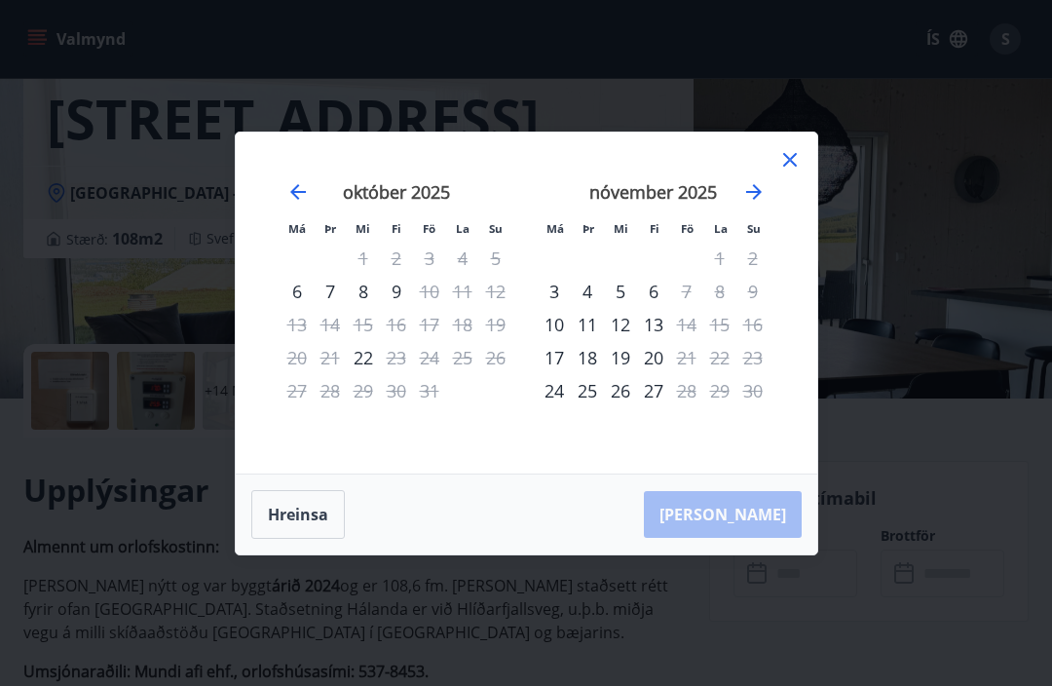
click at [754, 204] on icon "Move forward to switch to the next month." at bounding box center [753, 191] width 23 height 23
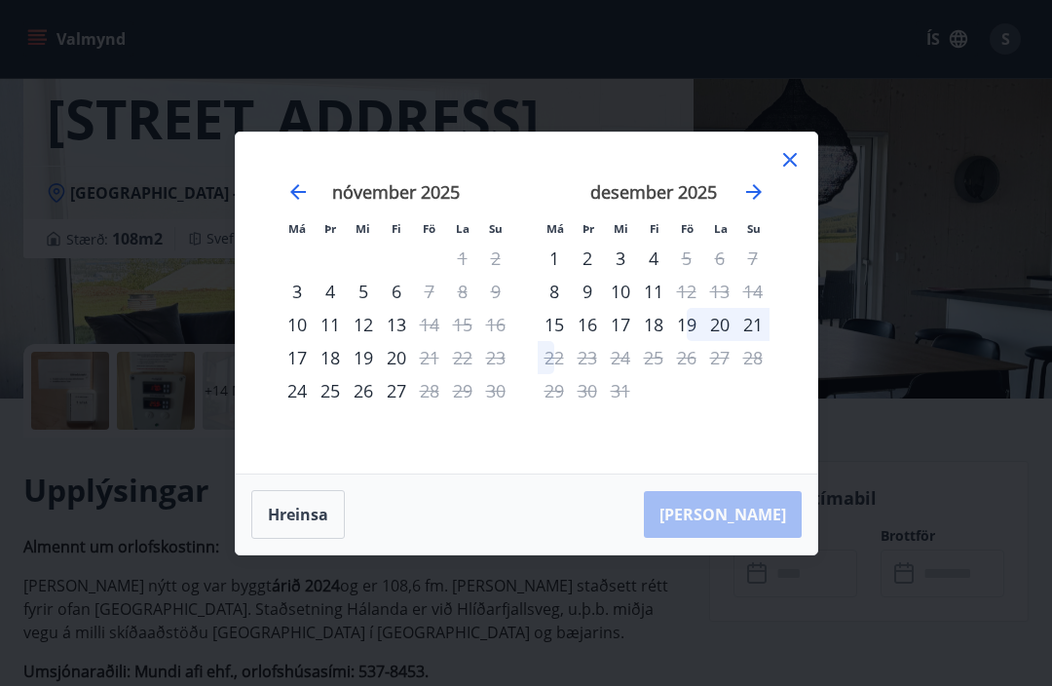
click at [751, 204] on icon "Move forward to switch to the next month." at bounding box center [753, 191] width 23 height 23
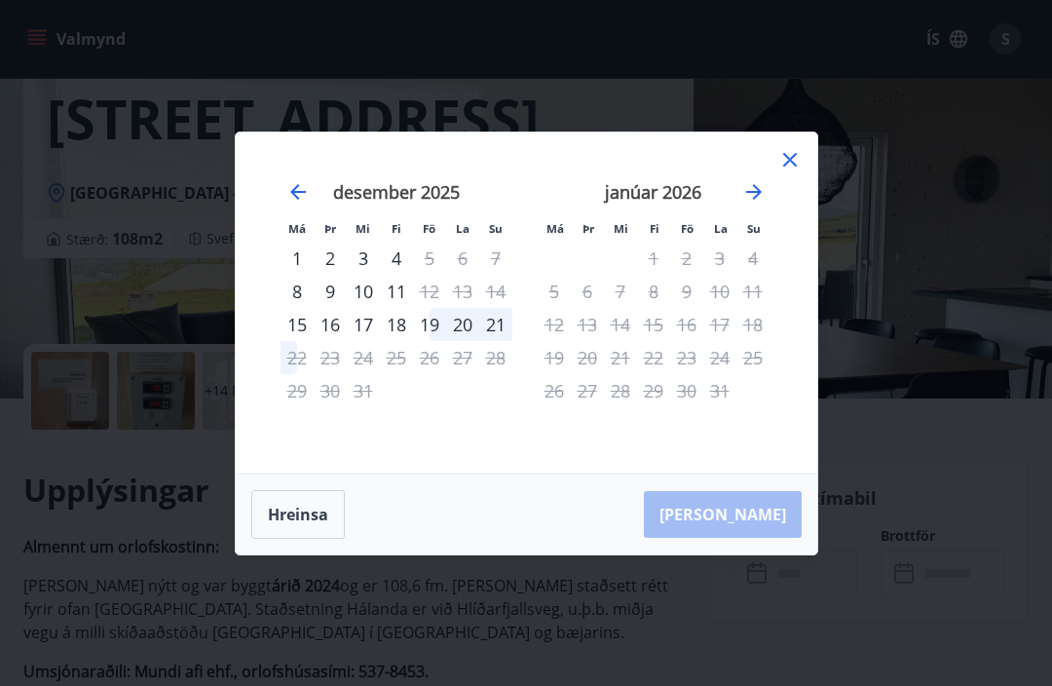
click at [749, 204] on icon "Move forward to switch to the next month." at bounding box center [753, 191] width 23 height 23
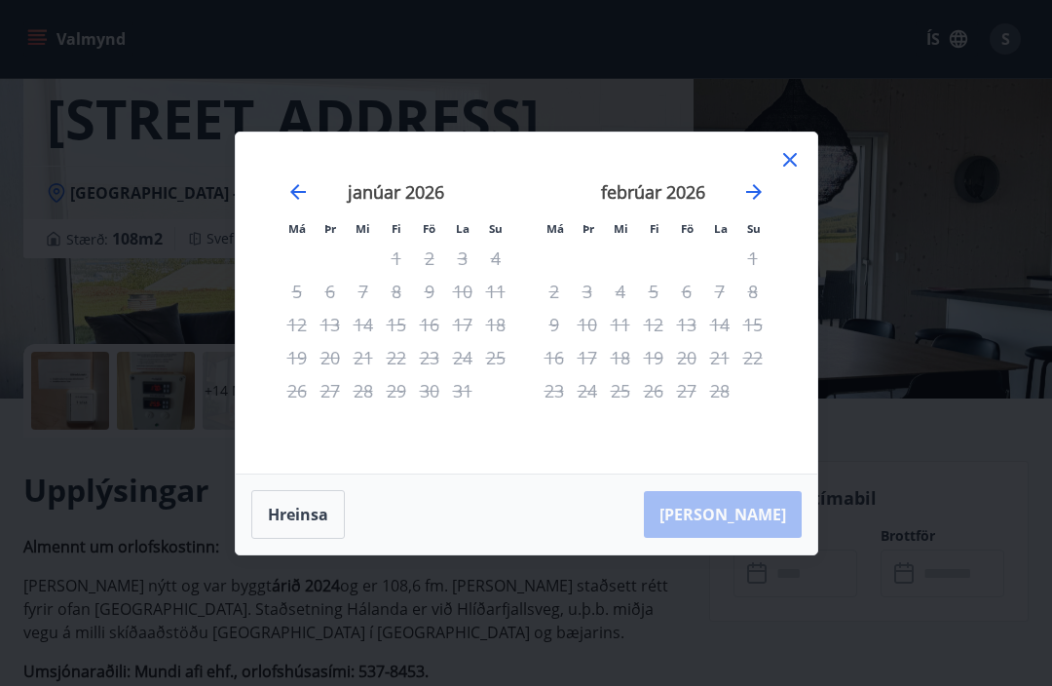
click at [791, 171] on icon at bounding box center [789, 159] width 23 height 23
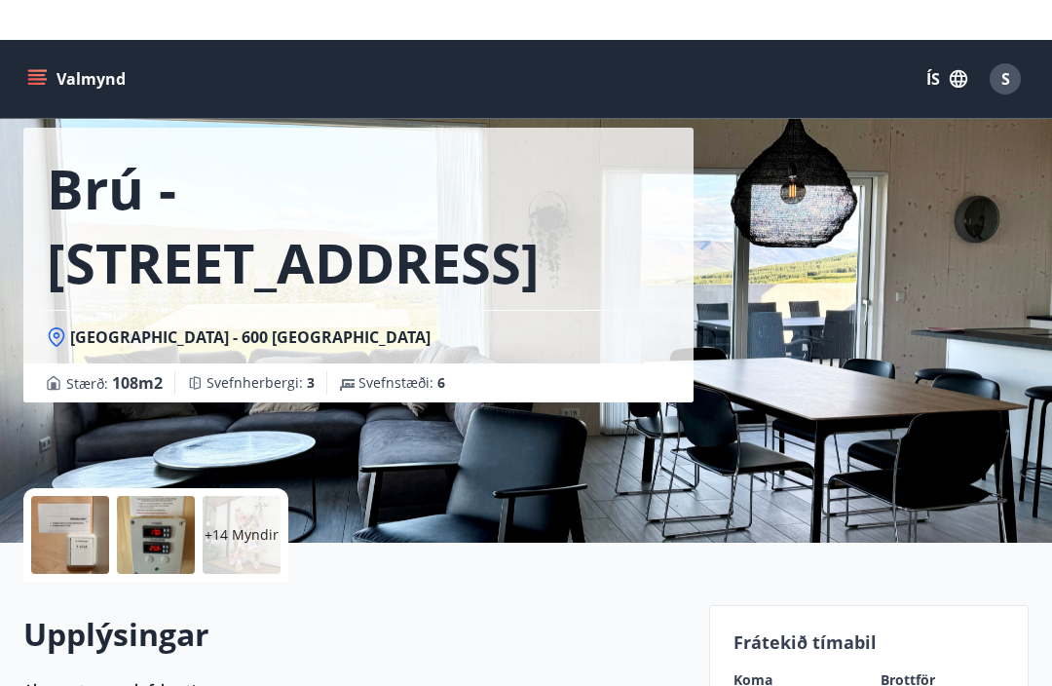
scroll to position [0, 0]
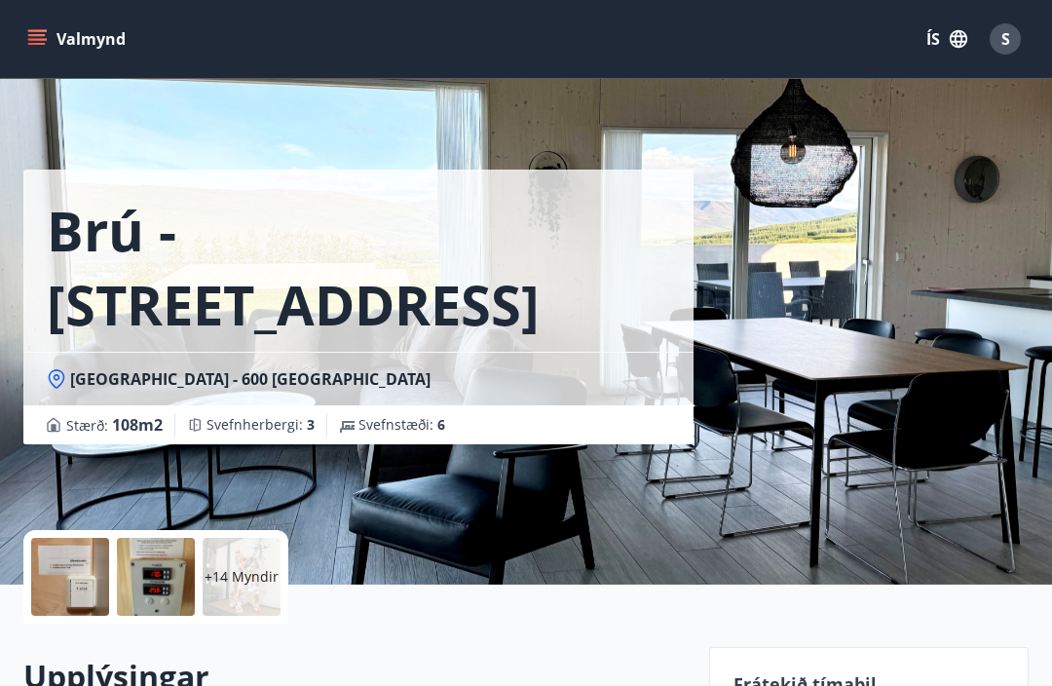
scroll to position [65, 0]
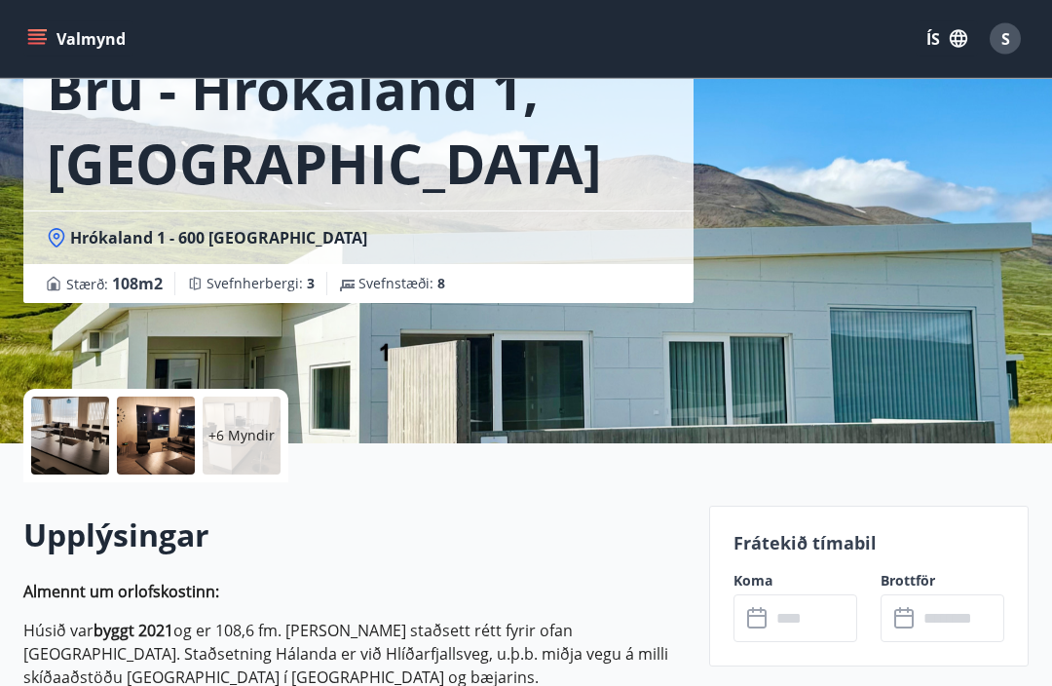
scroll to position [144, 0]
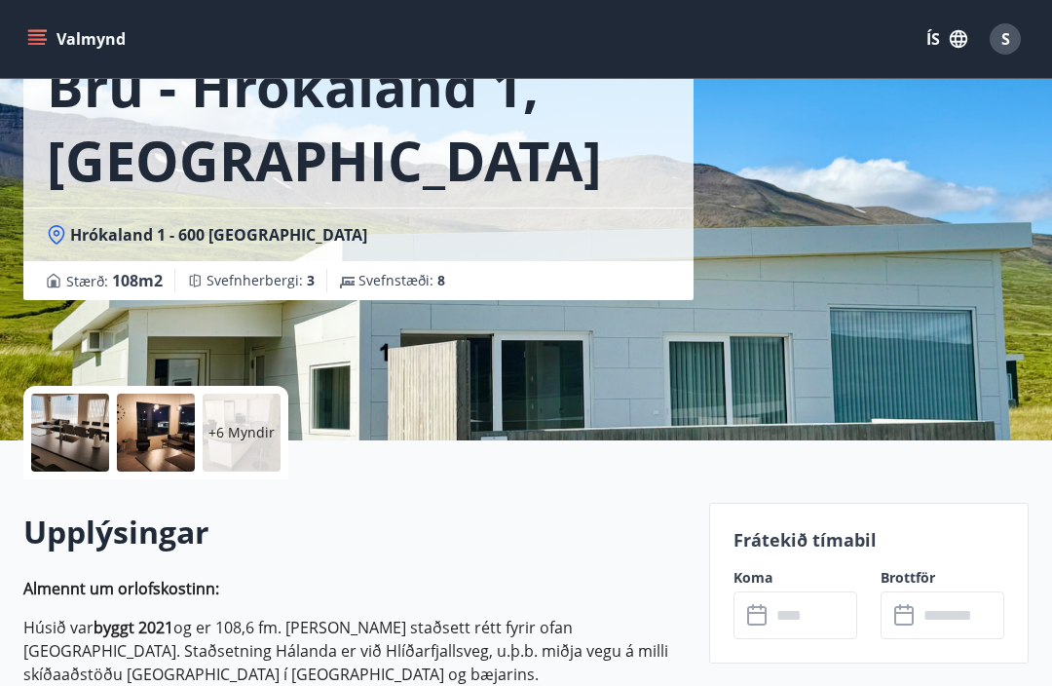
click at [809, 618] on input "text" at bounding box center [814, 615] width 87 height 48
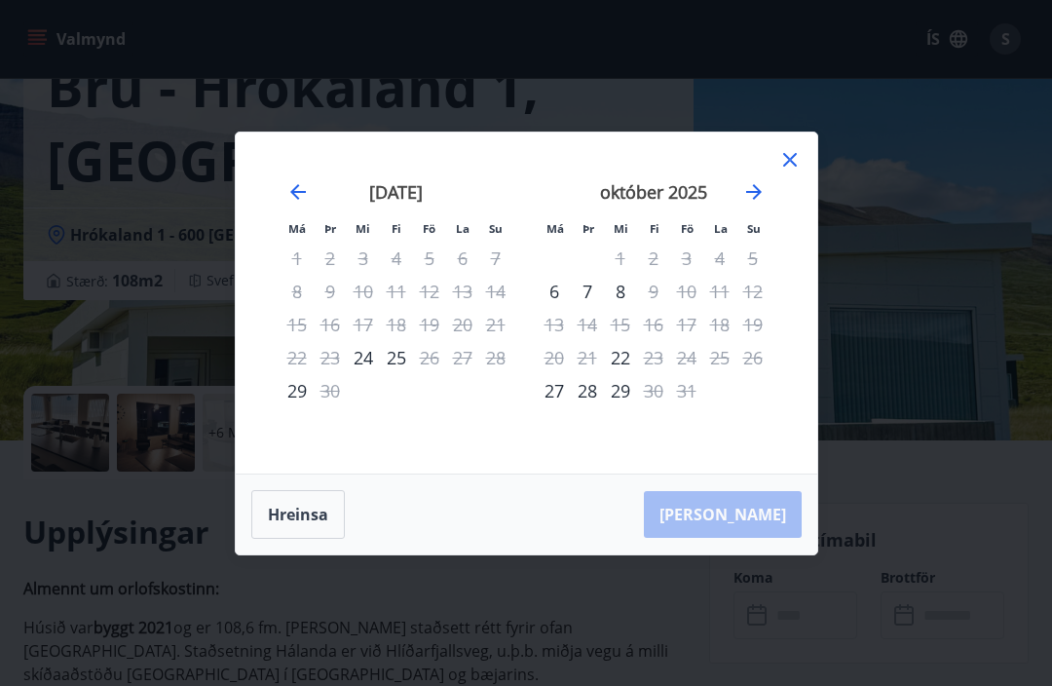
click at [755, 204] on icon "Move forward to switch to the next month." at bounding box center [753, 191] width 23 height 23
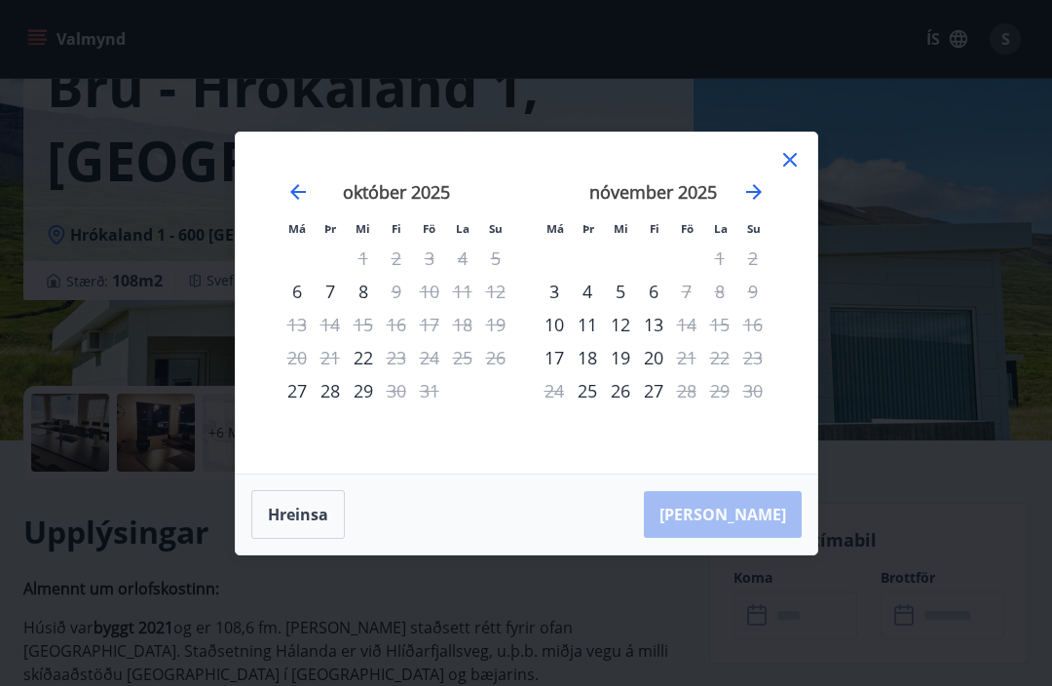
click at [753, 204] on icon "Move forward to switch to the next month." at bounding box center [753, 191] width 23 height 23
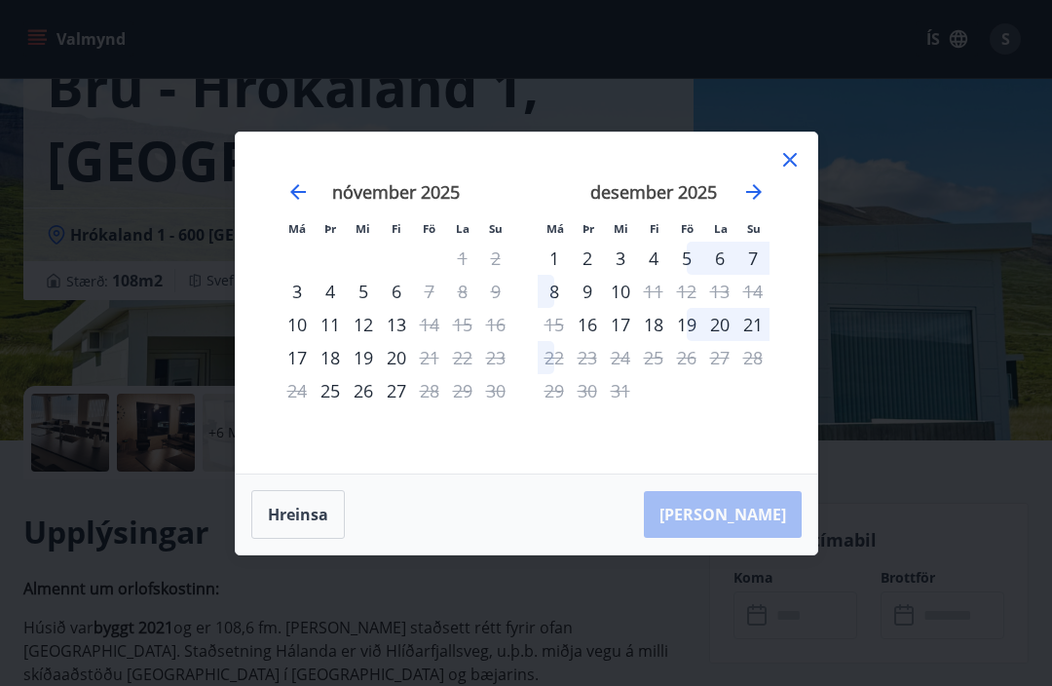
click at [753, 200] on icon "Move forward to switch to the next month." at bounding box center [754, 192] width 16 height 16
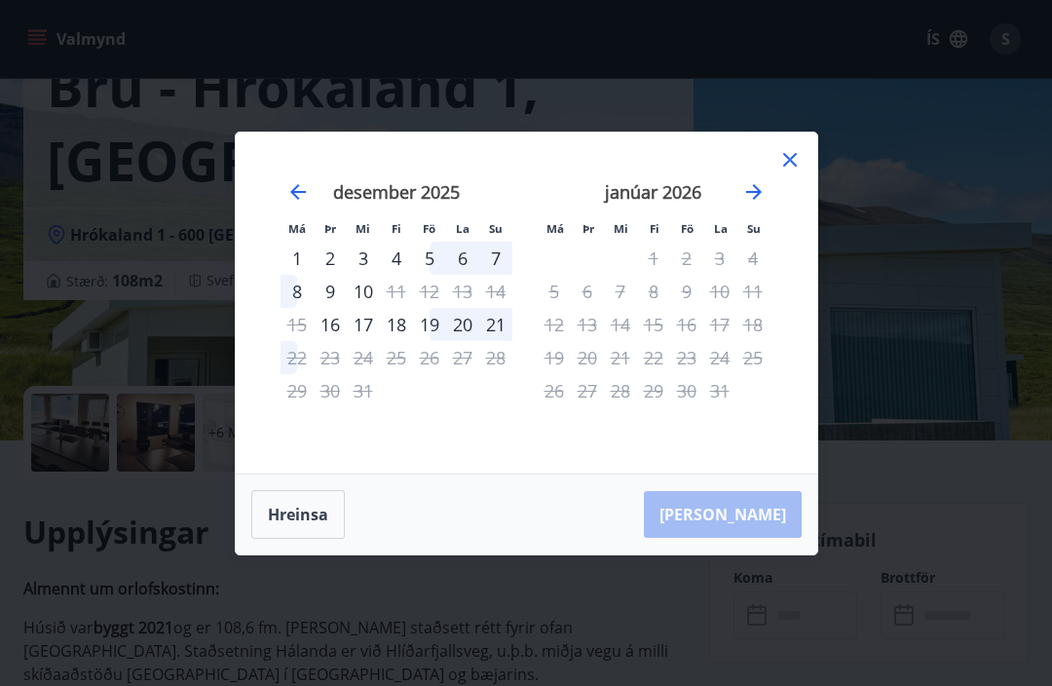
click at [300, 204] on icon "Move backward to switch to the previous month." at bounding box center [297, 191] width 23 height 23
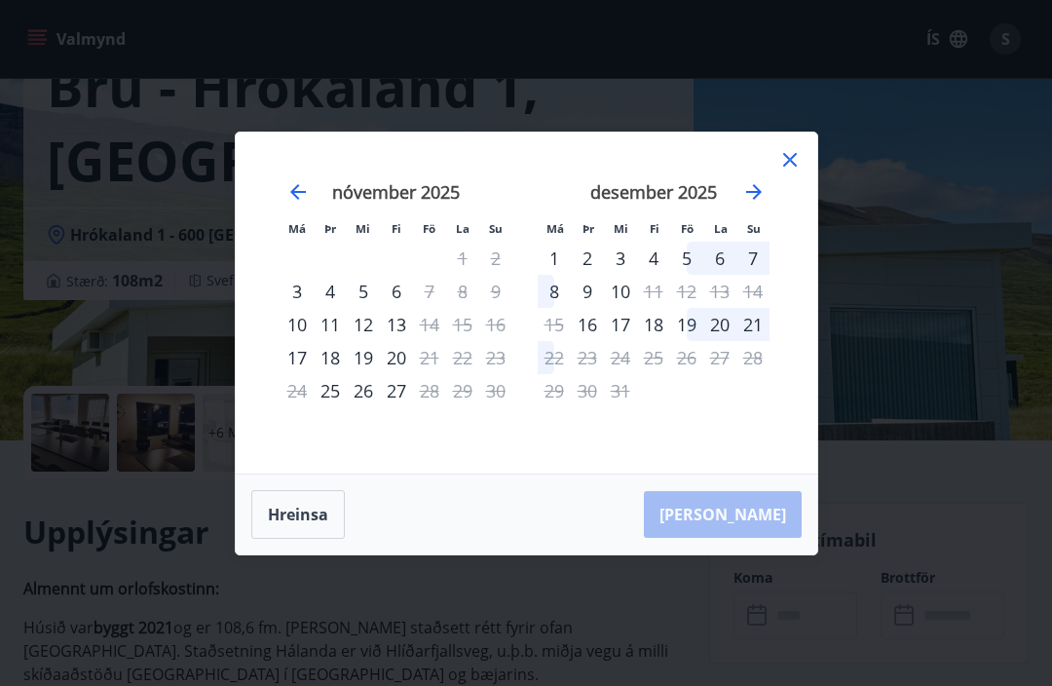
click at [790, 167] on icon at bounding box center [790, 160] width 14 height 14
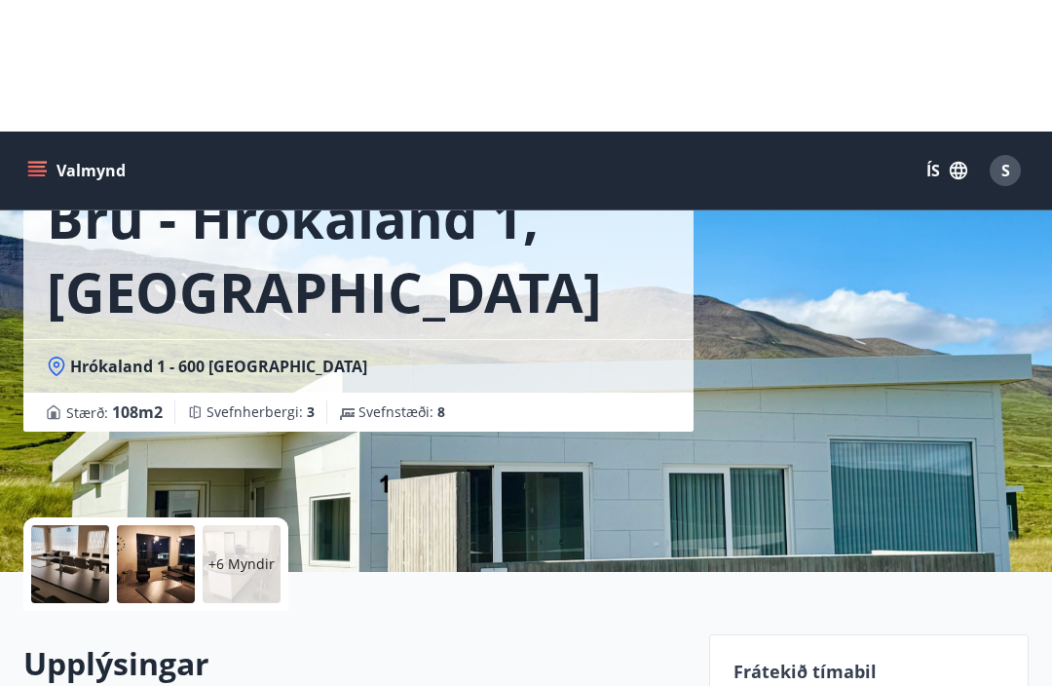
scroll to position [0, 0]
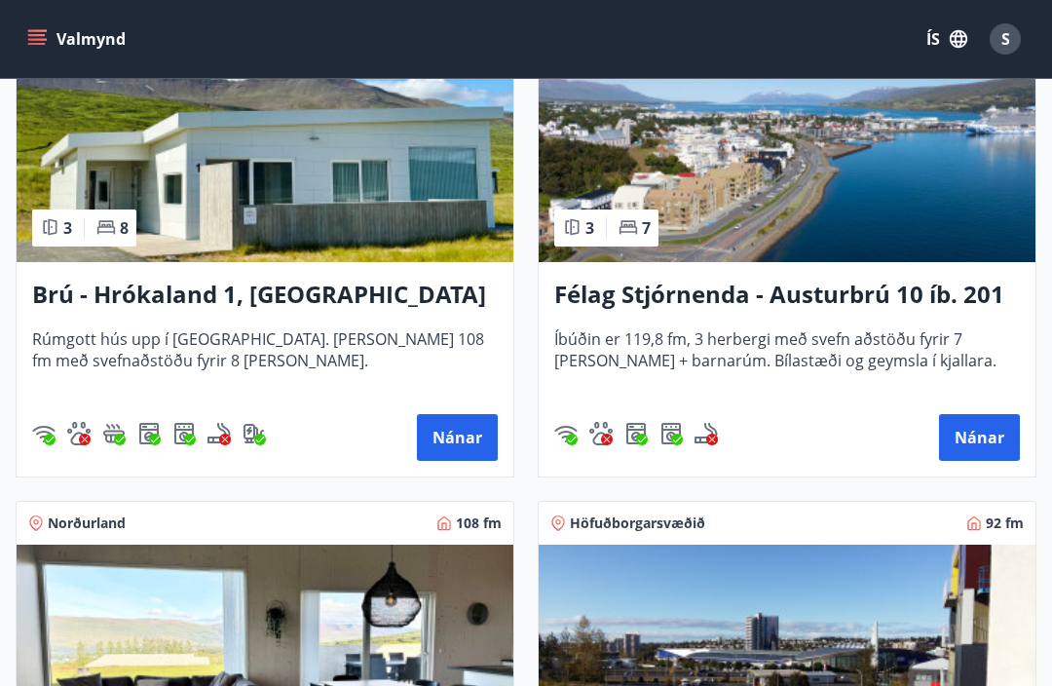
scroll to position [467, 0]
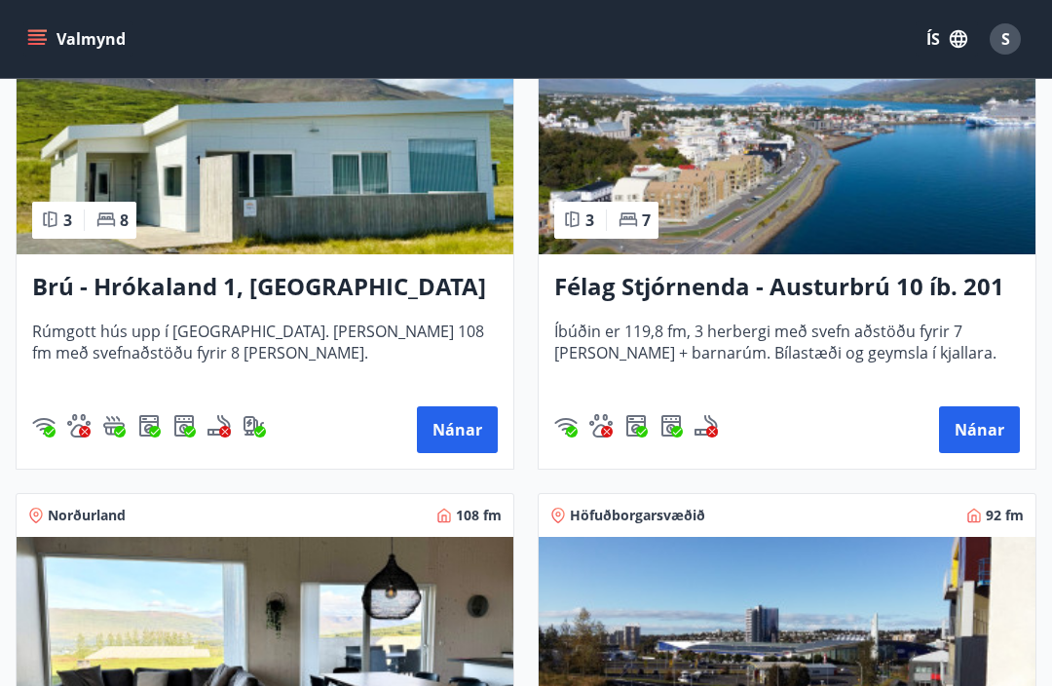
click at [969, 433] on button "Nánar" at bounding box center [979, 429] width 81 height 47
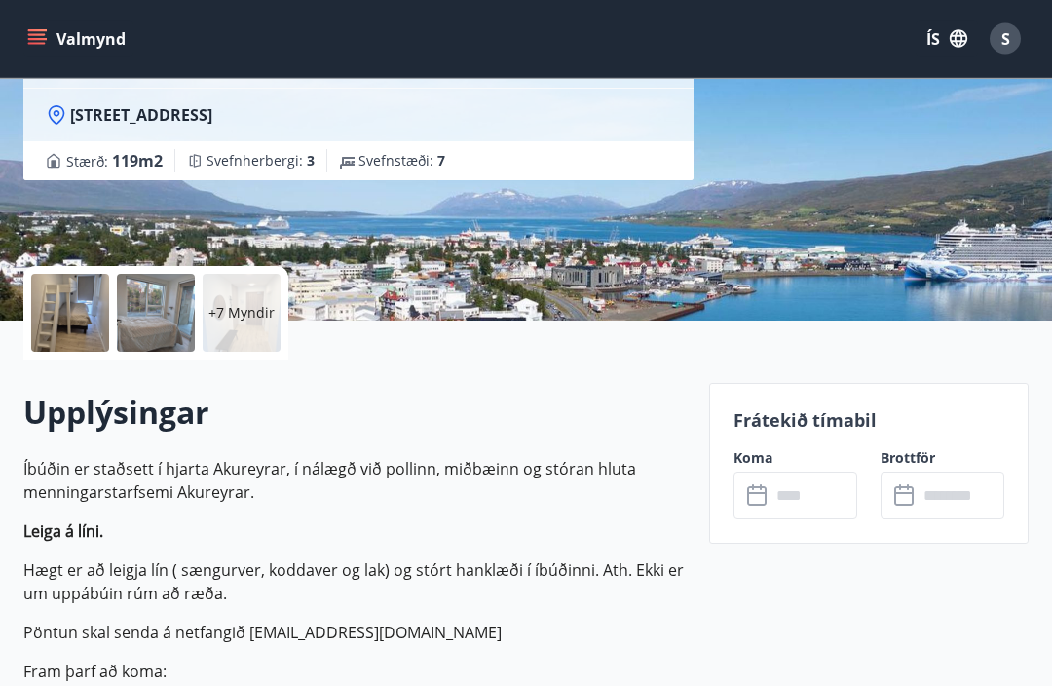
scroll to position [293, 0]
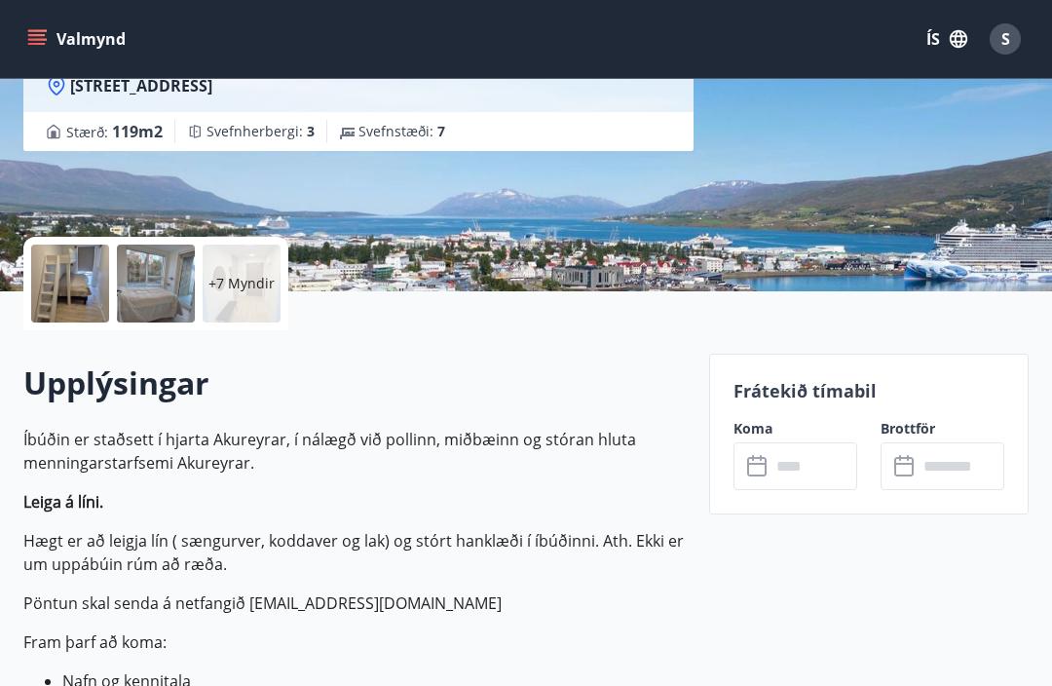
click at [793, 461] on input "text" at bounding box center [814, 466] width 87 height 48
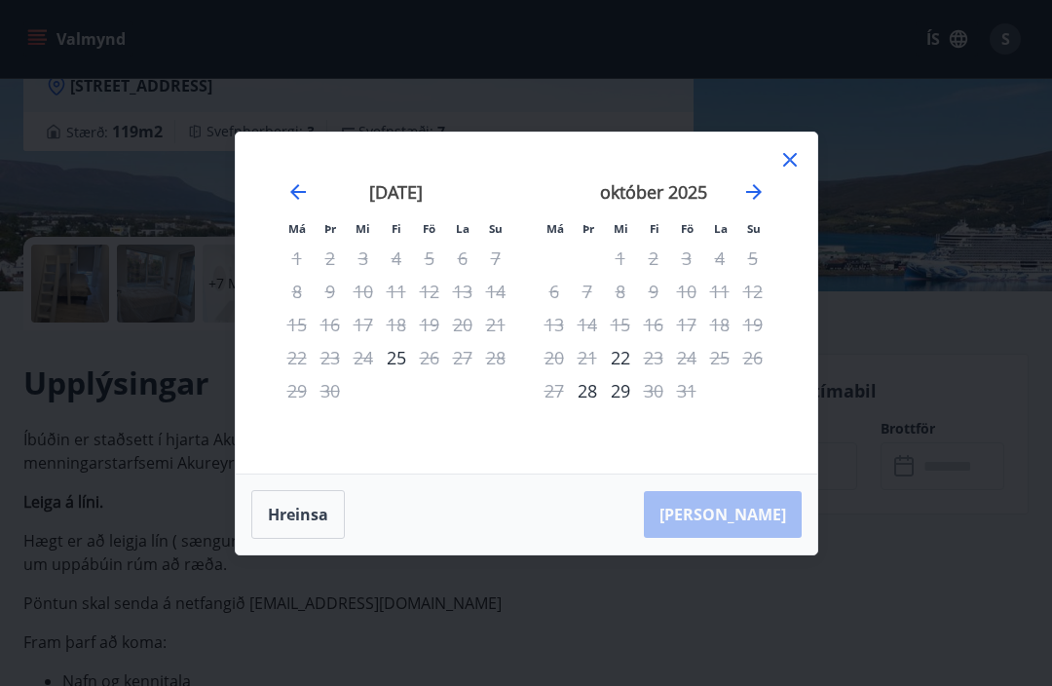
click at [758, 200] on icon "Move forward to switch to the next month." at bounding box center [754, 192] width 16 height 16
click at [755, 204] on icon "Move forward to switch to the next month." at bounding box center [753, 191] width 23 height 23
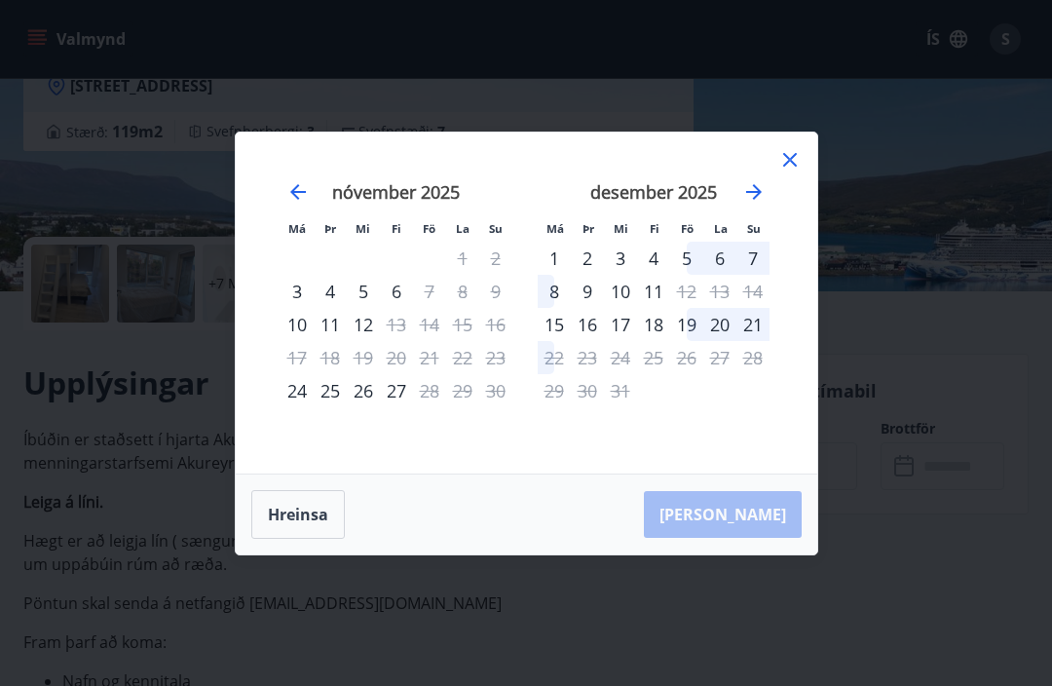
click at [791, 171] on icon at bounding box center [789, 159] width 23 height 23
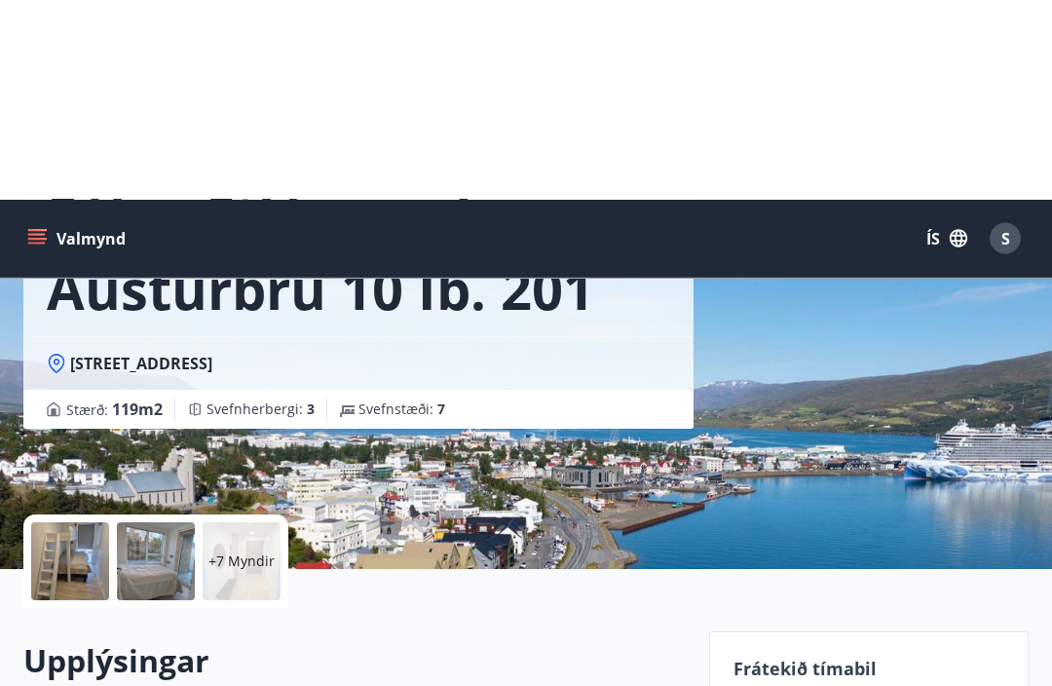
scroll to position [0, 0]
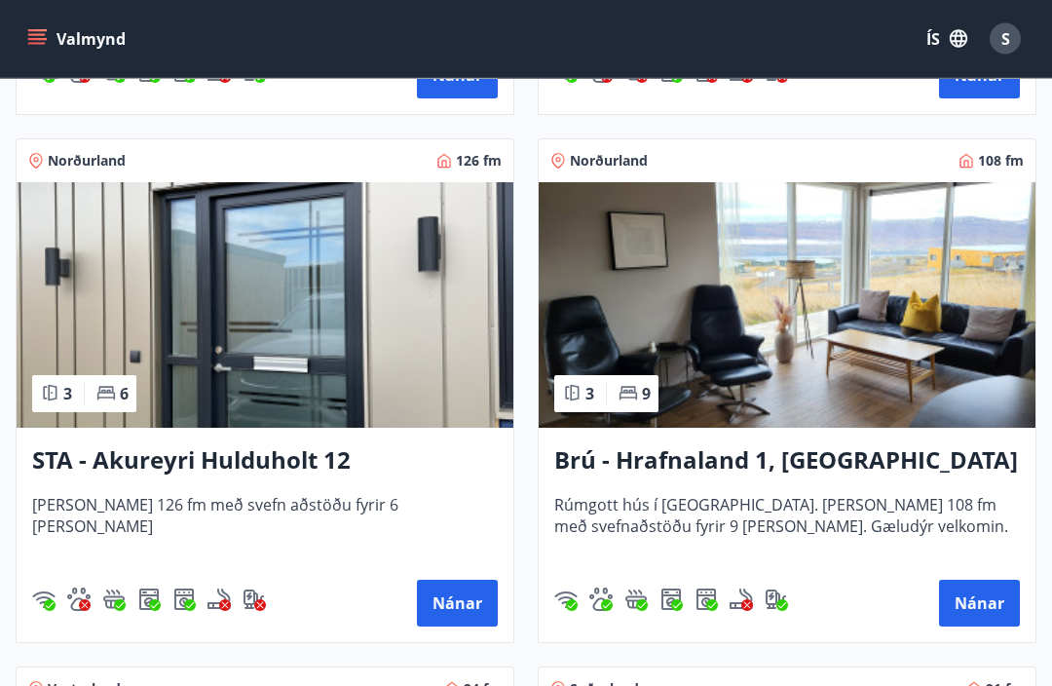
scroll to position [1349, 0]
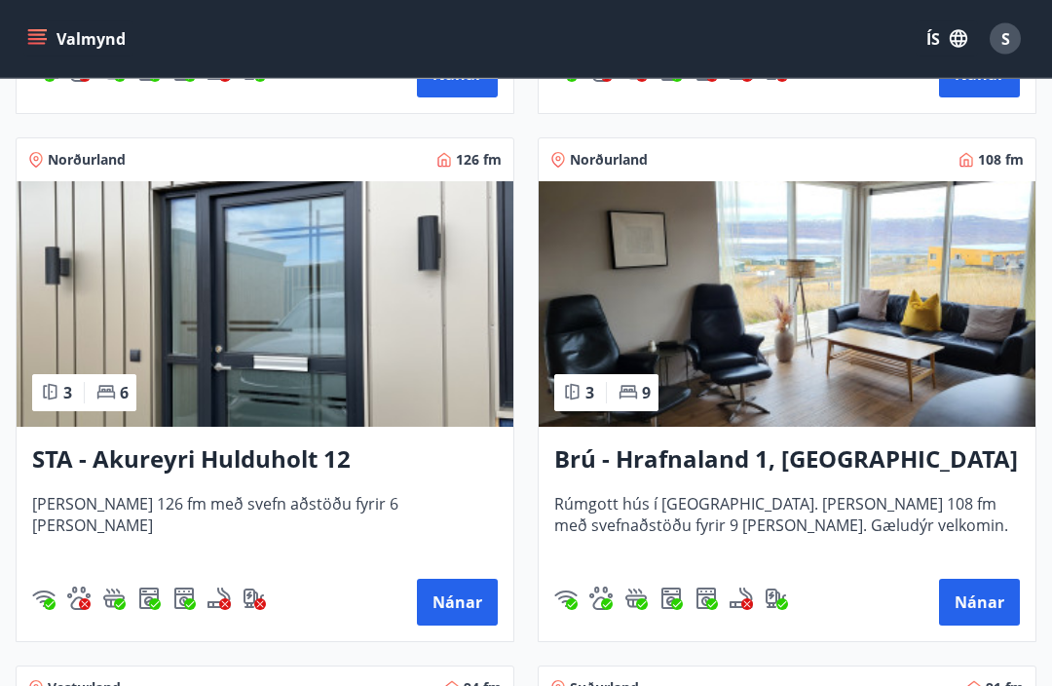
click at [966, 603] on button "Nánar" at bounding box center [979, 603] width 81 height 47
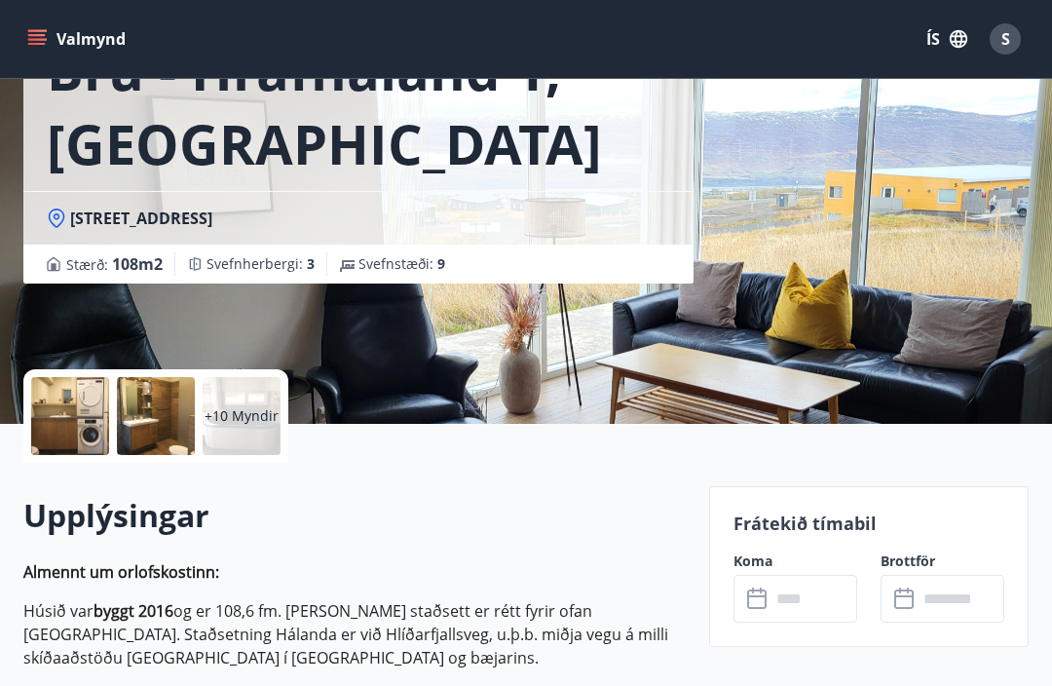
scroll to position [162, 0]
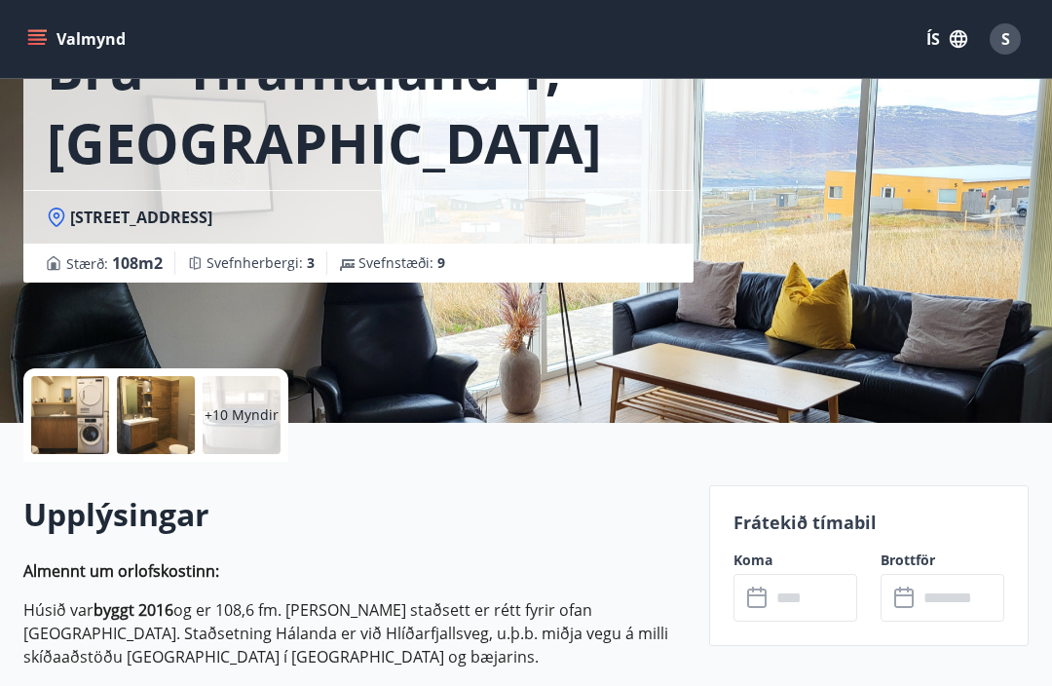
click at [807, 598] on input "text" at bounding box center [814, 598] width 87 height 48
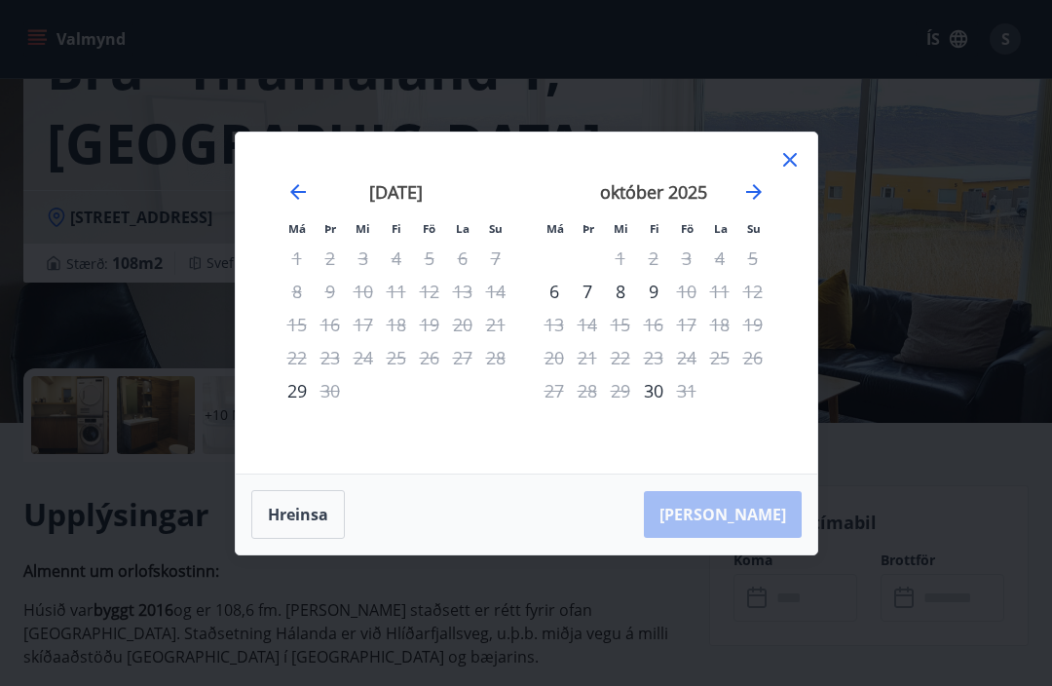
click at [762, 204] on icon "Move forward to switch to the next month." at bounding box center [753, 191] width 23 height 23
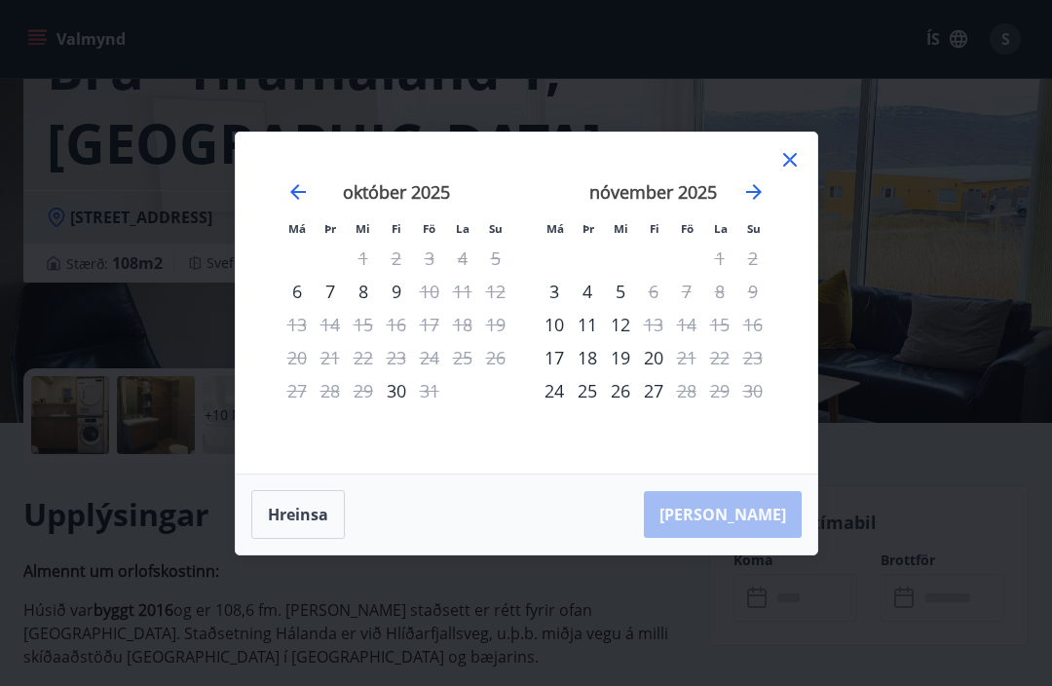
click at [752, 204] on icon "Move forward to switch to the next month." at bounding box center [753, 191] width 23 height 23
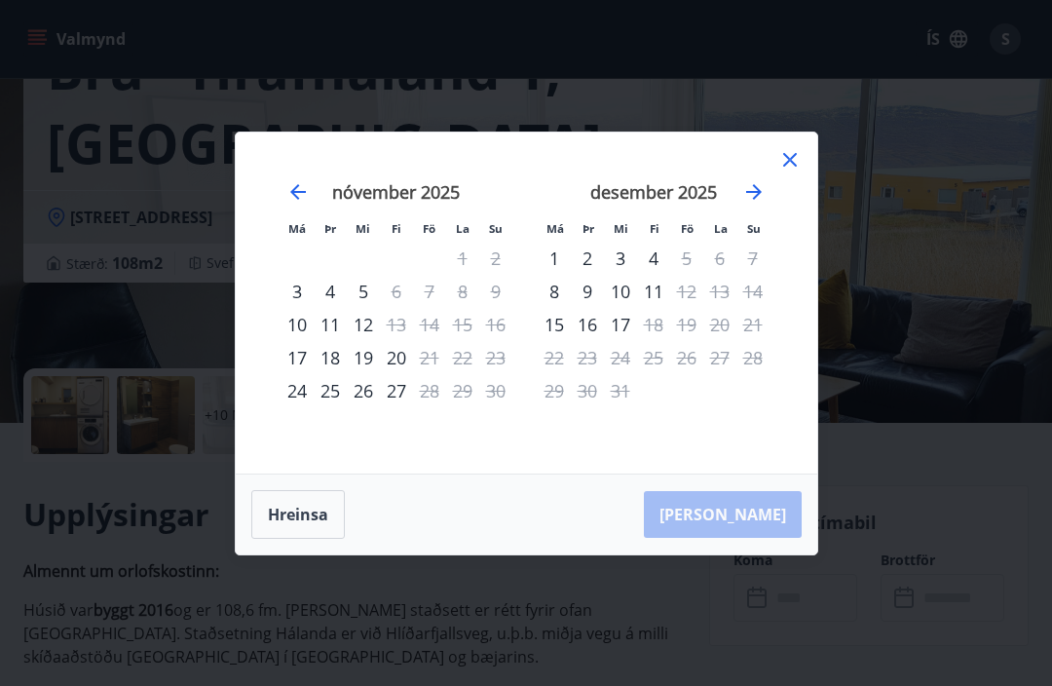
click at [795, 171] on icon at bounding box center [789, 159] width 23 height 23
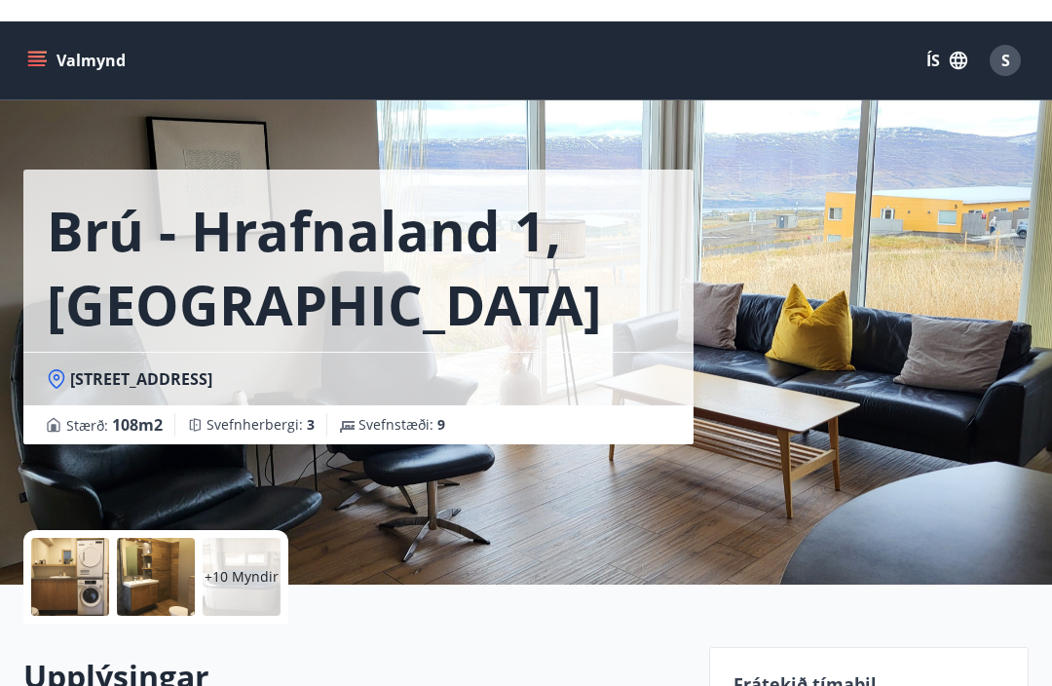
scroll to position [0, 0]
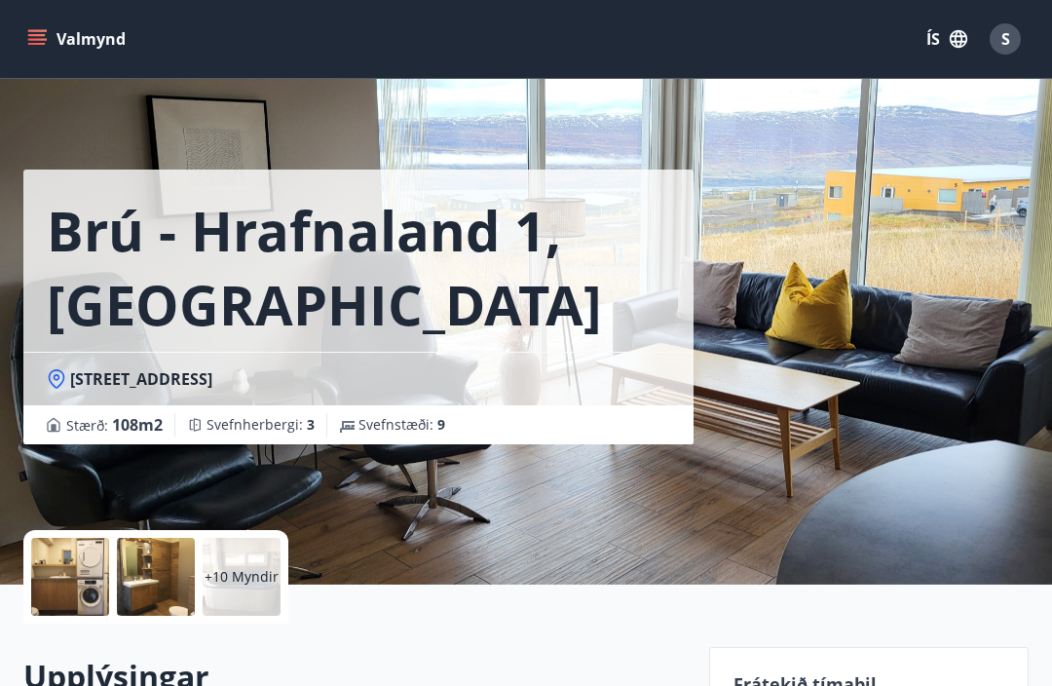
click at [998, 42] on div "S" at bounding box center [1005, 38] width 31 height 31
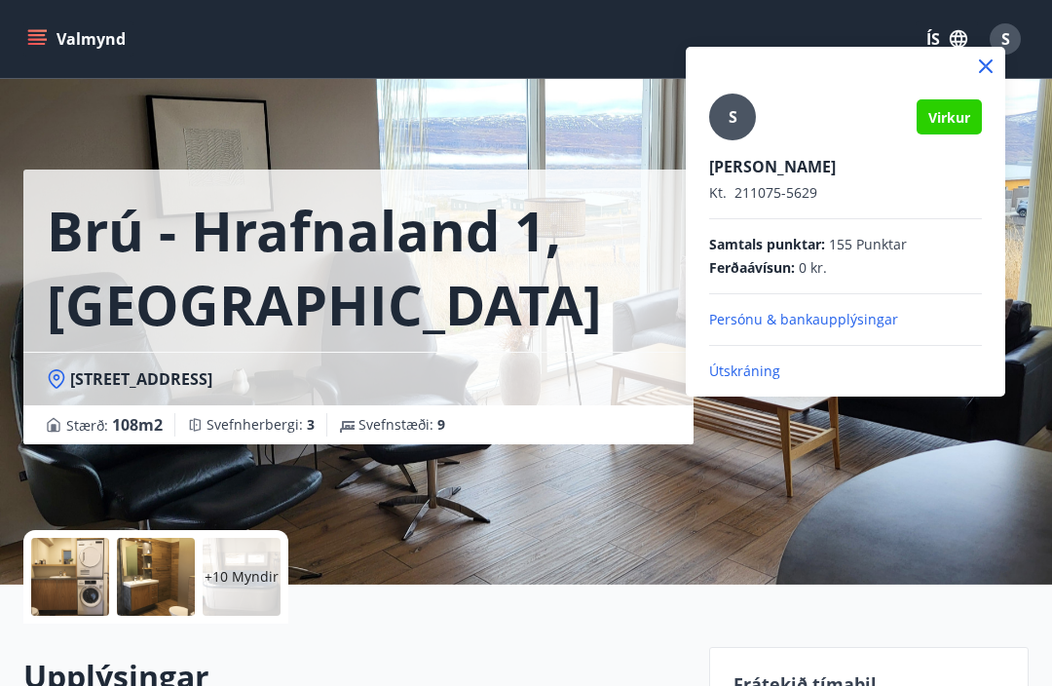
click at [742, 377] on p "Útskráning" at bounding box center [845, 370] width 273 height 19
